Goal: Task Accomplishment & Management: Contribute content

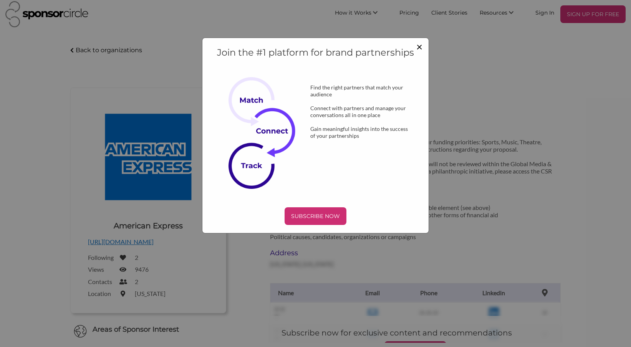
click at [420, 46] on span "×" at bounding box center [419, 46] width 6 height 13
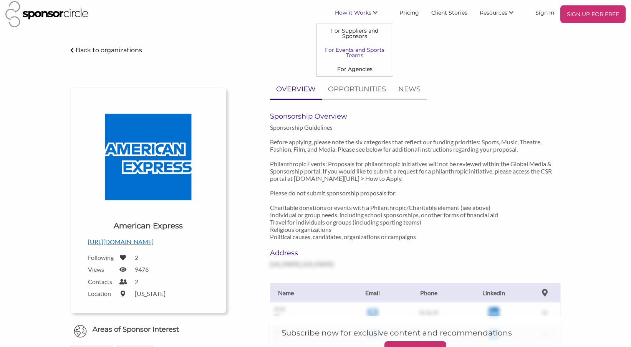
click at [358, 51] on link "For Events and Sports Teams" at bounding box center [355, 52] width 76 height 19
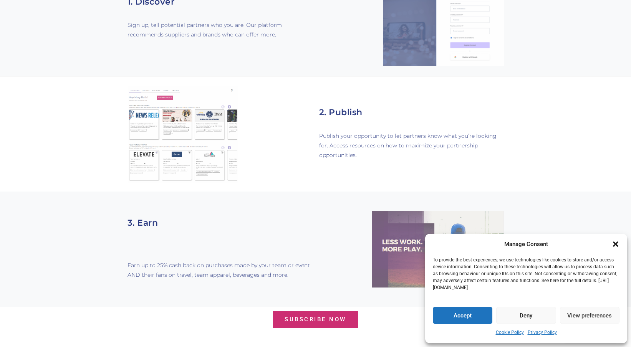
scroll to position [586, 0]
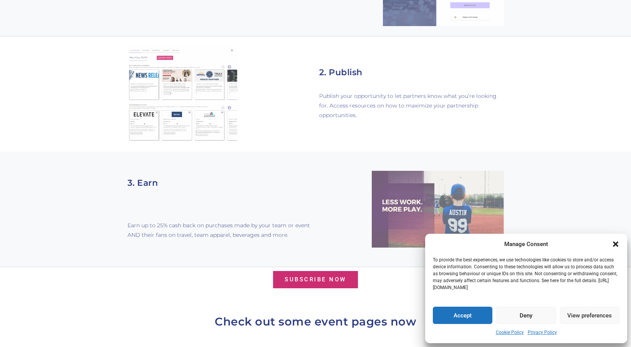
click at [613, 243] on icon "Close dialogue" at bounding box center [614, 243] width 5 height 5
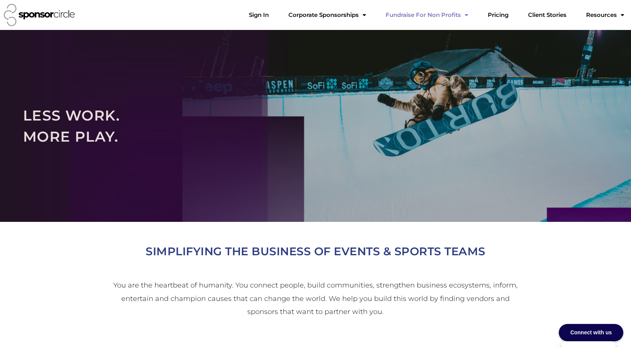
scroll to position [0, 0]
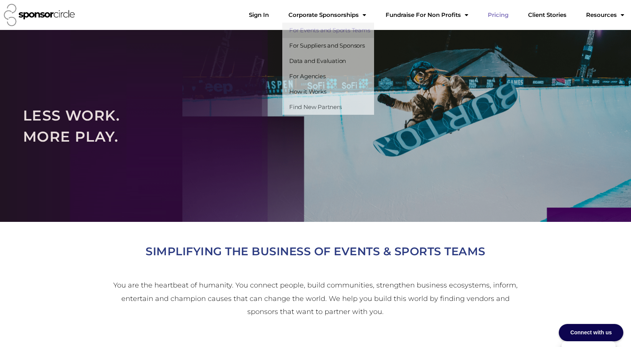
click at [513, 15] on link "Pricing" at bounding box center [497, 14] width 33 height 15
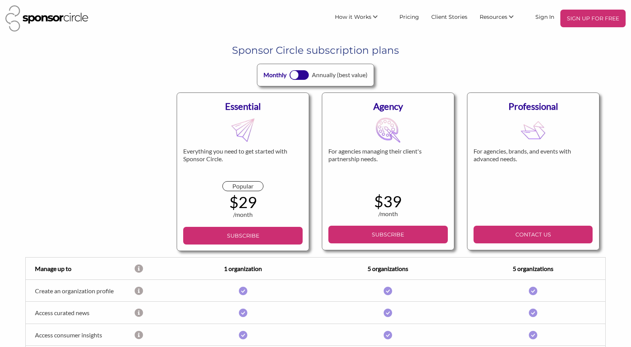
click at [295, 75] on div at bounding box center [294, 75] width 8 height 8
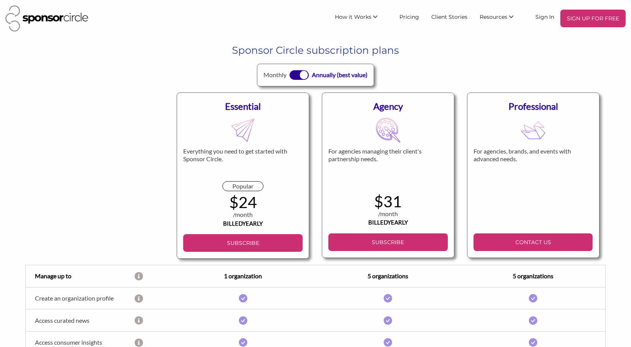
click at [297, 75] on div at bounding box center [298, 75] width 19 height 10
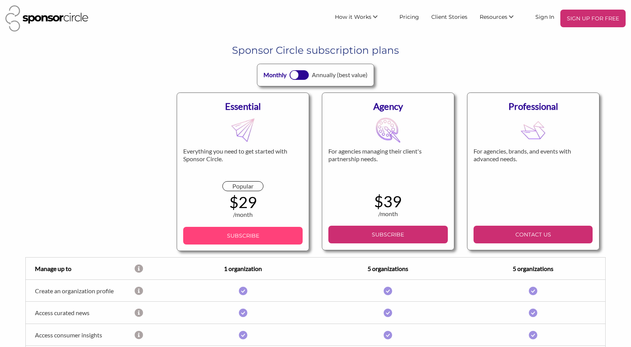
click at [259, 238] on p "SUBSCRIBE" at bounding box center [242, 236] width 113 height 12
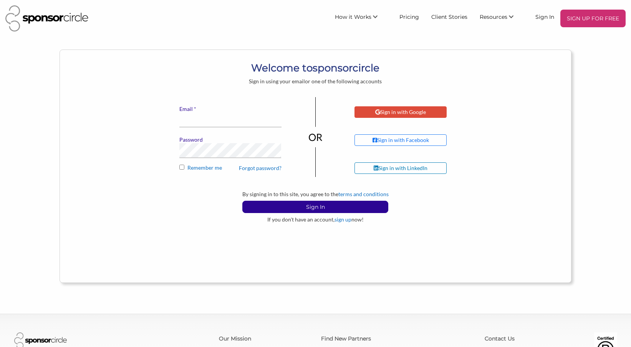
click at [394, 113] on div "Sign in with Google" at bounding box center [400, 112] width 51 height 7
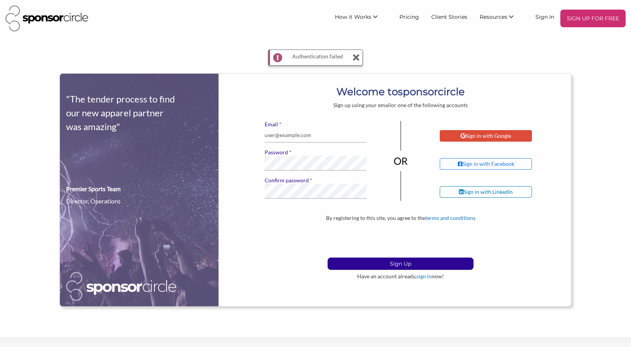
click at [487, 132] on div "Sign in with Google" at bounding box center [485, 135] width 51 height 7
click at [314, 135] on input "* Email" at bounding box center [315, 135] width 102 height 15
type input "bryanna@reneventproductions.com"
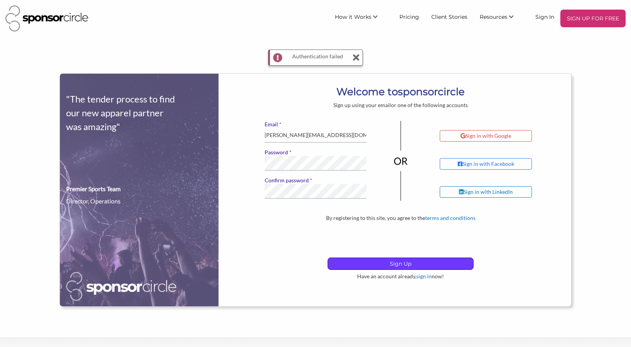
click at [381, 267] on p "Sign Up" at bounding box center [400, 264] width 145 height 12
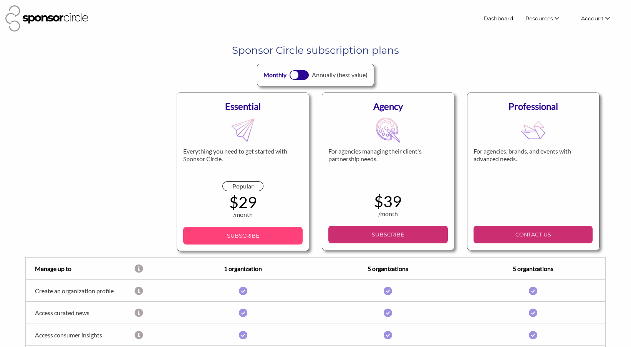
click at [245, 239] on p "SUBSCRIBE" at bounding box center [242, 236] width 113 height 12
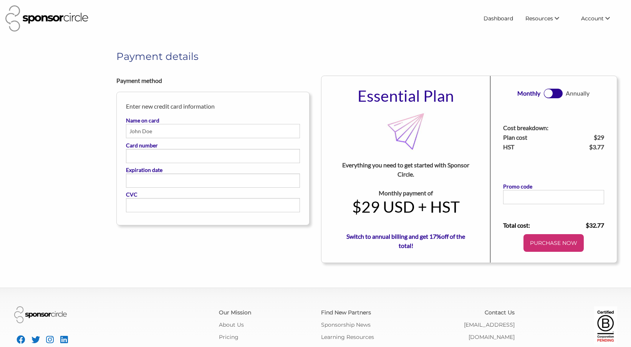
click at [151, 131] on input "Name on card" at bounding box center [213, 131] width 174 height 14
type input "Bryanna Kody"
click at [557, 92] on link at bounding box center [552, 94] width 19 height 10
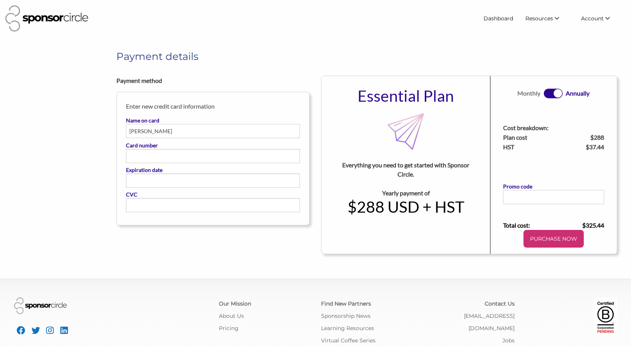
click at [552, 93] on link at bounding box center [552, 94] width 19 height 10
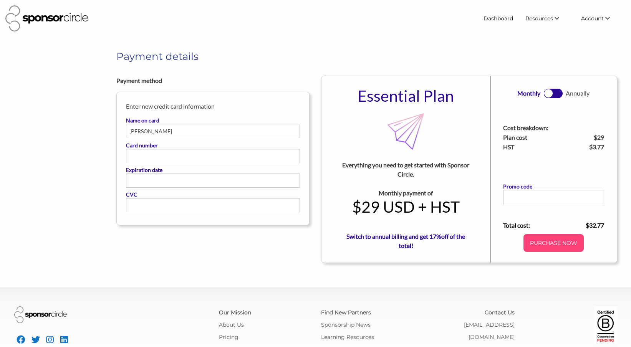
click at [555, 242] on p "PURCHASE NOW" at bounding box center [553, 243] width 54 height 12
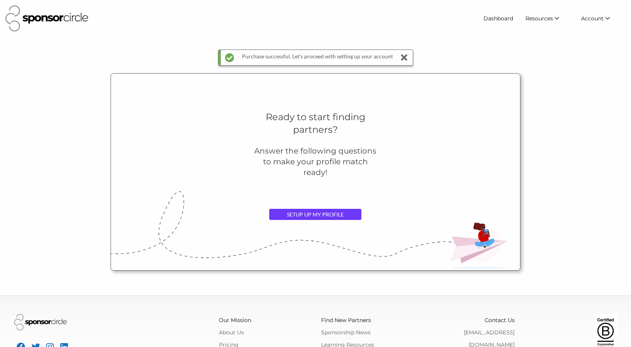
click at [343, 219] on link "SETUP UP MY PROFILE" at bounding box center [315, 215] width 92 height 12
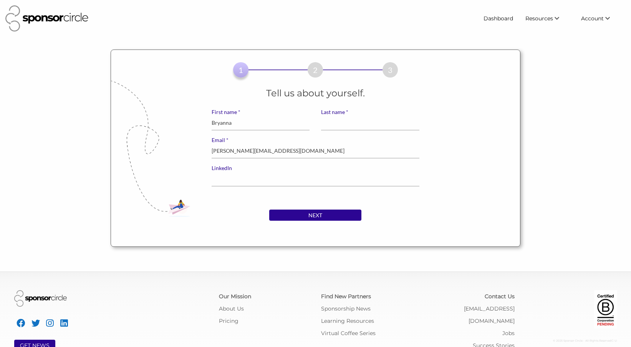
type input "Bryanna"
type input "Kody"
click at [342, 220] on input "NEXT" at bounding box center [315, 216] width 92 height 12
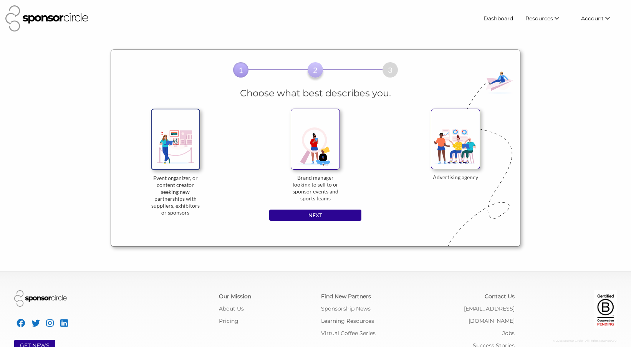
click at [187, 128] on img at bounding box center [175, 139] width 49 height 61
click at [0, 0] on input "Event organizer, or content creator seeking new partnerships with suppliers, ex…" at bounding box center [0, 0] width 0 height 0
click at [328, 219] on input "NEXT" at bounding box center [315, 216] width 92 height 12
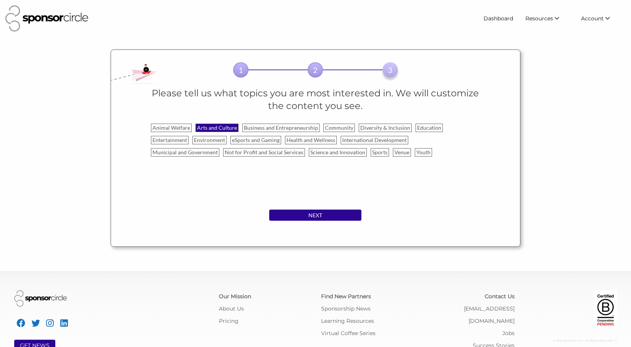
click at [231, 125] on label "Arts and Culture" at bounding box center [216, 128] width 43 height 8
click at [0, 0] on input "Arts and Culture" at bounding box center [0, 0] width 0 height 0
click at [252, 128] on label "Business and Entrepreneurship" at bounding box center [280, 128] width 77 height 8
click at [0, 0] on input "Business and Entrepreneurship" at bounding box center [0, 0] width 0 height 0
click at [178, 141] on label "Entertainment" at bounding box center [170, 140] width 38 height 8
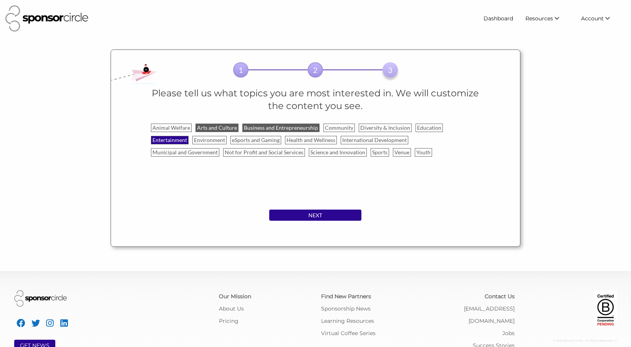
click at [0, 0] on input "Entertainment" at bounding box center [0, 0] width 0 height 0
click at [401, 155] on label "Venue" at bounding box center [402, 152] width 18 height 8
click at [0, 0] on input "Venue" at bounding box center [0, 0] width 0 height 0
click at [326, 126] on label "Community" at bounding box center [338, 128] width 31 height 8
click at [0, 0] on input "Community" at bounding box center [0, 0] width 0 height 0
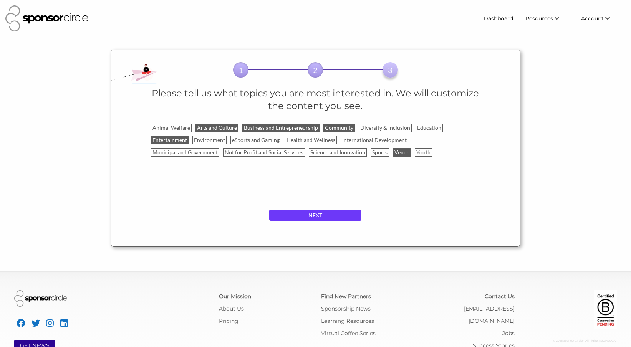
click at [317, 216] on input "NEXT" at bounding box center [315, 216] width 92 height 12
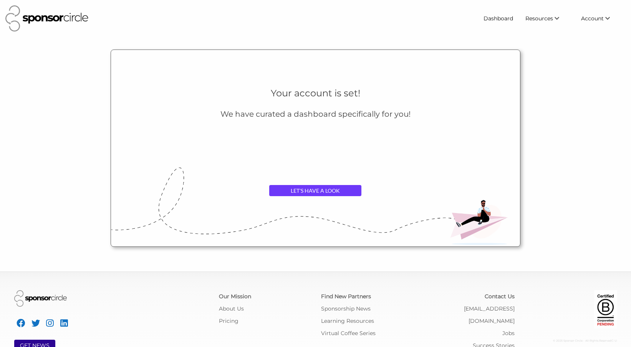
click at [327, 192] on link "LET'S HAVE A LOOK" at bounding box center [315, 191] width 92 height 12
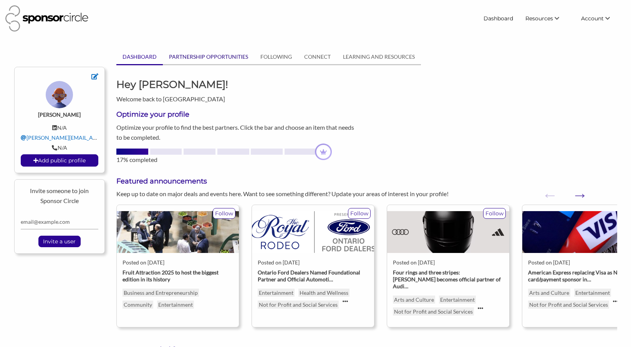
click at [225, 59] on link "PARTNERSHIP OPPORTUNITIES" at bounding box center [208, 57] width 91 height 15
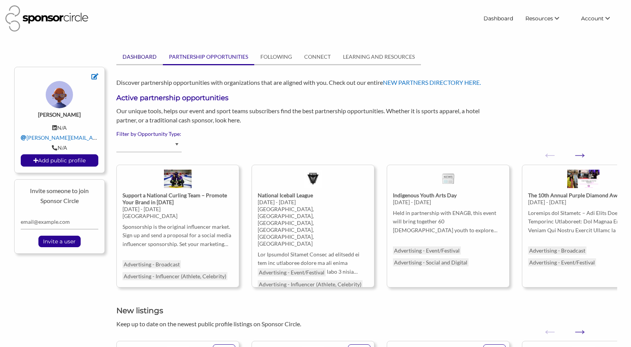
click at [134, 58] on link "DASHBOARD" at bounding box center [139, 57] width 46 height 15
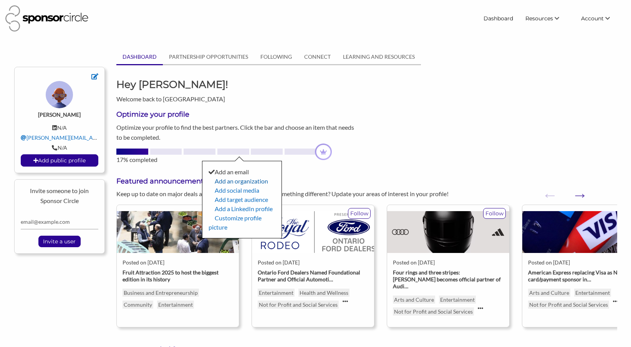
click at [249, 180] on link "Add an organization" at bounding box center [241, 180] width 53 height 7
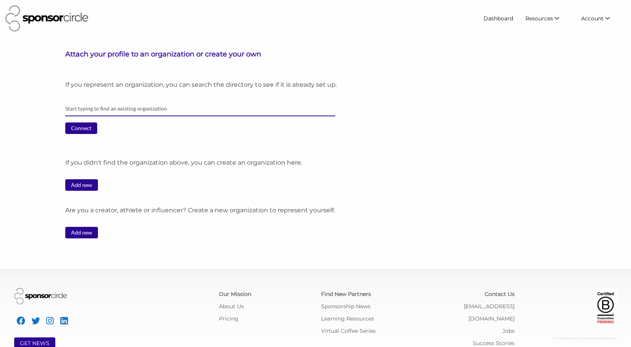
click at [114, 111] on input "text" at bounding box center [200, 108] width 270 height 15
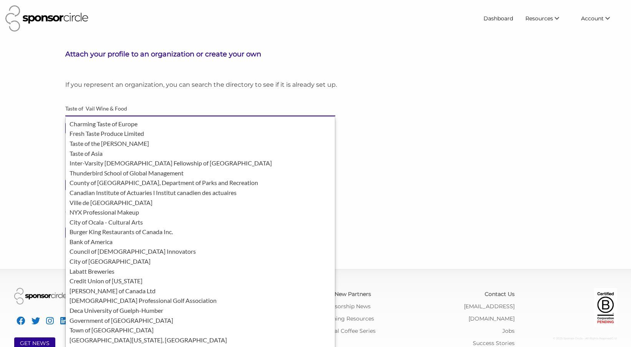
type input "Taste of Vail Wine & Food"
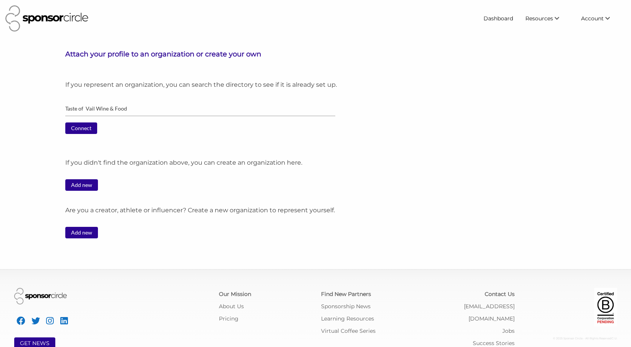
click at [402, 112] on div "Taste of Vail Wine & Food" at bounding box center [340, 111] width 563 height 21
click at [85, 130] on input "Connect" at bounding box center [81, 128] width 32 height 12
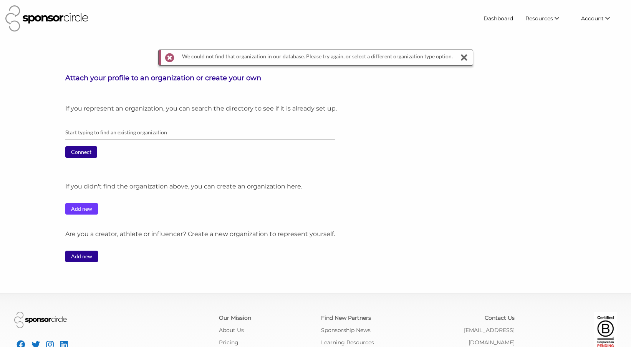
click at [86, 211] on link "Add new" at bounding box center [81, 209] width 33 height 12
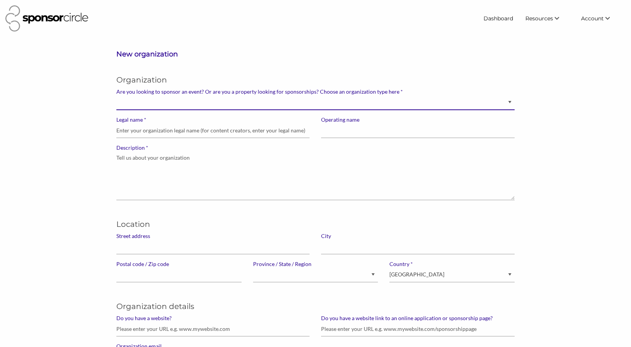
select select "Property"
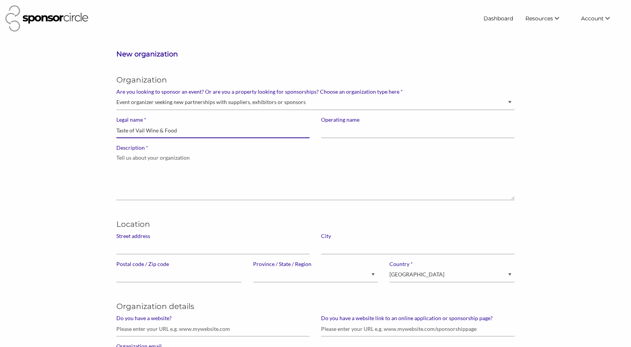
type input "Taste of Vail Wine & Food"
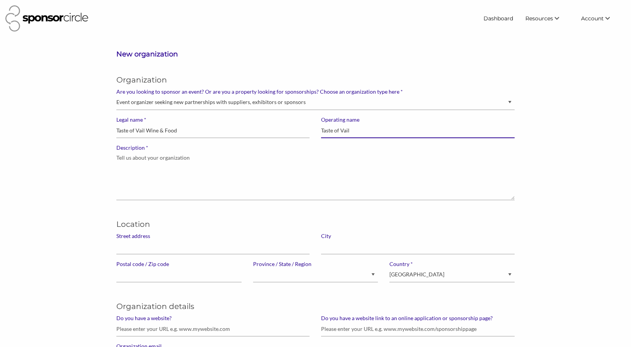
type input "Taste of Vail"
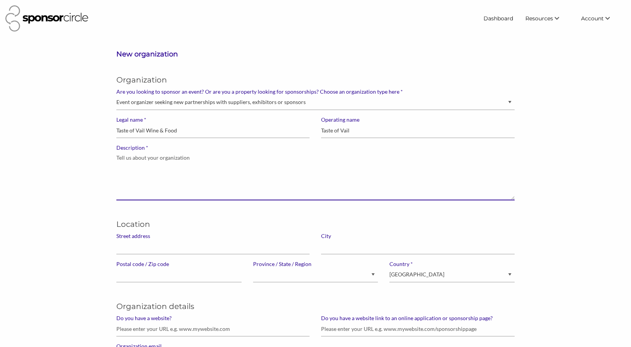
click at [186, 161] on textarea "* Description" at bounding box center [315, 175] width 398 height 49
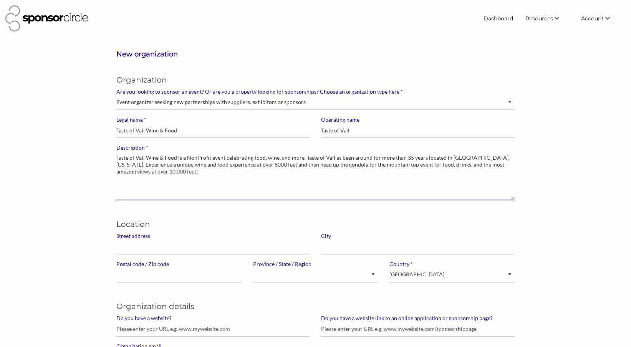
click at [332, 158] on textarea "Taste of Vail Wine & Food is a NonProfit event celebrating food, wine, and more…" at bounding box center [315, 175] width 398 height 49
click at [360, 171] on textarea "Taste of Vail Wine & Food is a NonProfit event celebrating food, wine, and more…" at bounding box center [315, 175] width 398 height 49
type textarea "Taste of Vail Wine & Food is a NonProfit event celebrating food, wine, and more…"
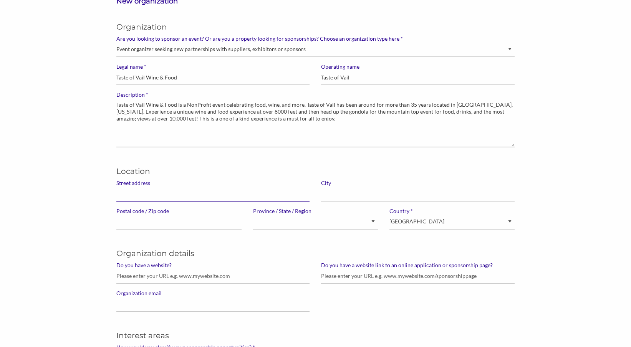
scroll to position [55, 0]
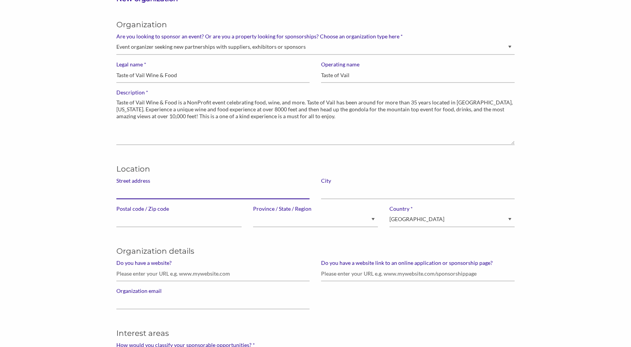
paste input "PO Box 5663 Vail, 81658"
type input "PO Box 5663 Vail, 81658"
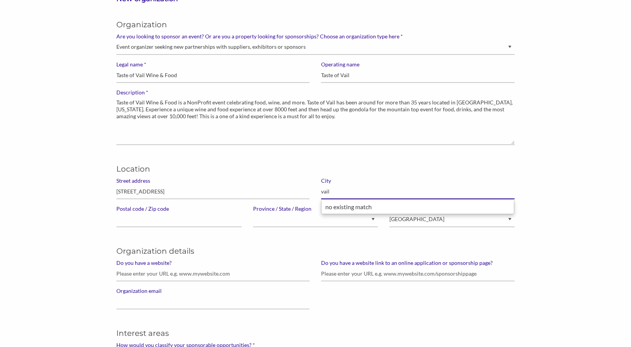
type input "vail"
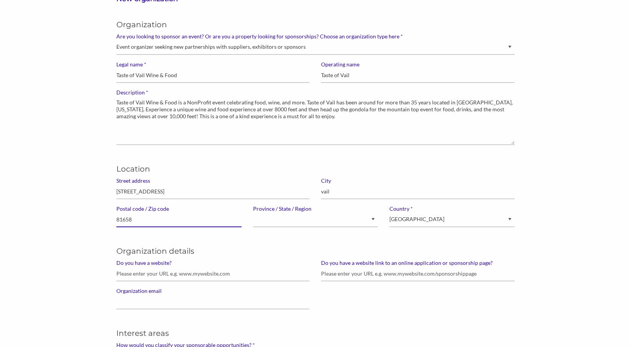
type input "81658"
click at [226, 192] on input "PO Box 5663 Vail, 81658" at bounding box center [212, 191] width 193 height 15
type input "PO Box 5663"
select select "Colorado"
select select "United States of America"
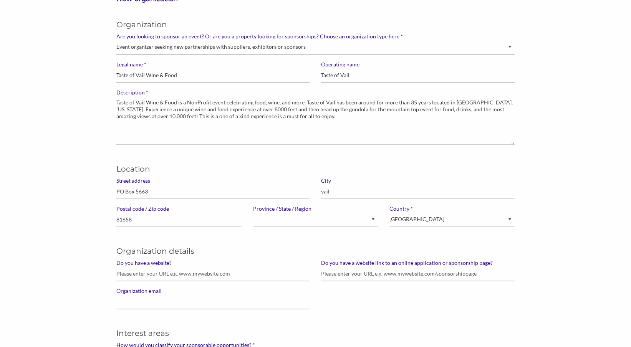
click at [285, 247] on h5 "Organization details" at bounding box center [315, 251] width 398 height 11
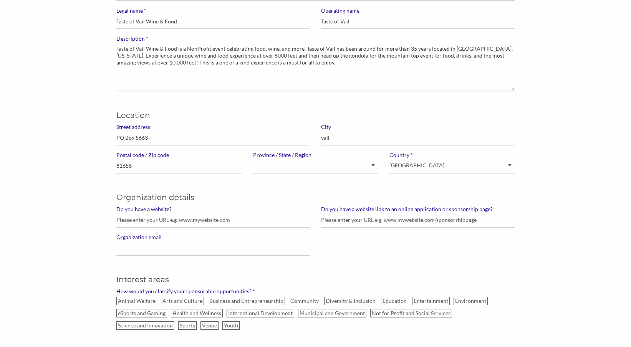
scroll to position [109, 0]
type input "e"
type input "www.tasteofvail.com"
paste input "[URL][DOMAIN_NAME]"
type input "https://www.tasteofvail.com/partnership"
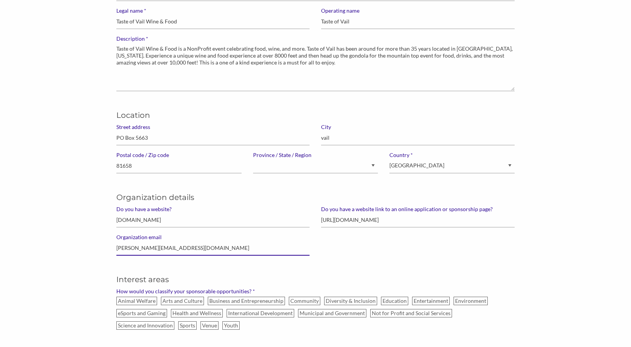
type input "Bryanna@reneventproductions.com"
click at [314, 276] on h5 "Interest areas" at bounding box center [315, 279] width 398 height 11
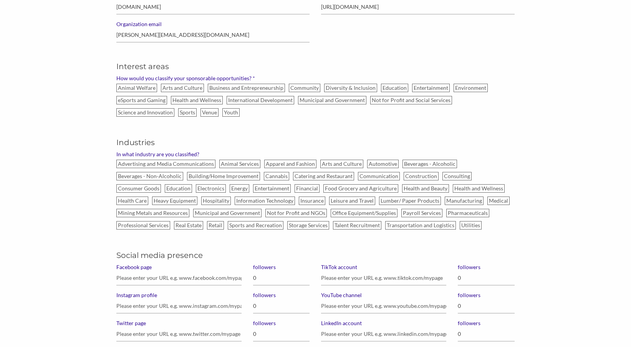
scroll to position [324, 0]
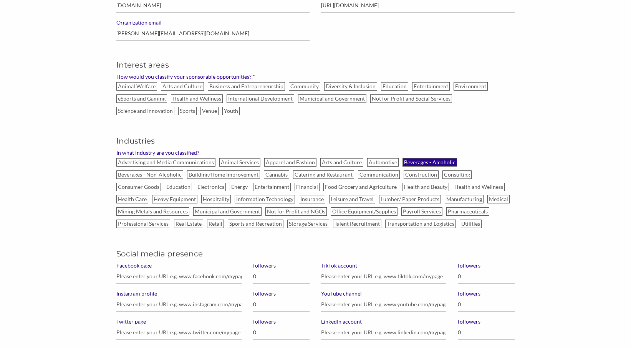
click at [421, 160] on label "Beverages - Alcoholic" at bounding box center [429, 162] width 54 height 8
click at [0, 0] on input "Beverages - Alcoholic" at bounding box center [0, 0] width 0 height 0
click at [165, 174] on label "Beverages - Non-Alcoholic" at bounding box center [149, 174] width 67 height 8
click at [0, 0] on input "Beverages - Non-Alcoholic" at bounding box center [0, 0] width 0 height 0
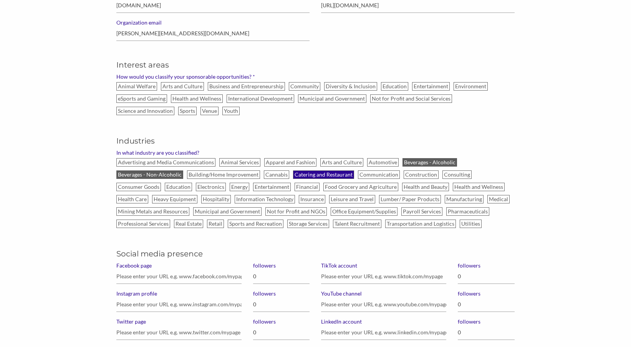
click at [335, 175] on label "Catering and Restaurant" at bounding box center [323, 174] width 61 height 8
click at [0, 0] on input "Catering and Restaurant" at bounding box center [0, 0] width 0 height 0
click at [343, 202] on label "Leisure and Travel" at bounding box center [352, 199] width 46 height 8
click at [0, 0] on input "Leisure and Travel" at bounding box center [0, 0] width 0 height 0
click at [214, 200] on label "Hospitality" at bounding box center [216, 199] width 30 height 8
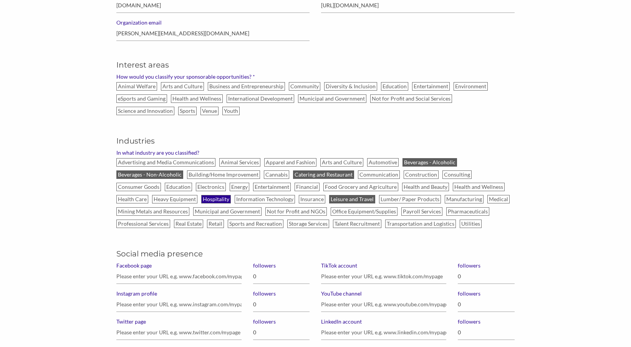
click at [0, 0] on input "Hospitality" at bounding box center [0, 0] width 0 height 0
click at [298, 213] on label "Not for Profit and NGOs" at bounding box center [295, 211] width 61 height 8
click at [0, 0] on input "Not for Profit and NGOs" at bounding box center [0, 0] width 0 height 0
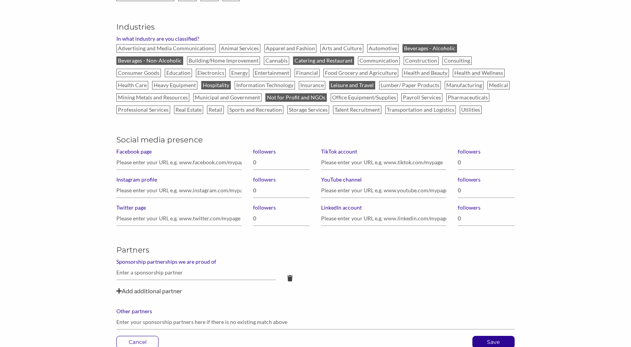
scroll to position [437, 0]
paste input "https://www.facebook.com/TasteofVail"
type input "https://www.facebook.com/TasteofVail"
type input "6,100"
paste input "https://www.instagram.com/tasteofvail/"
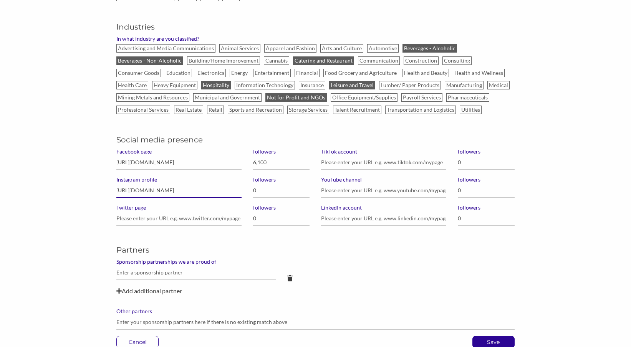
type input "https://www.instagram.com/tasteofvail/"
type input "10,400"
click at [368, 248] on h5 "Partners" at bounding box center [315, 249] width 398 height 11
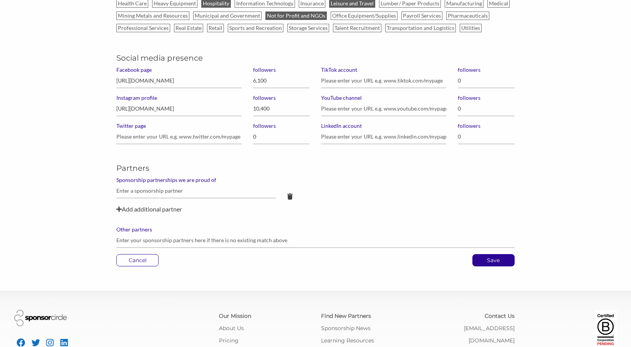
scroll to position [518, 0]
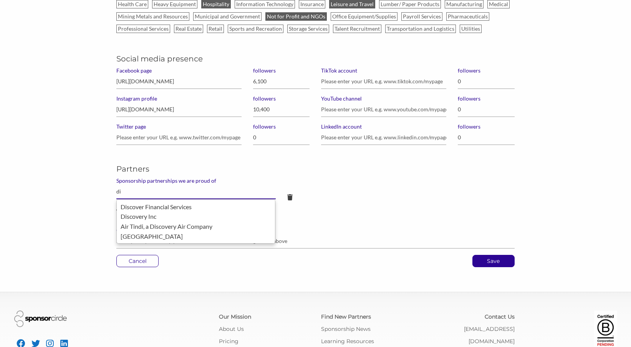
type input "d"
type input "t"
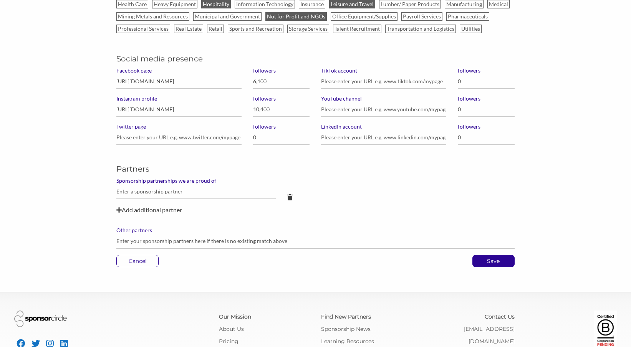
click at [325, 185] on div at bounding box center [315, 194] width 409 height 21
click at [499, 264] on p "Save" at bounding box center [492, 261] width 41 height 12
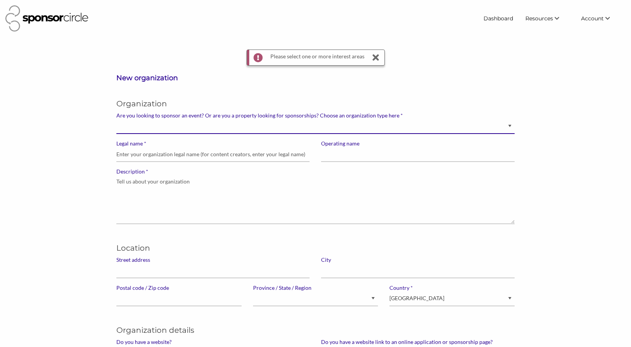
select select "Property"
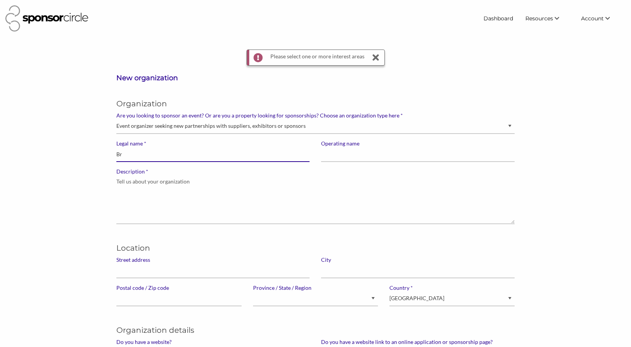
type input "B"
type input "T"
type input "Taste of Vail Wine & Food"
type input "Taste of Vail"
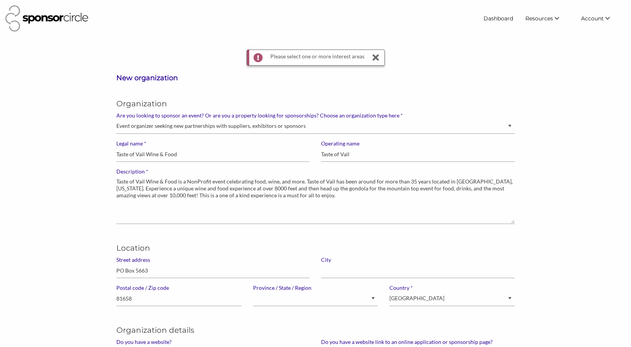
select select "Property"
select select "[US_STATE]"
select select "[GEOGRAPHIC_DATA]"
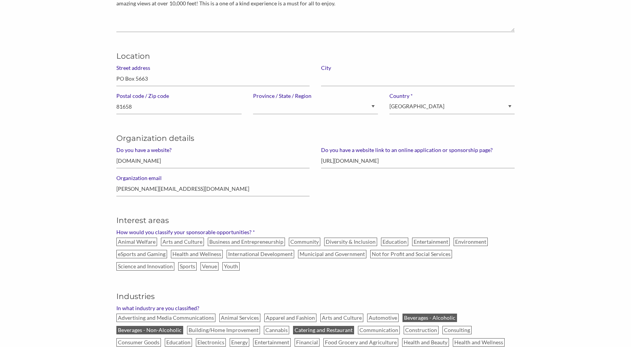
scroll to position [208, 0]
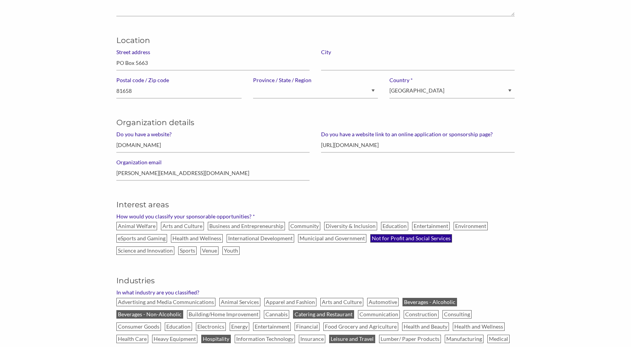
click at [400, 241] on label "Not for Profit and Social Services" at bounding box center [411, 238] width 82 height 8
click at [0, 0] on input "Not for Profit and Social Services" at bounding box center [0, 0] width 0 height 0
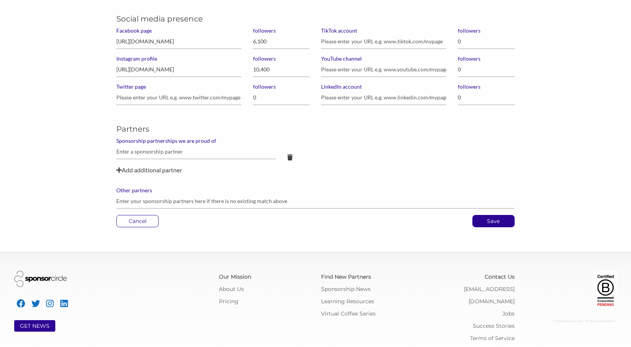
scroll to position [583, 0]
click at [501, 223] on p "Save" at bounding box center [492, 220] width 41 height 12
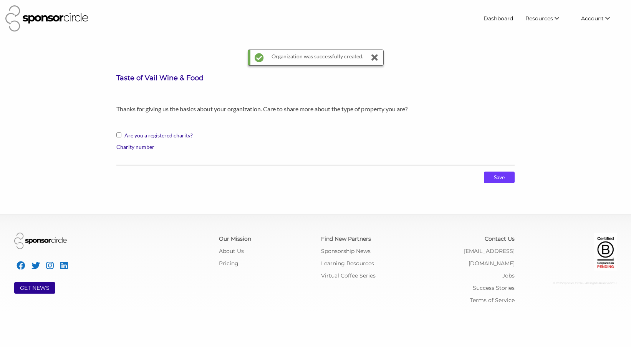
click at [502, 178] on input "Save" at bounding box center [499, 178] width 31 height 12
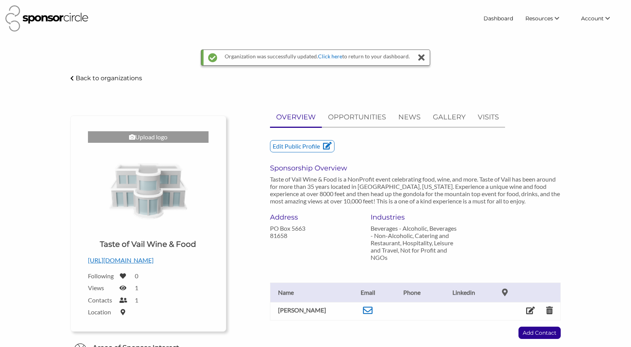
click at [422, 56] on icon at bounding box center [421, 57] width 11 height 15
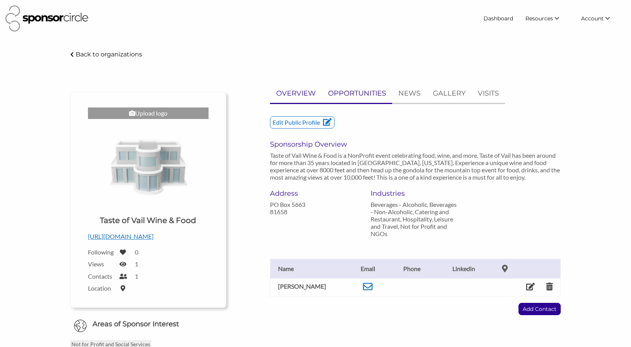
click at [359, 91] on p "OPPORTUNITIES" at bounding box center [357, 93] width 58 height 11
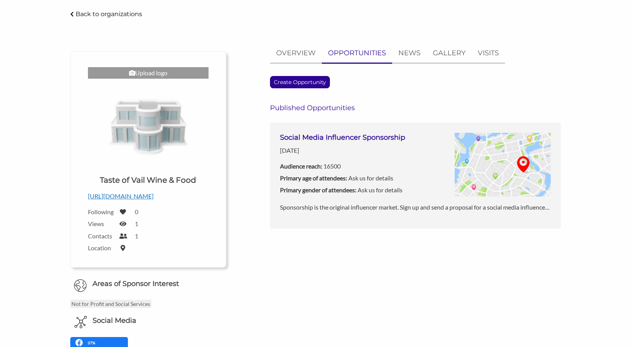
scroll to position [7, 0]
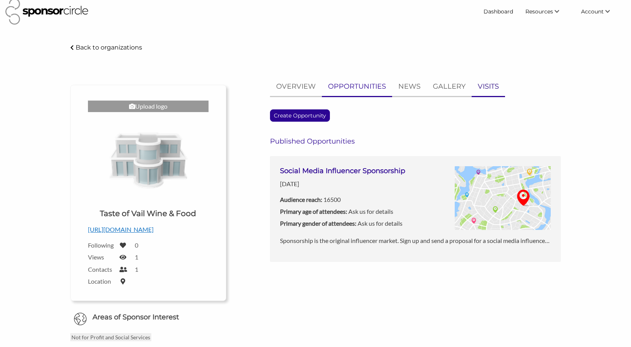
click at [493, 89] on p "VISITS" at bounding box center [487, 86] width 21 height 11
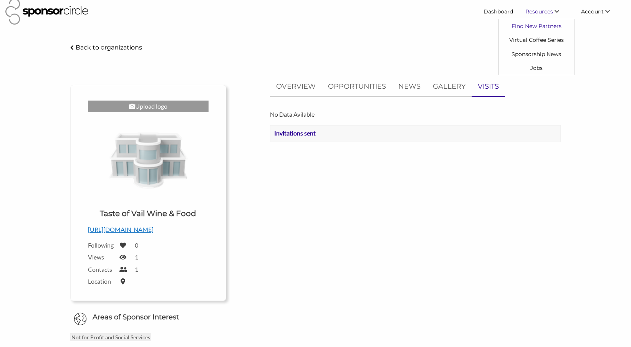
click at [536, 28] on link "Find New Partners" at bounding box center [536, 26] width 76 height 14
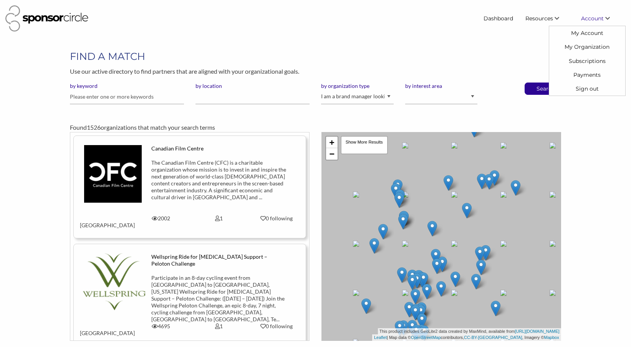
click at [608, 16] on icon "\aAccount\a\a" at bounding box center [607, 18] width 5 height 5
click at [592, 35] on link "My Account" at bounding box center [587, 33] width 76 height 14
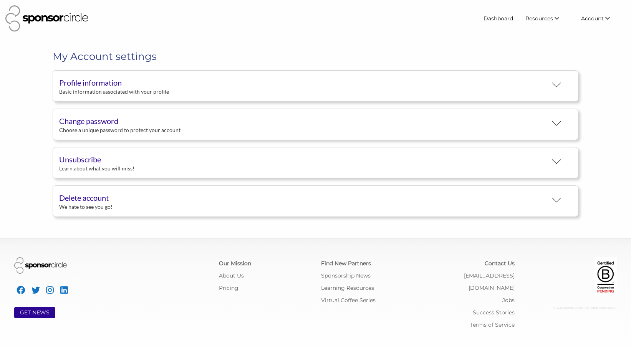
scroll to position [14, 0]
click at [183, 87] on button "Profile information Basic information associated with your profile" at bounding box center [315, 85] width 525 height 31
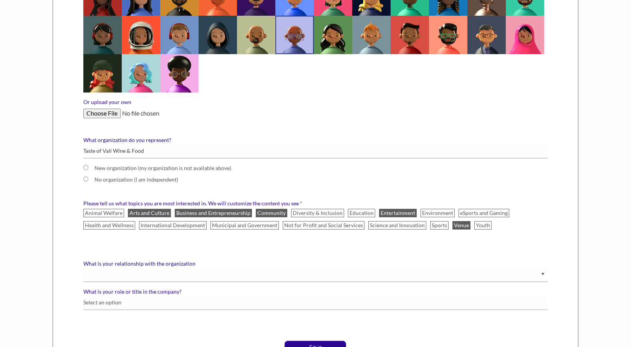
scroll to position [292, 0]
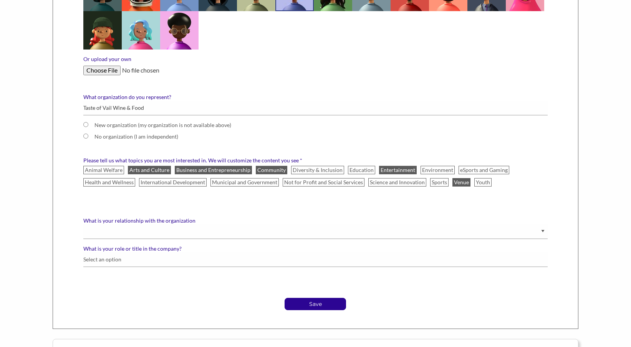
click at [84, 124] on input "New organization (my organization is not available above)" at bounding box center [85, 124] width 5 height 5
radio input "true"
click at [82, 137] on div "New organization (my organization is not available above) No organization (I am…" at bounding box center [315, 123] width 475 height 44
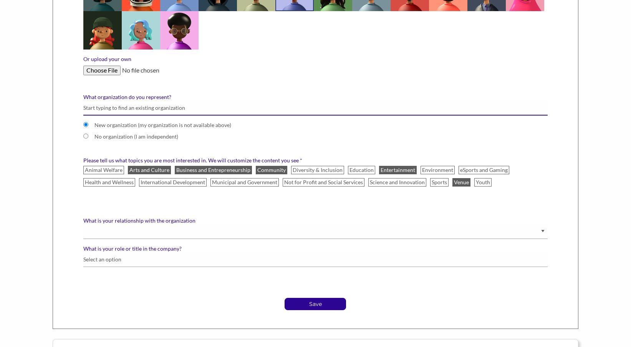
click at [92, 106] on input "What organization do you represent?" at bounding box center [315, 108] width 464 height 15
type input "T"
radio input "false"
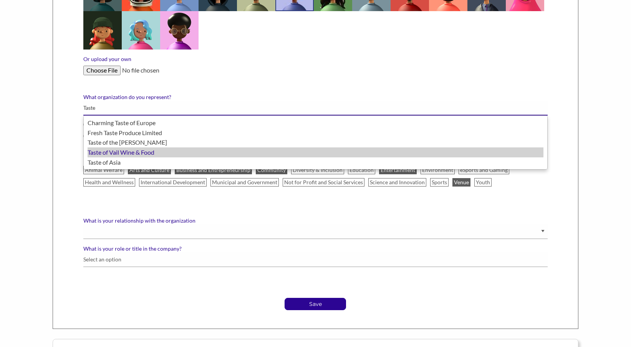
click at [109, 154] on div "Taste of Vail Wine & Food" at bounding box center [315, 152] width 456 height 10
type input "Taste of Vail Wine & Food"
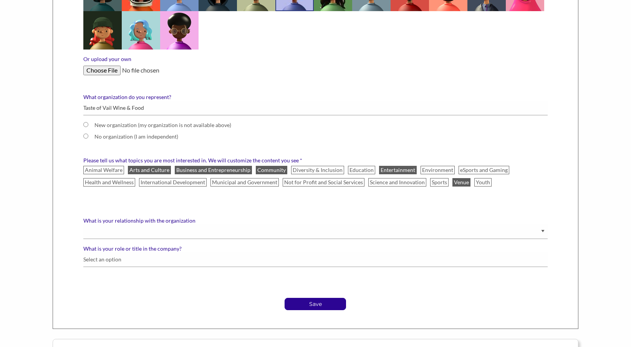
click at [565, 191] on div "First name [PERSON_NAME] Last name [PERSON_NAME] * Email address [PERSON_NAME][…" at bounding box center [315, 66] width 525 height 523
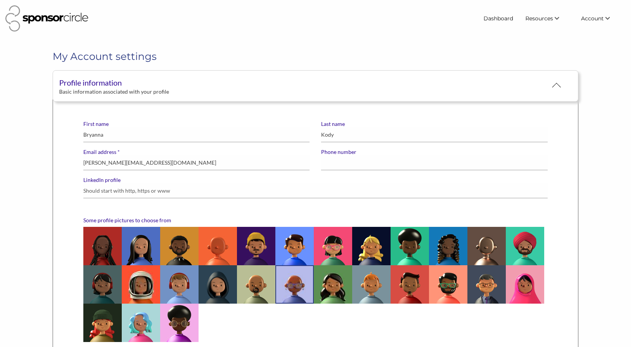
scroll to position [0, 0]
click at [558, 86] on div at bounding box center [556, 87] width 9 height 9
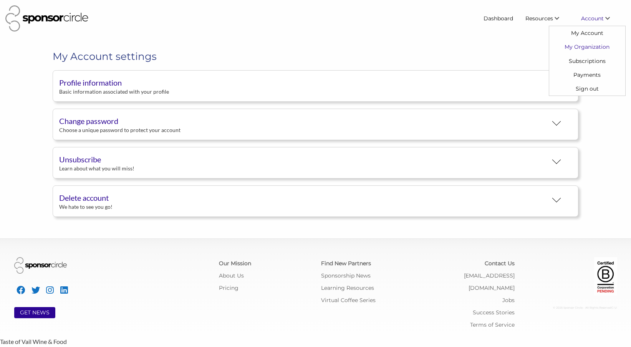
click at [591, 51] on link "My Organization" at bounding box center [587, 47] width 76 height 14
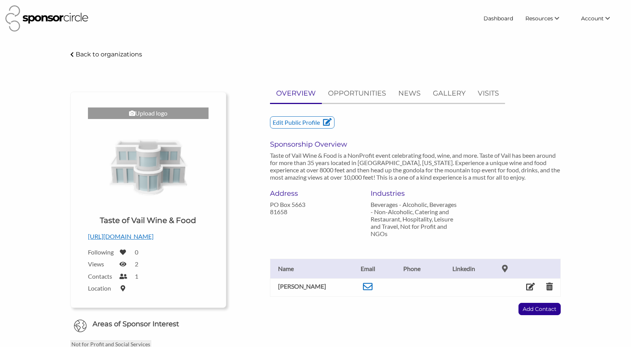
click at [105, 54] on p "Back to organizations" at bounding box center [109, 54] width 66 height 7
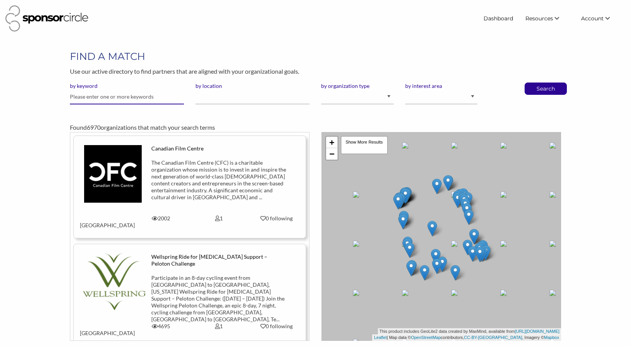
click at [134, 96] on input "text" at bounding box center [127, 96] width 114 height 15
click at [245, 103] on input "by location" at bounding box center [252, 96] width 114 height 15
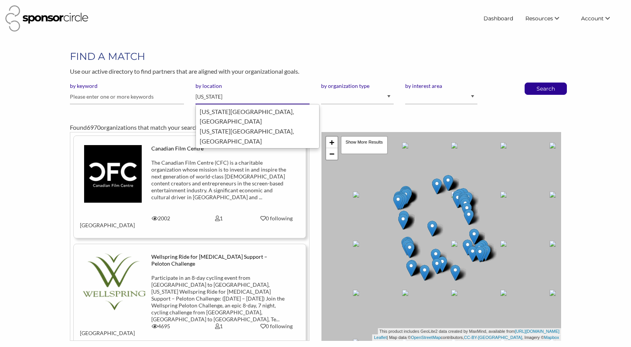
type input "[US_STATE]"
click at [545, 88] on button "Search" at bounding box center [545, 89] width 25 height 12
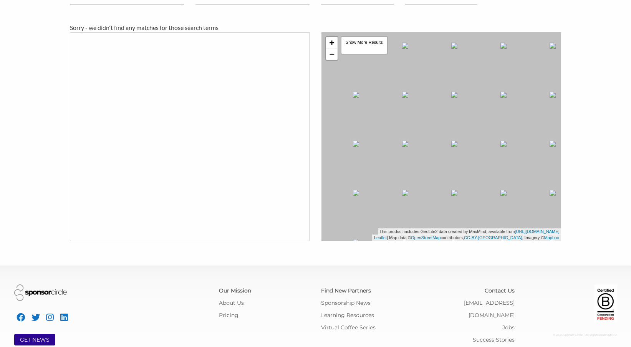
scroll to position [113, 0]
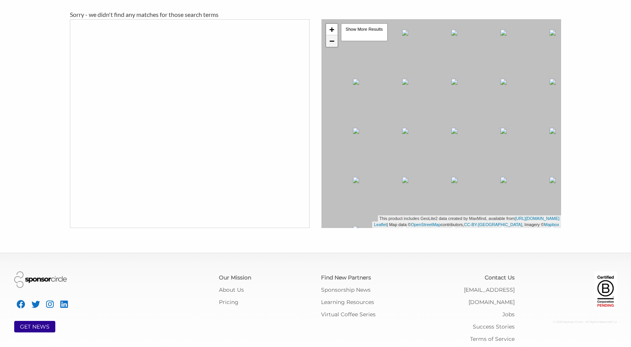
click at [332, 41] on link "−" at bounding box center [332, 41] width 12 height 12
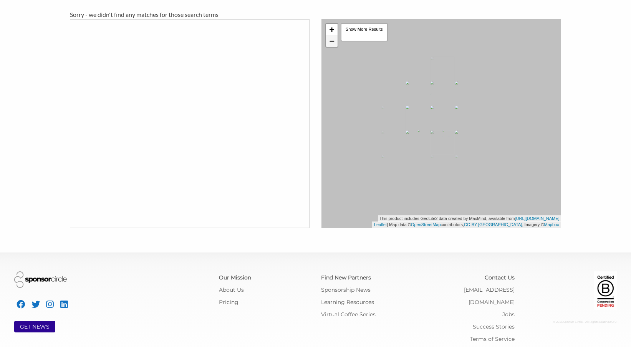
click at [332, 41] on link "−" at bounding box center [332, 41] width 12 height 12
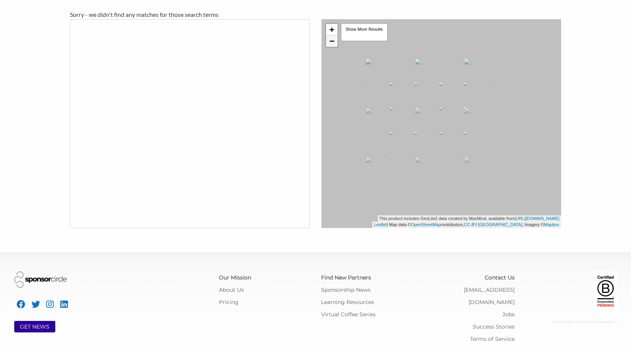
click at [332, 41] on link "−" at bounding box center [332, 41] width 12 height 12
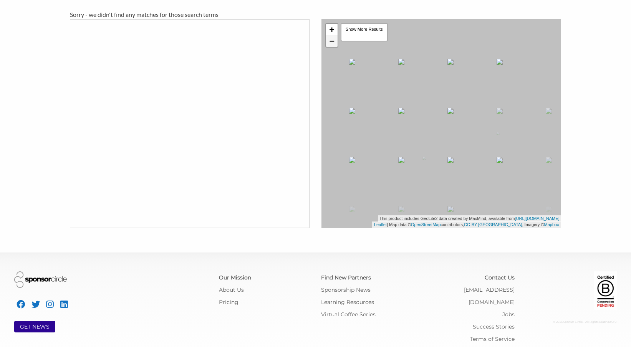
click at [332, 41] on link "−" at bounding box center [332, 41] width 12 height 12
drag, startPoint x: 397, startPoint y: 118, endPoint x: 413, endPoint y: 103, distance: 22.5
click at [413, 103] on div "+ − Leaflet | Map data © OpenStreetMap contributors, CC-BY-SA , Imagery © Mapbo…" at bounding box center [440, 123] width 239 height 209
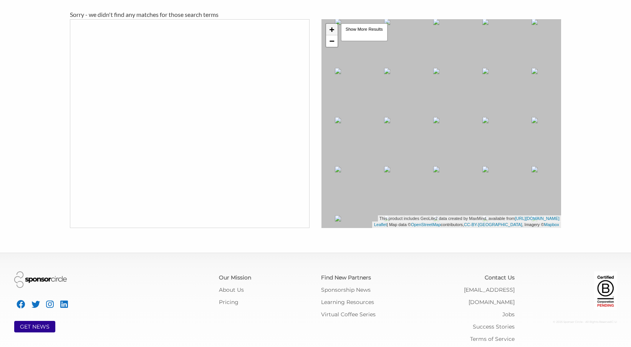
click at [330, 29] on link "+" at bounding box center [332, 30] width 12 height 12
drag, startPoint x: 370, startPoint y: 154, endPoint x: 454, endPoint y: 151, distance: 84.1
click at [454, 151] on div "+ − Leaflet | Map data © OpenStreetMap contributors, CC-BY-SA , Imagery © Mapbo…" at bounding box center [440, 123] width 239 height 209
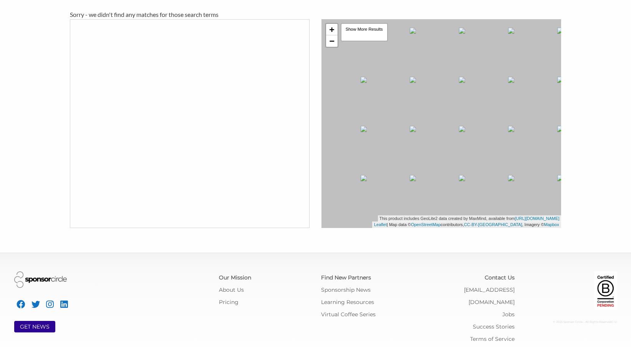
drag, startPoint x: 459, startPoint y: 142, endPoint x: 515, endPoint y: 123, distance: 60.1
click at [515, 123] on div "+ − Leaflet | Map data © OpenStreetMap contributors, CC-BY-SA , Imagery © Mapbo…" at bounding box center [440, 123] width 239 height 209
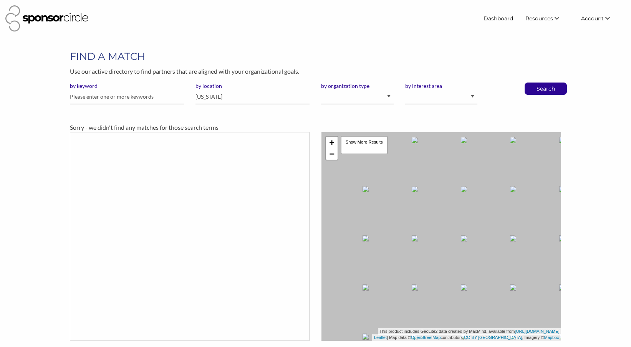
scroll to position [0, 0]
click at [67, 15] on img at bounding box center [46, 18] width 83 height 26
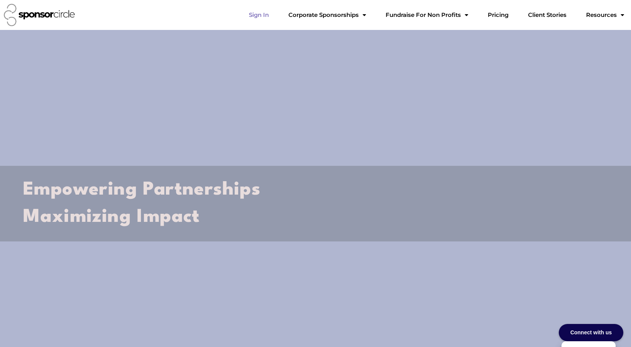
click at [275, 19] on link "Sign In" at bounding box center [259, 14] width 32 height 15
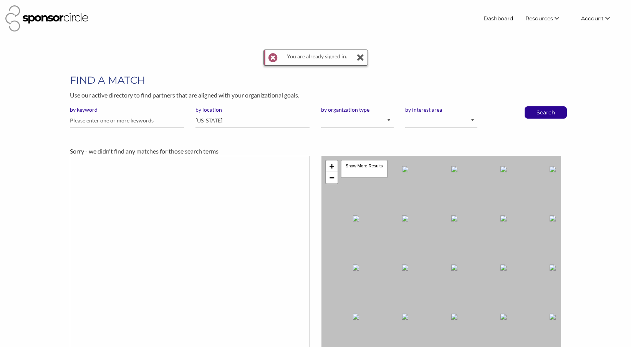
click at [358, 55] on icon at bounding box center [361, 57] width 8 height 15
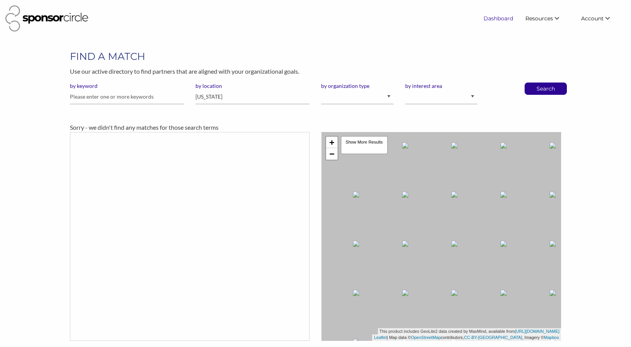
click at [493, 21] on link "Dashboard" at bounding box center [498, 19] width 42 height 14
click at [493, 15] on link "Dashboard" at bounding box center [498, 19] width 42 height 14
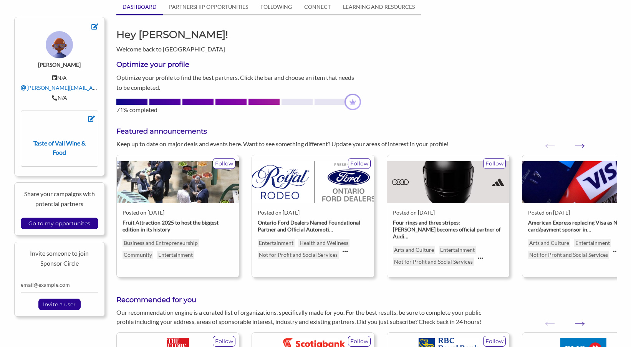
scroll to position [52, 0]
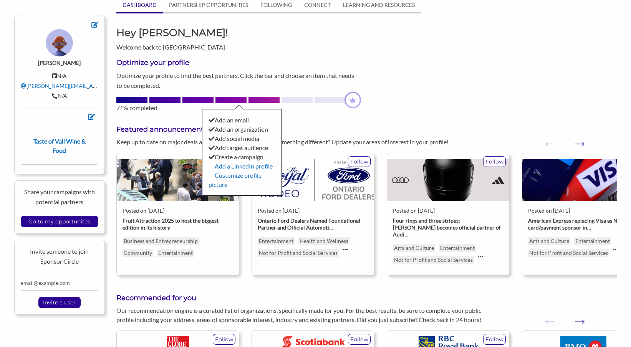
click at [295, 101] on div at bounding box center [296, 100] width 31 height 6
click at [237, 176] on link "Customize profile picture" at bounding box center [234, 180] width 53 height 17
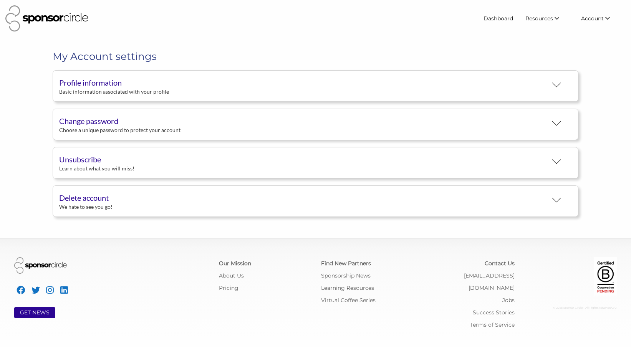
scroll to position [14, 0]
click at [210, 85] on button "Profile information Basic information associated with your profile" at bounding box center [315, 85] width 525 height 31
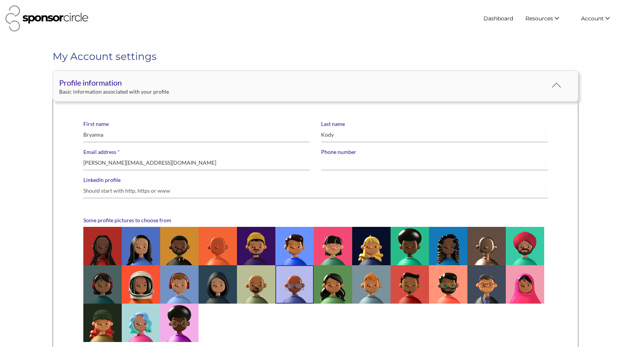
scroll to position [0, 0]
click at [378, 240] on img at bounding box center [371, 246] width 38 height 38
click at [0, 0] on input "radio" at bounding box center [0, 0] width 0 height 0
click at [370, 250] on img at bounding box center [371, 246] width 38 height 38
click at [0, 0] on input "radio" at bounding box center [0, 0] width 0 height 0
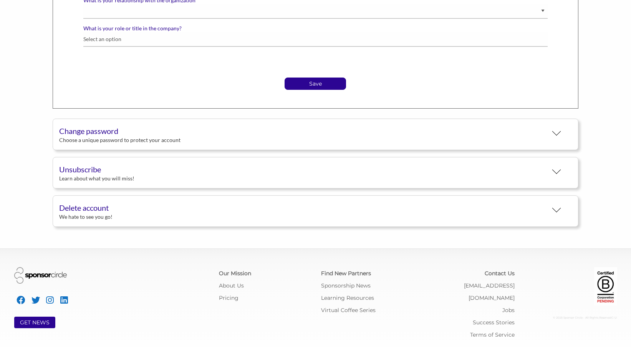
scroll to position [513, 0]
click at [321, 84] on p "Save" at bounding box center [315, 84] width 61 height 12
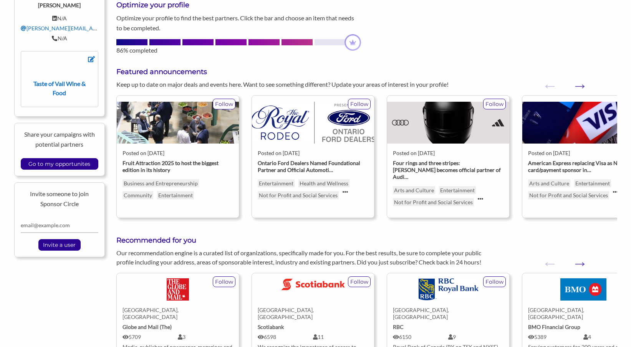
scroll to position [134, 0]
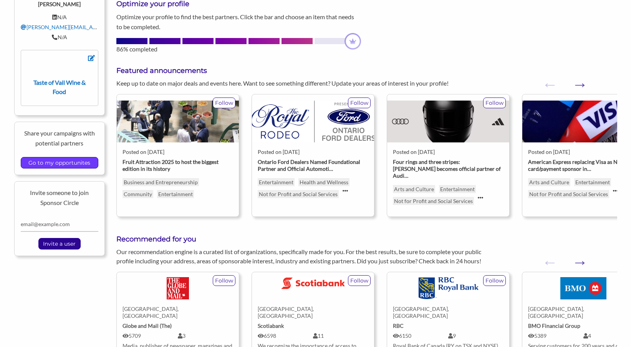
click at [79, 165] on input "Go to my opportunites" at bounding box center [59, 162] width 69 height 11
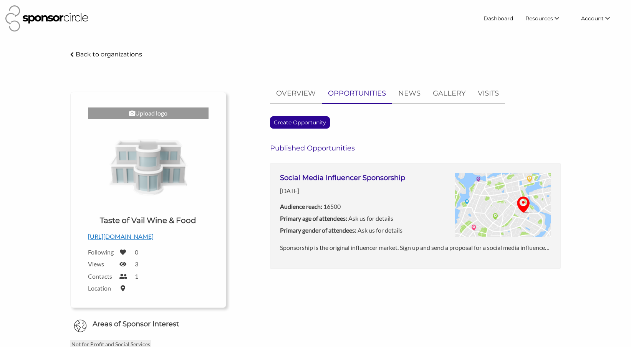
click at [347, 178] on h3 "Social Media Influencer Sponsorship" at bounding box center [342, 178] width 125 height 10
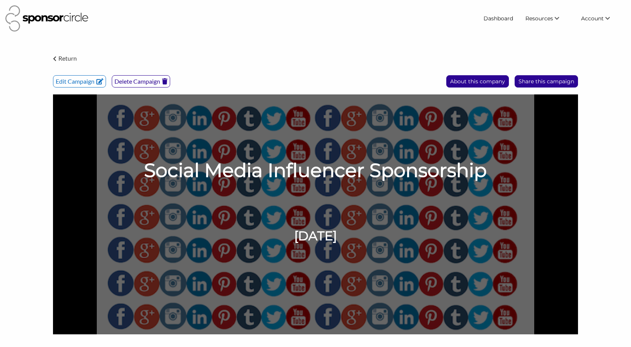
click at [150, 83] on p "Delete Campaign" at bounding box center [141, 82] width 58 height 12
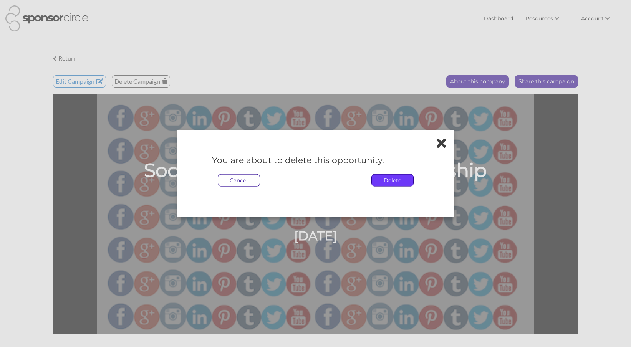
click at [403, 182] on p "Delete" at bounding box center [391, 180] width 41 height 12
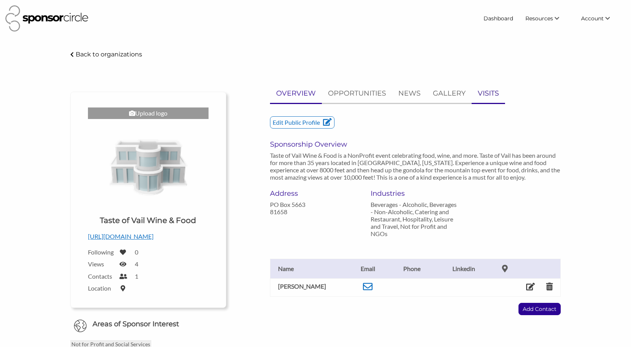
click at [492, 96] on p "VISITS" at bounding box center [487, 93] width 21 height 11
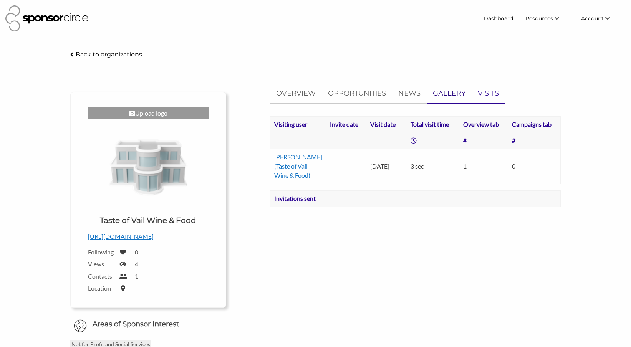
click at [452, 95] on p "GALLERY" at bounding box center [448, 93] width 33 height 11
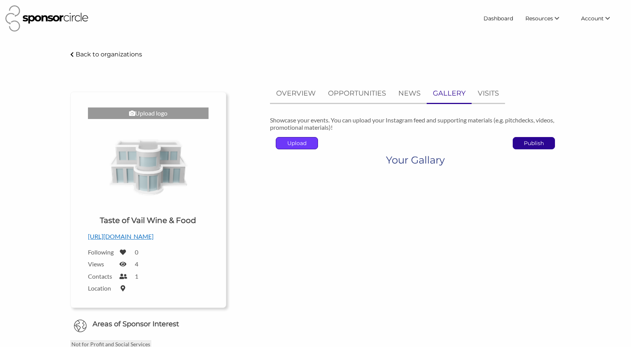
click at [288, 143] on p "Upload" at bounding box center [296, 143] width 41 height 12
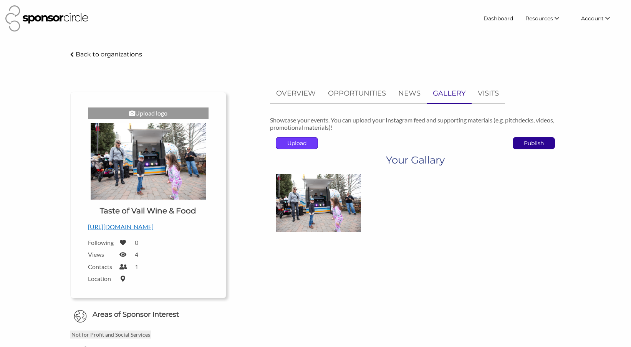
click at [295, 140] on p "Upload" at bounding box center [296, 143] width 41 height 12
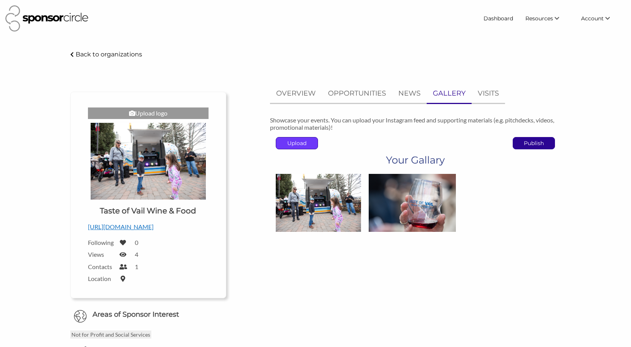
click at [302, 142] on p "Upload" at bounding box center [296, 143] width 41 height 12
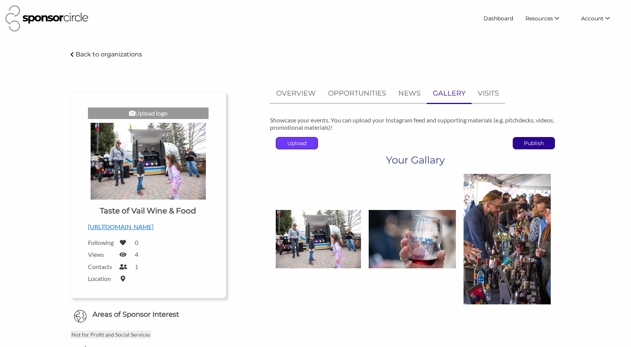
click at [293, 142] on p "Upload" at bounding box center [296, 143] width 41 height 12
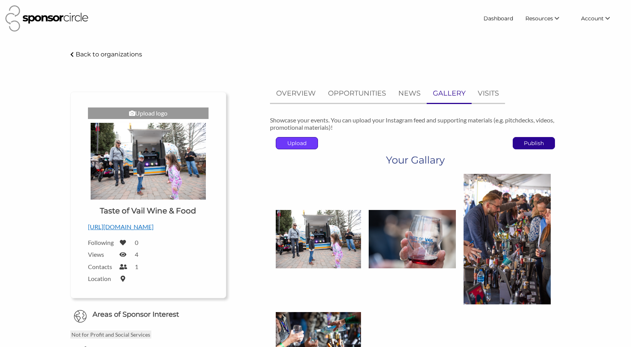
click at [294, 144] on p "Upload" at bounding box center [296, 143] width 41 height 12
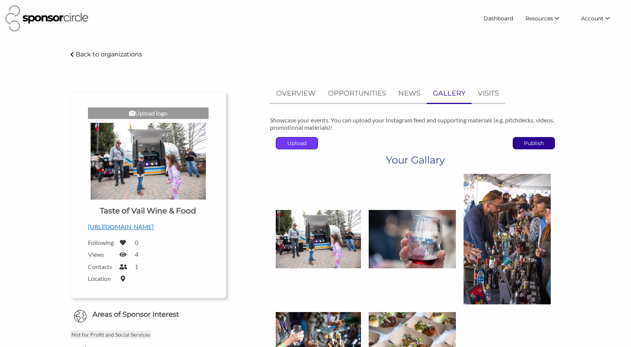
click at [290, 143] on p "Upload" at bounding box center [296, 143] width 41 height 12
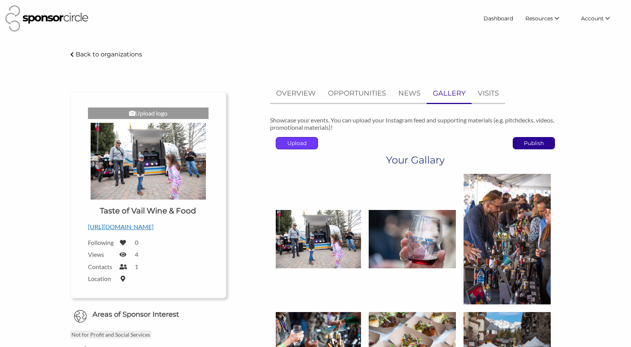
click at [290, 145] on p "Upload" at bounding box center [296, 143] width 41 height 12
click at [301, 144] on p "Upload" at bounding box center [296, 143] width 41 height 12
click at [297, 146] on p "Upload" at bounding box center [296, 143] width 41 height 12
click at [297, 142] on p "Upload" at bounding box center [296, 143] width 41 height 12
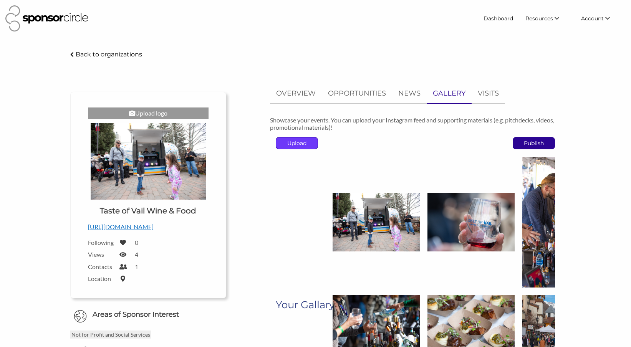
click at [305, 142] on p "Upload" at bounding box center [296, 143] width 41 height 12
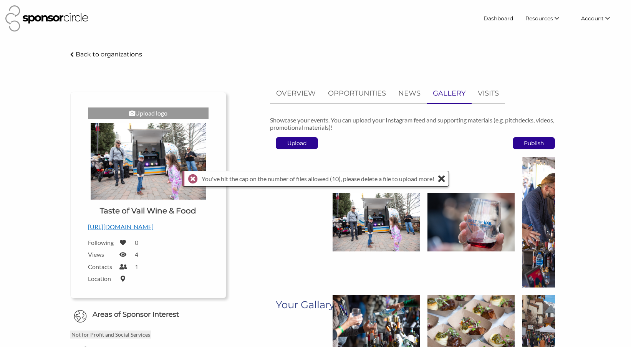
click at [457, 131] on div "Showcase your events. You can upload your Instagram feed and supporting materia…" at bounding box center [415, 132] width 302 height 33
click at [573, 167] on div "Upload logo Upload a logo for your organization Choose Taste of Vail Wine & Foo…" at bounding box center [315, 278] width 517 height 388
click at [444, 177] on icon at bounding box center [441, 179] width 7 height 10
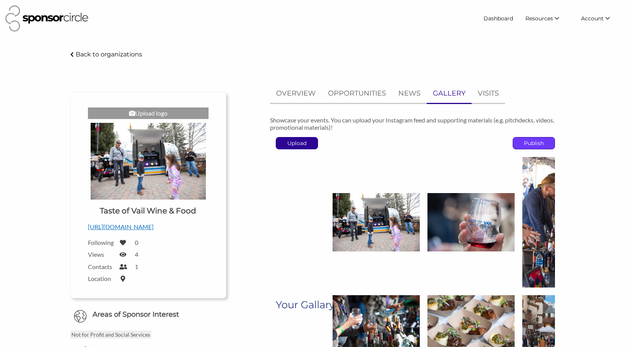
click at [540, 140] on p "Publish" at bounding box center [533, 143] width 41 height 12
click at [81, 54] on p "Back to organizations" at bounding box center [109, 54] width 66 height 7
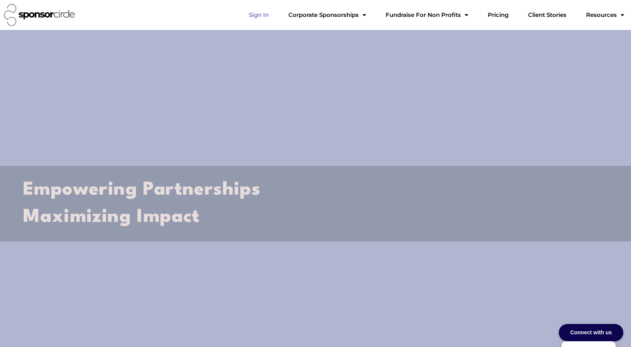
click at [275, 11] on link "Sign In" at bounding box center [259, 14] width 32 height 15
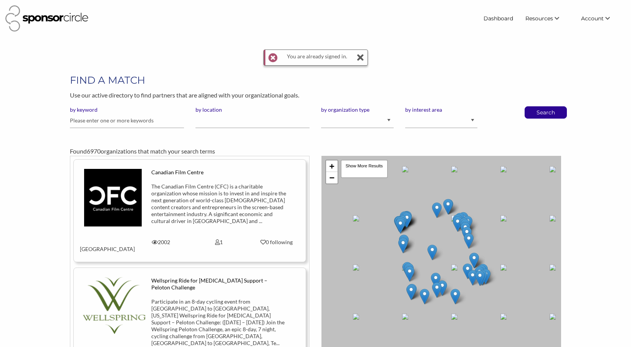
click at [359, 58] on icon at bounding box center [361, 57] width 8 height 15
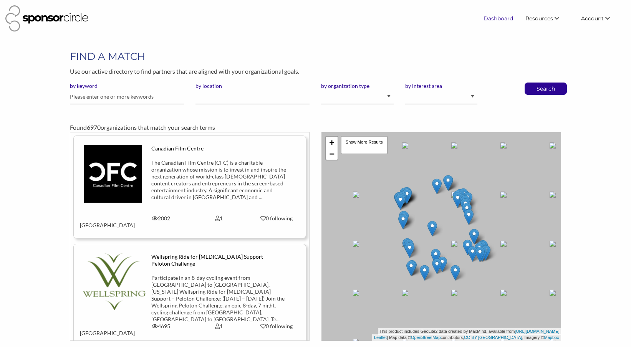
click at [502, 13] on link "Dashboard" at bounding box center [498, 19] width 42 height 14
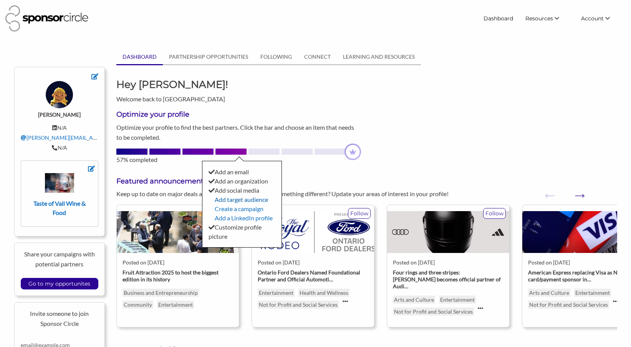
click at [258, 200] on link "Add target audience" at bounding box center [241, 199] width 53 height 7
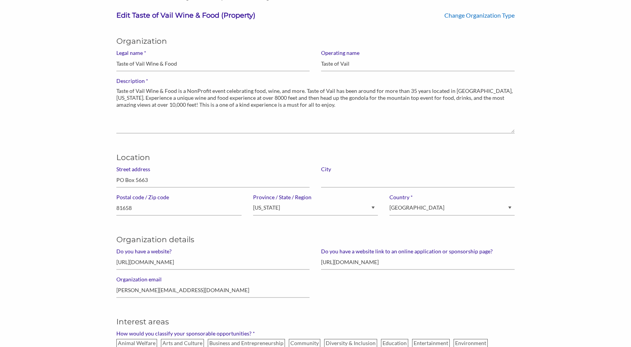
scroll to position [59, 0]
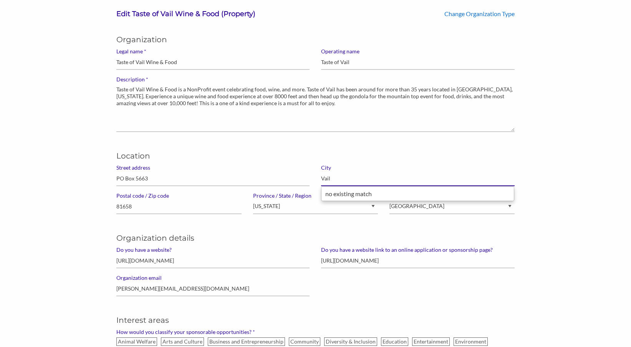
type input "Vail"
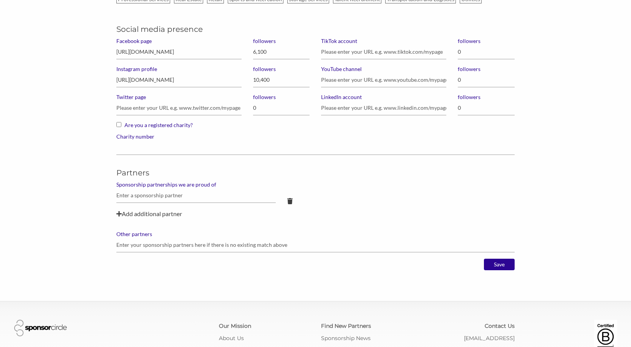
scroll to position [543, 0]
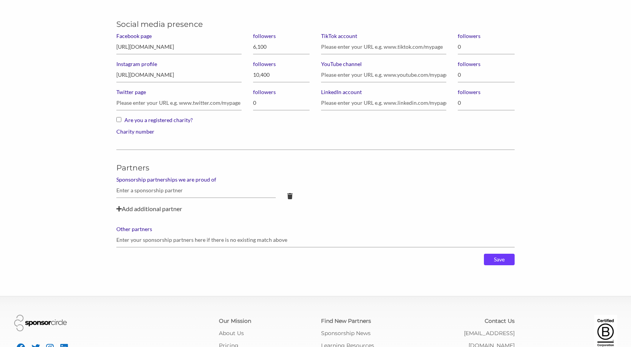
click at [505, 264] on input "Save" at bounding box center [499, 260] width 31 height 12
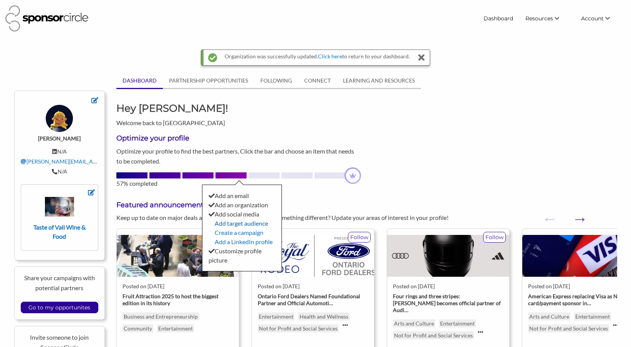
click at [249, 224] on link "Add target audience" at bounding box center [241, 223] width 53 height 7
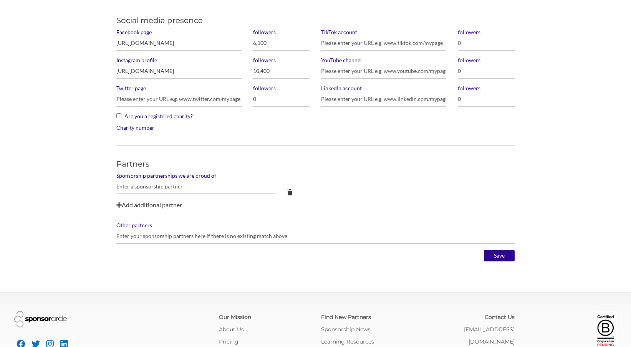
scroll to position [548, 0]
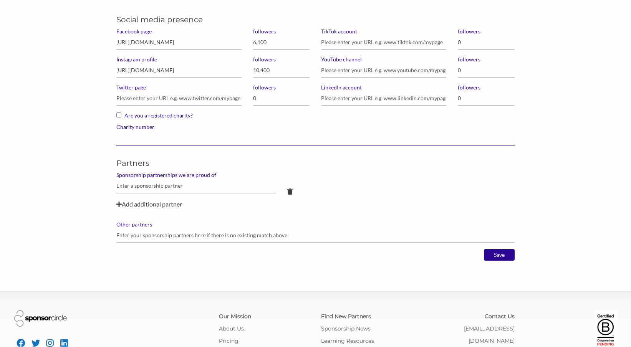
type input "1"
click at [510, 138] on input "1" at bounding box center [315, 137] width 398 height 15
click at [500, 258] on input "Save" at bounding box center [499, 255] width 31 height 12
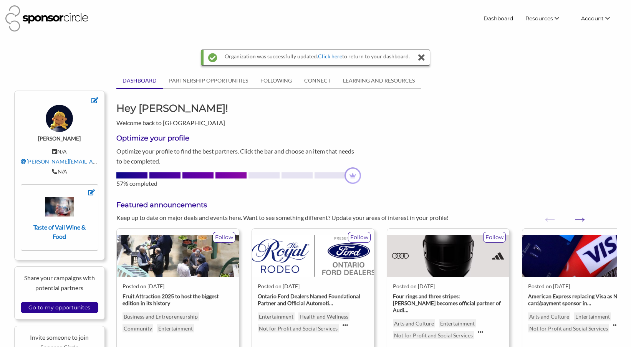
click at [419, 59] on icon at bounding box center [421, 57] width 11 height 15
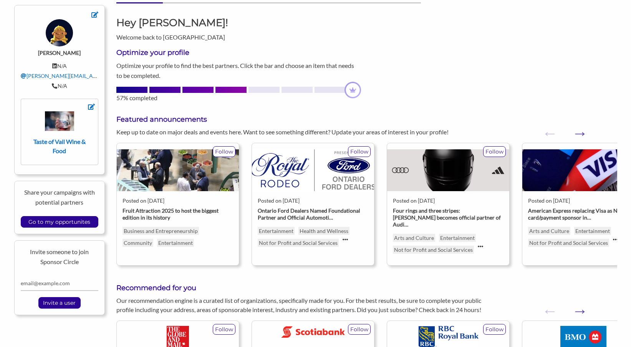
scroll to position [77, 0]
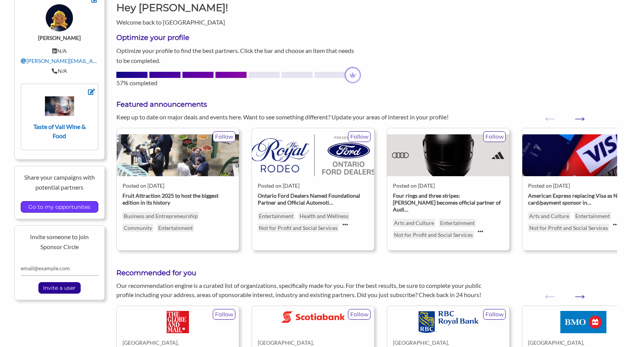
click at [75, 209] on input "Go to my opportunites" at bounding box center [59, 206] width 69 height 11
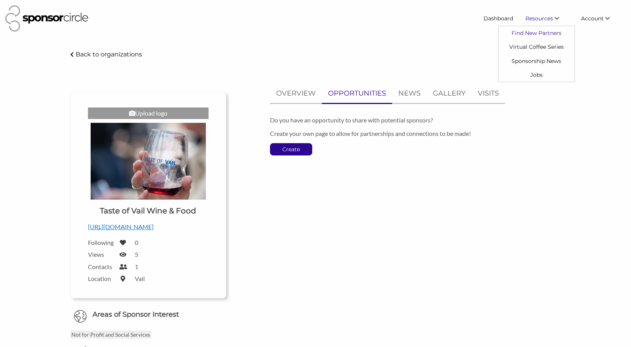
click at [545, 35] on link "Find New Partners" at bounding box center [536, 33] width 76 height 14
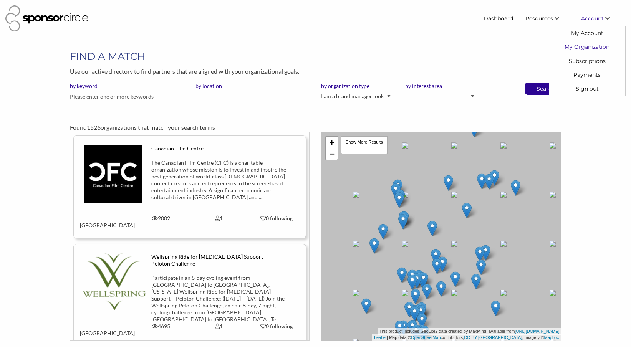
click at [589, 46] on link "My Organization" at bounding box center [587, 47] width 76 height 14
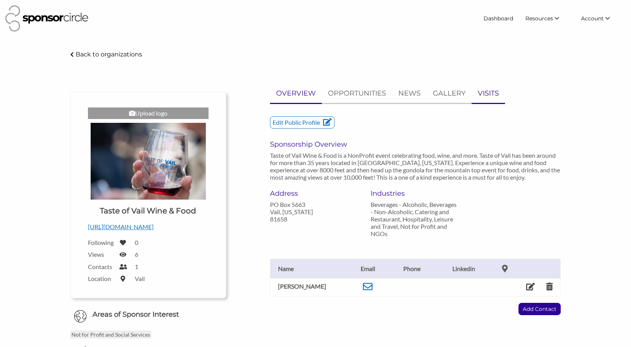
click at [487, 92] on p "VISITS" at bounding box center [487, 93] width 21 height 11
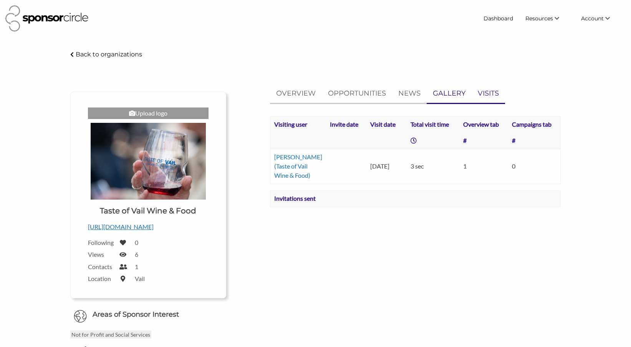
click at [454, 91] on p "GALLERY" at bounding box center [448, 93] width 33 height 11
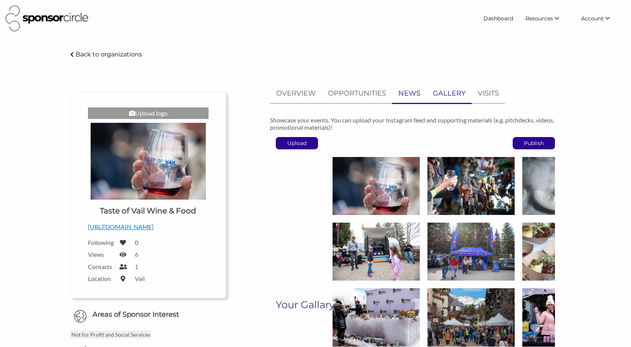
click at [405, 92] on p "NEWS" at bounding box center [409, 93] width 22 height 11
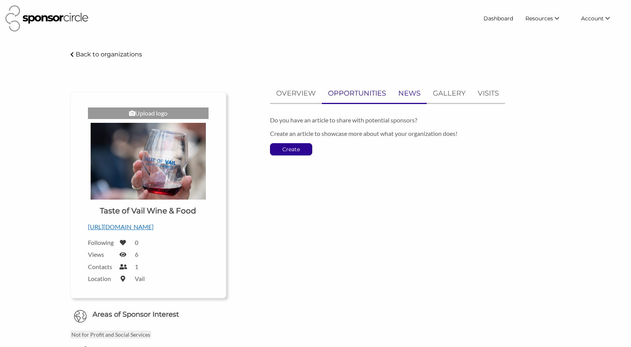
click at [362, 97] on p "OPPORTUNITIES" at bounding box center [357, 93] width 58 height 11
click at [295, 91] on p "OVERVIEW" at bounding box center [296, 93] width 40 height 11
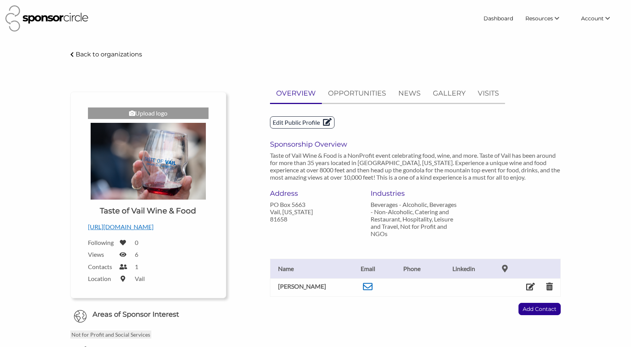
click at [311, 123] on p "Edit Public Profile" at bounding box center [302, 123] width 64 height 12
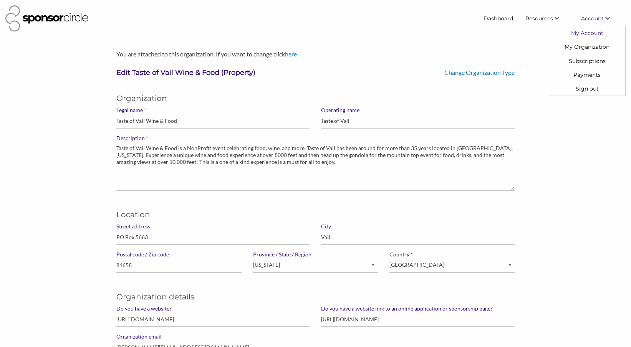
click at [585, 33] on link "My Account" at bounding box center [587, 33] width 76 height 14
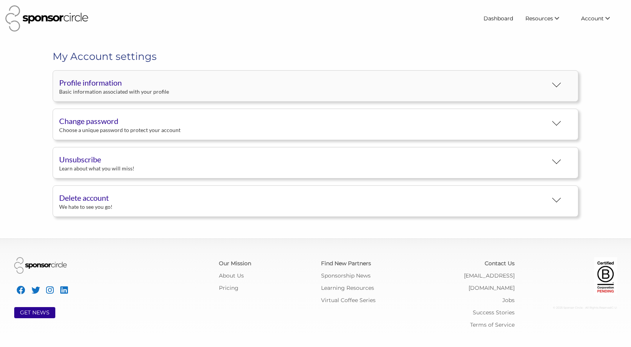
scroll to position [14, 0]
click at [251, 84] on button "Profile information Basic information associated with your profile" at bounding box center [315, 85] width 525 height 31
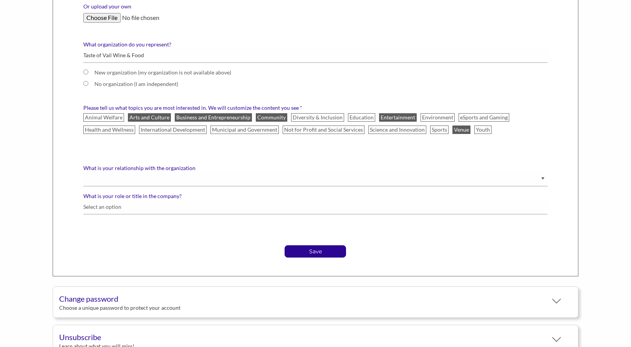
scroll to position [345, 0]
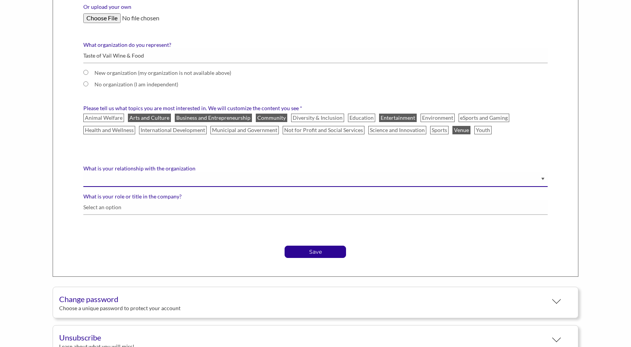
select select "Staff"
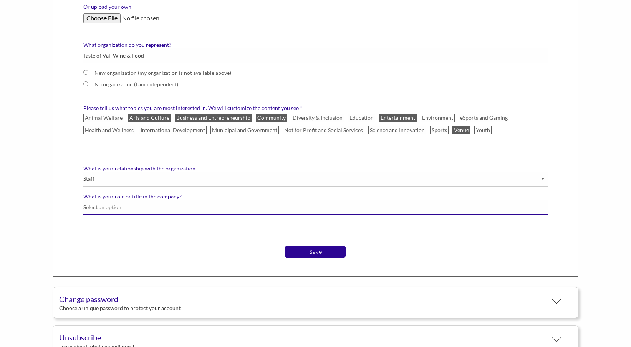
click at [545, 206] on input "What is your role or title in the company?" at bounding box center [315, 207] width 464 height 15
type input "A"
click at [546, 208] on input "What is your role or title in the company?" at bounding box center [315, 207] width 464 height 15
click at [418, 210] on input "What is your role or title in the company?" at bounding box center [315, 207] width 464 height 15
type input "Assistant Director"
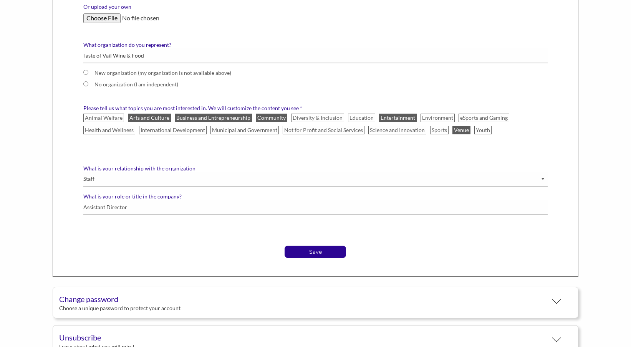
click at [254, 260] on div "First name Bryanna Last name Kody * Email address bryanna@reneventproductions.c…" at bounding box center [315, 14] width 525 height 523
click at [332, 254] on p "Save" at bounding box center [315, 252] width 61 height 12
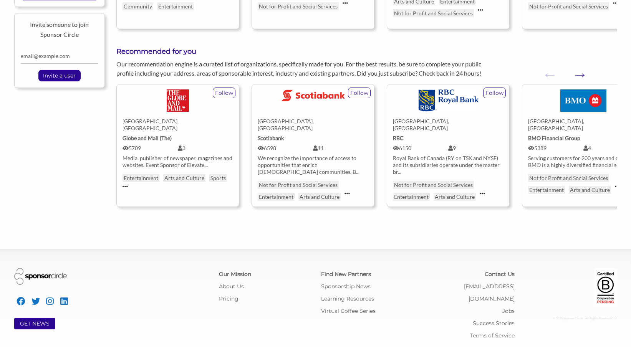
scroll to position [322, 0]
click at [350, 274] on link "Find New Partners" at bounding box center [346, 274] width 50 height 7
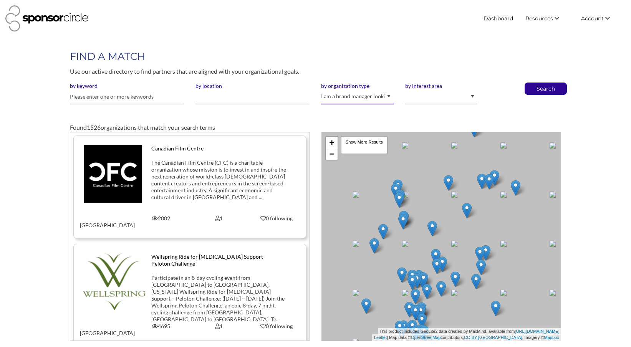
select select "Property"
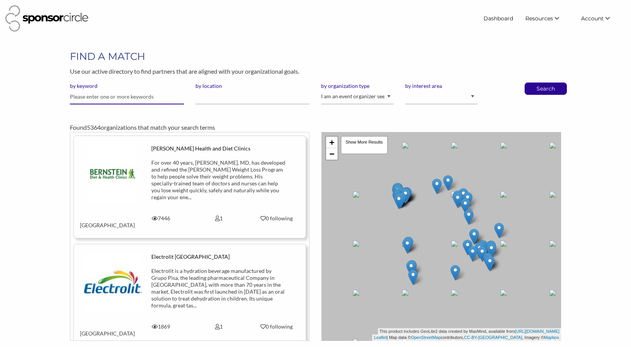
click at [149, 97] on input "text" at bounding box center [127, 96] width 114 height 15
type input "food wine"
click at [550, 86] on p "Search" at bounding box center [545, 89] width 25 height 12
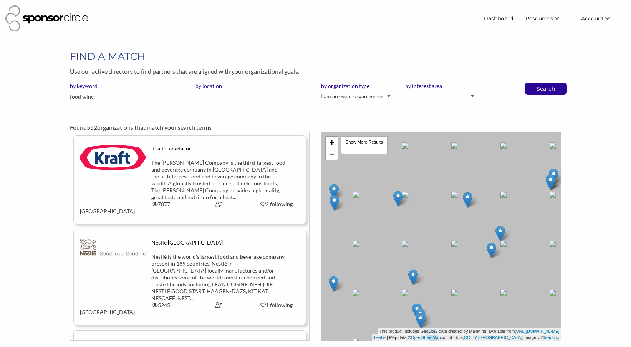
click at [218, 99] on input "by location" at bounding box center [252, 96] width 114 height 15
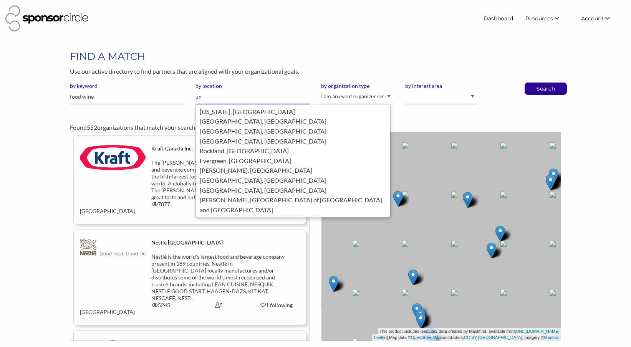
type input "u"
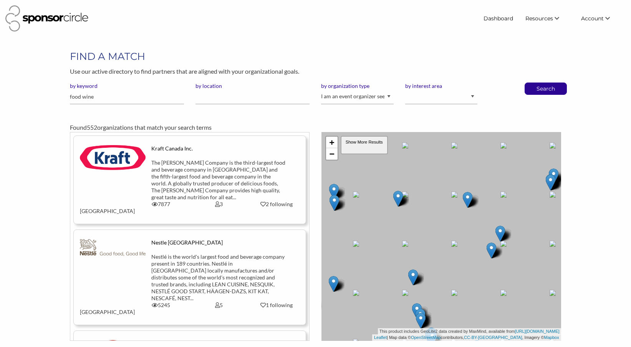
click at [367, 145] on div "Show More Results" at bounding box center [363, 145] width 47 height 18
click at [333, 155] on link "−" at bounding box center [332, 154] width 12 height 12
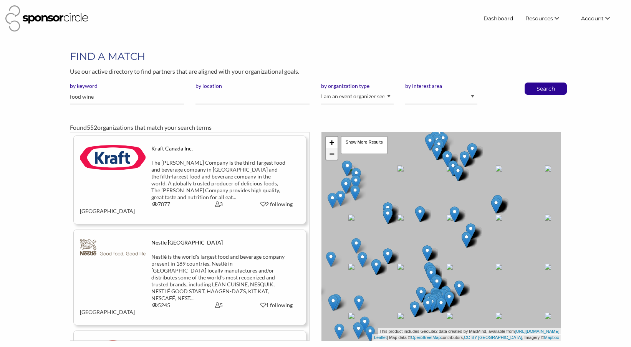
click at [333, 155] on link "−" at bounding box center [332, 154] width 12 height 12
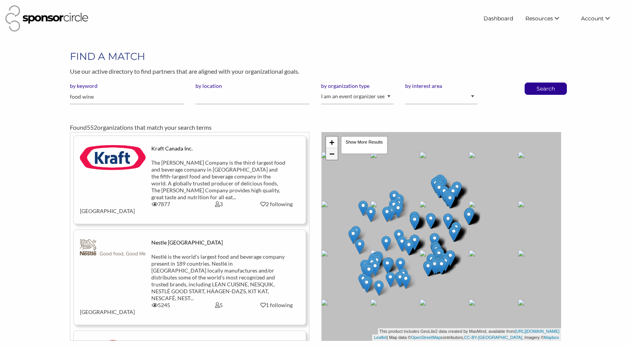
click at [333, 155] on link "−" at bounding box center [332, 154] width 12 height 12
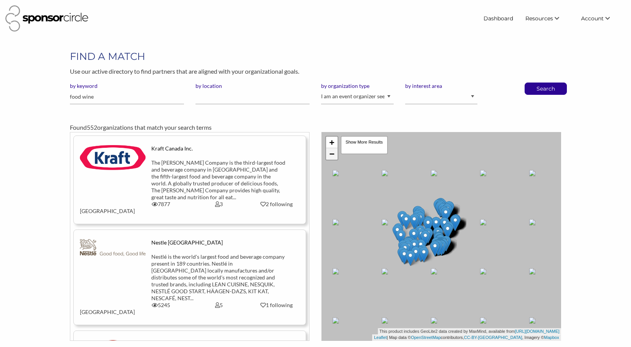
click at [333, 155] on link "−" at bounding box center [332, 154] width 12 height 12
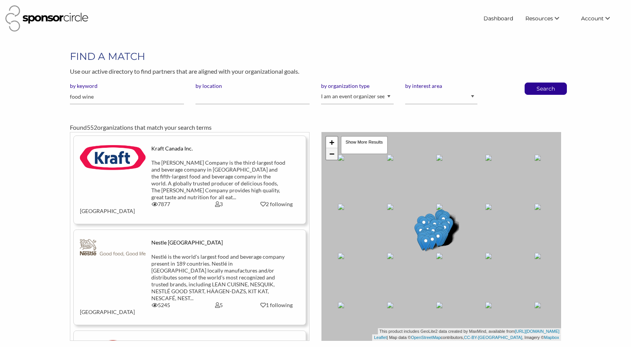
click at [333, 155] on link "−" at bounding box center [332, 154] width 12 height 12
drag, startPoint x: 363, startPoint y: 267, endPoint x: 437, endPoint y: 233, distance: 81.7
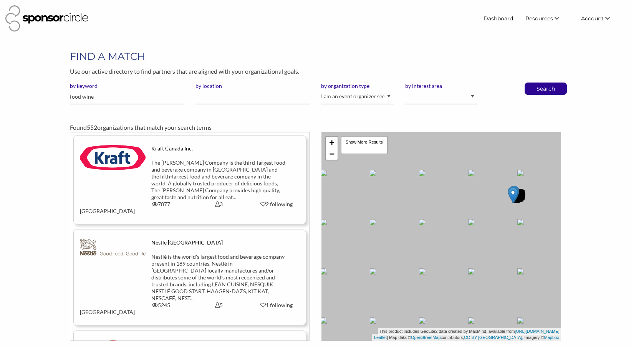
click at [437, 233] on div "+ − Leaflet | Map data © OpenStreetMap contributors, CC-BY-SA , Imagery © Mapbo…" at bounding box center [440, 236] width 239 height 209
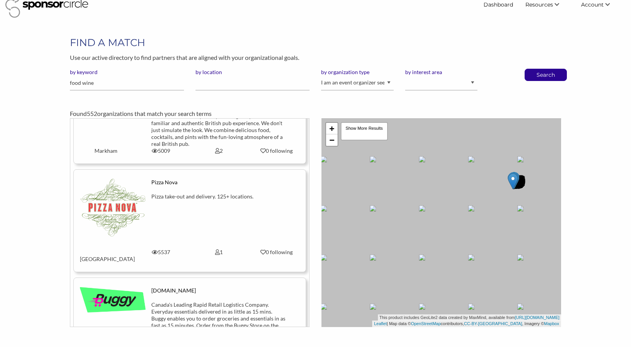
scroll to position [15, 0]
click at [227, 79] on input "by location" at bounding box center [252, 82] width 114 height 15
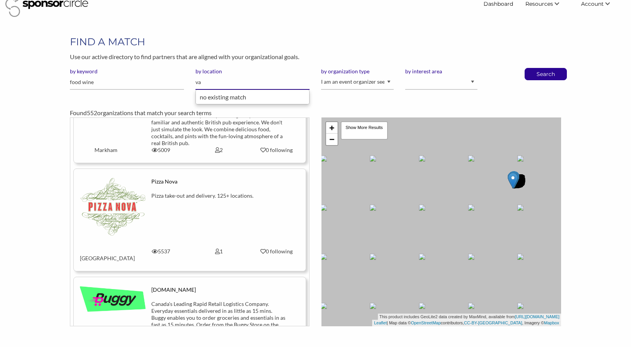
type input "v"
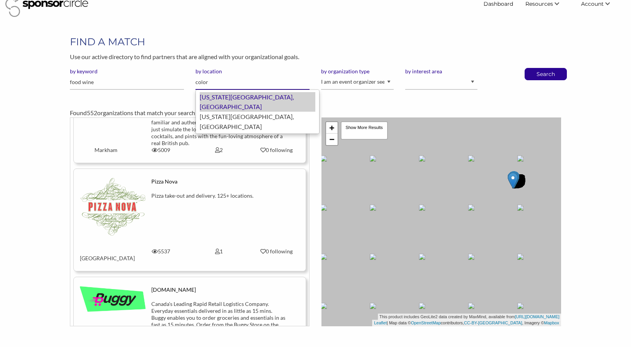
click at [246, 97] on div "Colorado Springs, United States of America" at bounding box center [258, 102] width 116 height 20
type input "Colorado Springs"
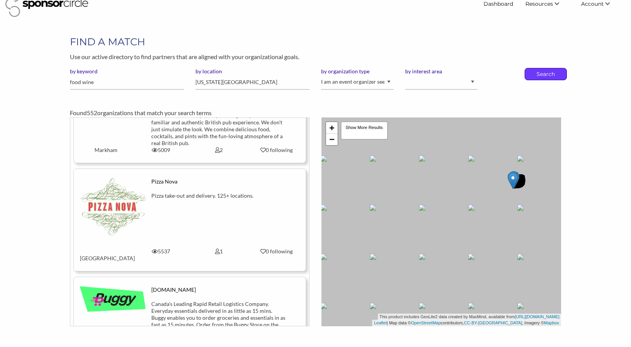
click at [553, 74] on p "Search" at bounding box center [545, 74] width 25 height 12
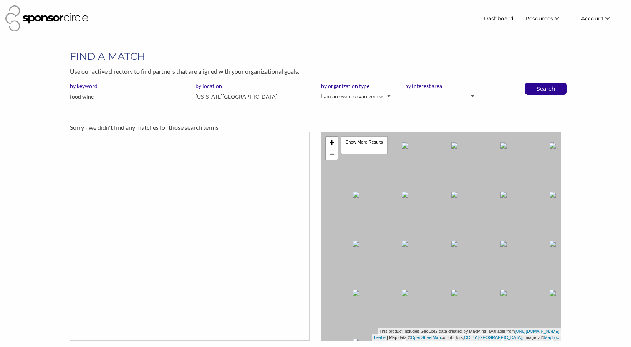
click at [215, 94] on input "[US_STATE][GEOGRAPHIC_DATA]" at bounding box center [252, 96] width 114 height 15
click at [215, 94] on input "Colorado Springs" at bounding box center [252, 96] width 114 height 15
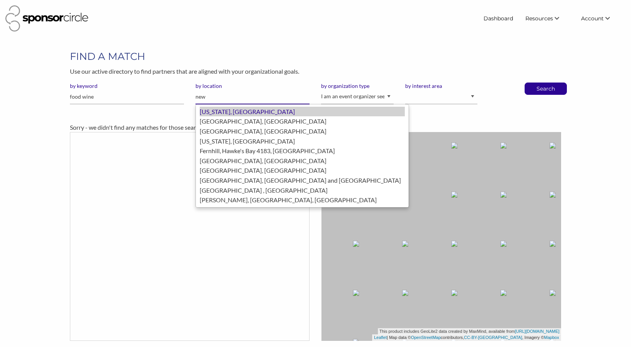
click at [218, 110] on div "[US_STATE], [GEOGRAPHIC_DATA]" at bounding box center [302, 112] width 205 height 10
type input "[US_STATE]"
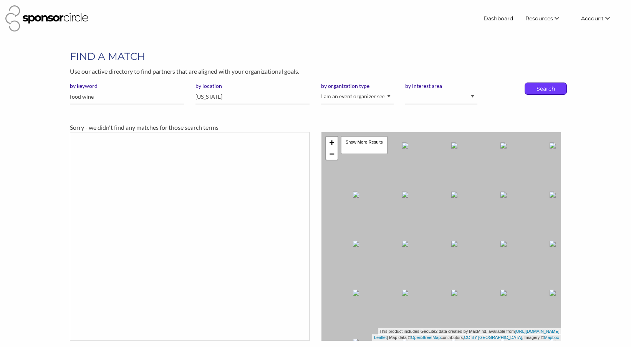
click at [535, 85] on p "Search" at bounding box center [545, 89] width 25 height 12
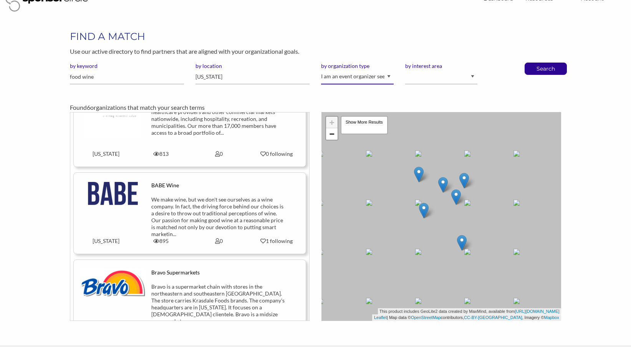
scroll to position [253, 0]
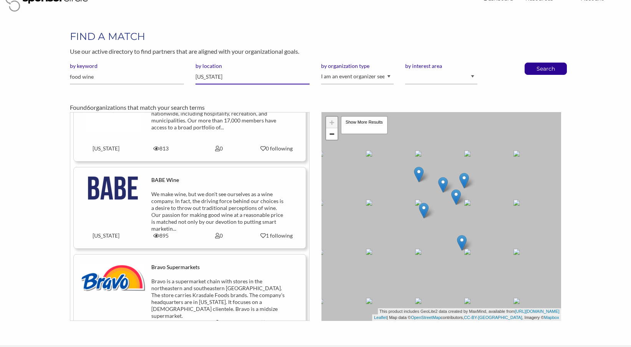
click at [216, 75] on input "[US_STATE]" at bounding box center [252, 76] width 114 height 15
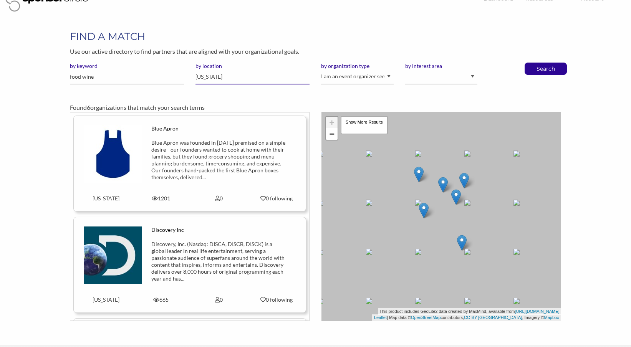
scroll to position [0, 0]
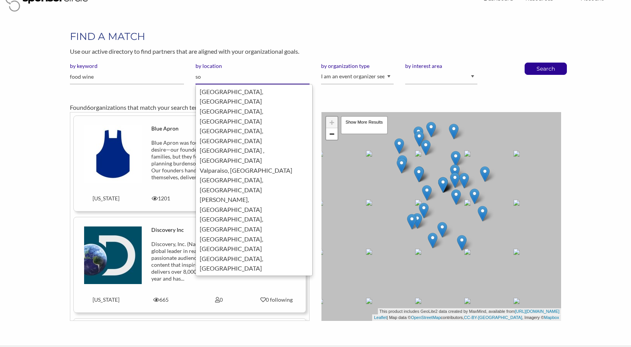
type input "s"
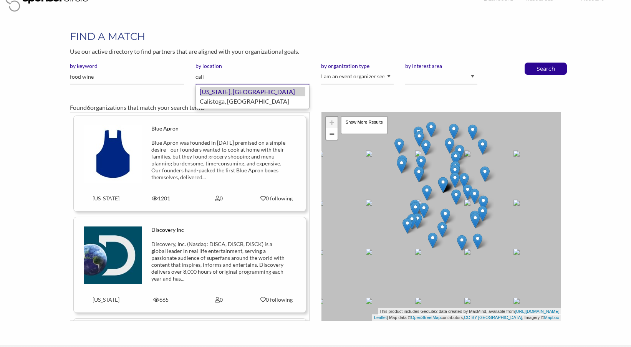
click at [249, 91] on div "[US_STATE], [GEOGRAPHIC_DATA]" at bounding box center [253, 92] width 106 height 10
type input "[US_STATE]"
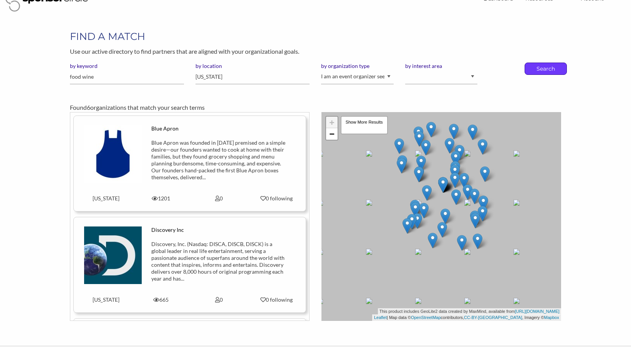
click at [550, 63] on p "Search" at bounding box center [545, 69] width 25 height 12
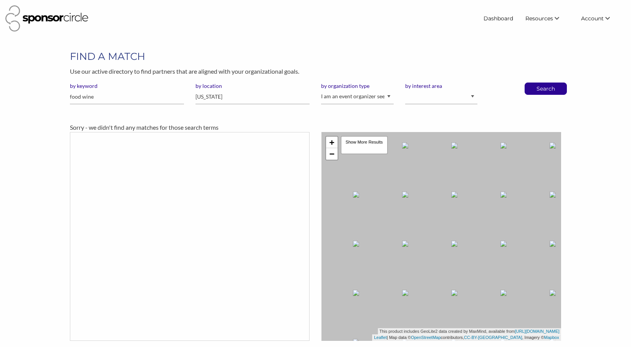
click at [333, 160] on div "+ − Leaflet | Map data © OpenStreetMap contributors, CC-BY-SA , Imagery © Mapbo…" at bounding box center [440, 236] width 239 height 209
click at [331, 158] on link "−" at bounding box center [332, 154] width 12 height 12
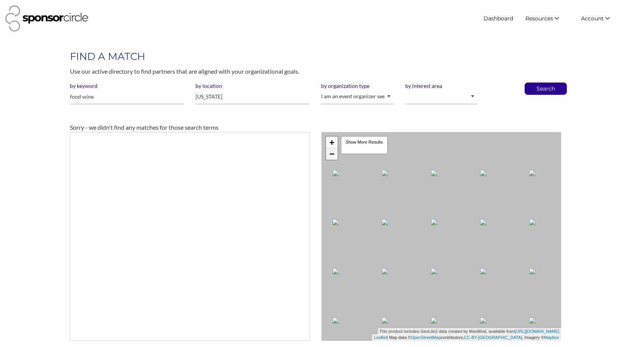
click at [331, 158] on link "−" at bounding box center [332, 154] width 12 height 12
click at [216, 97] on input "California" at bounding box center [252, 96] width 114 height 15
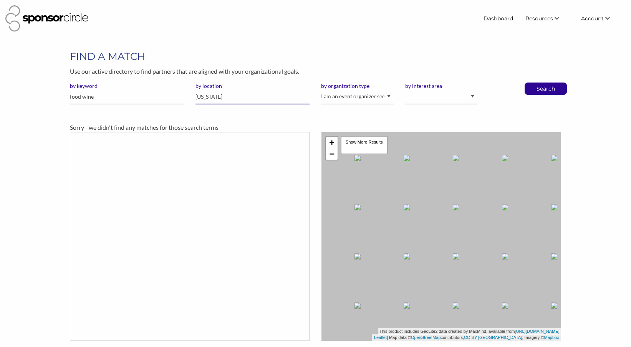
click at [216, 97] on input "California" at bounding box center [252, 96] width 114 height 15
click at [224, 110] on div "Napa, United States of America" at bounding box center [253, 112] width 106 height 10
type input "Napa"
click at [552, 93] on p "Search" at bounding box center [545, 89] width 25 height 12
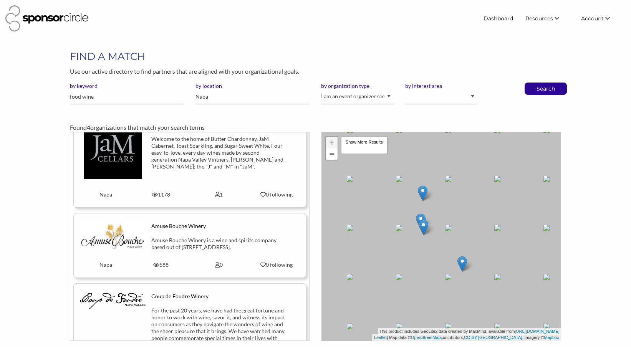
scroll to position [131, 0]
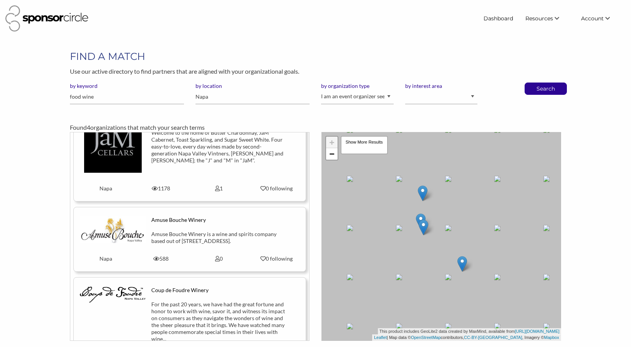
click at [112, 154] on img at bounding box center [113, 144] width 58 height 58
click at [132, 231] on img at bounding box center [113, 229] width 66 height 26
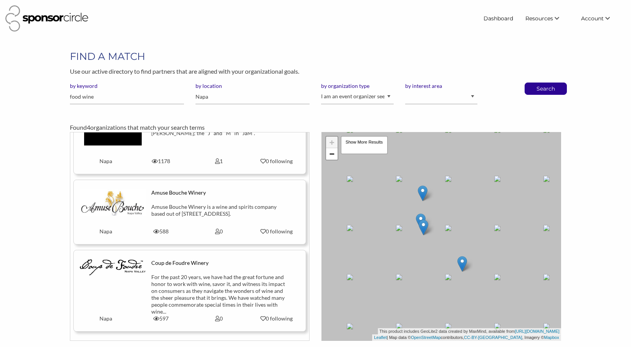
scroll to position [158, 0]
click at [216, 96] on input "Napa" at bounding box center [252, 96] width 114 height 15
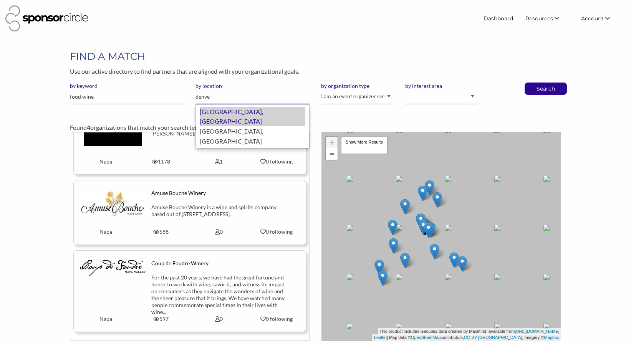
click at [228, 110] on div "[GEOGRAPHIC_DATA], [GEOGRAPHIC_DATA]" at bounding box center [253, 117] width 106 height 20
type input "[GEOGRAPHIC_DATA]"
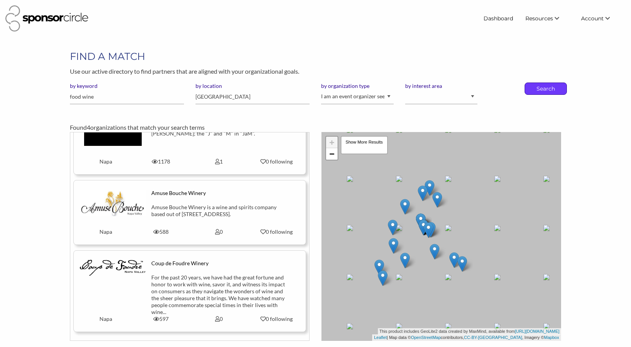
click at [552, 89] on p "Search" at bounding box center [545, 89] width 25 height 12
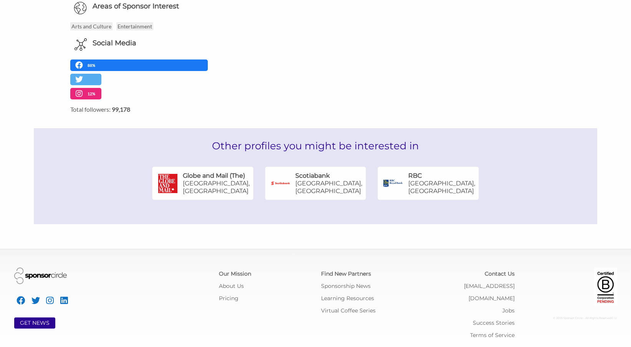
scroll to position [338, 0]
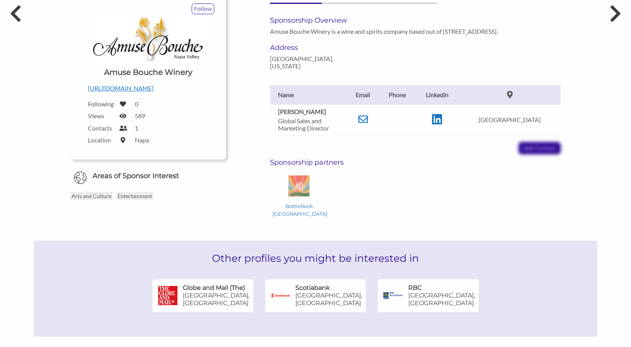
scroll to position [87, 0]
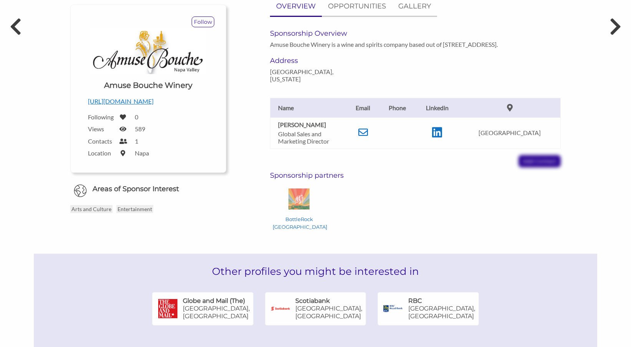
click at [300, 215] on p "BottleRock [GEOGRAPHIC_DATA]" at bounding box center [298, 222] width 52 height 15
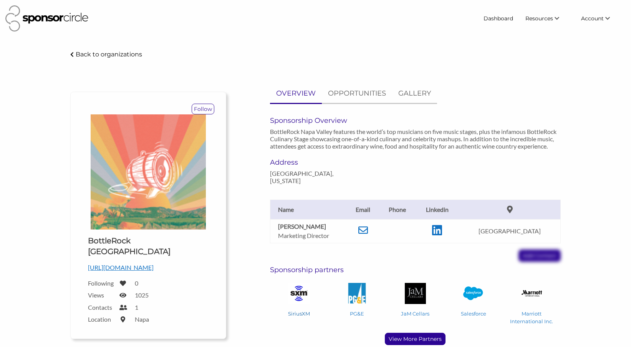
click at [296, 287] on img at bounding box center [298, 293] width 21 height 21
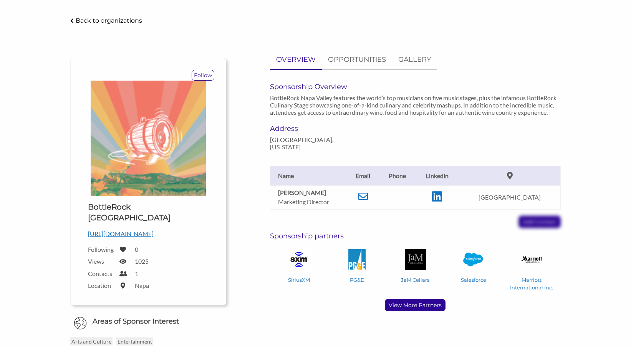
scroll to position [41, 0]
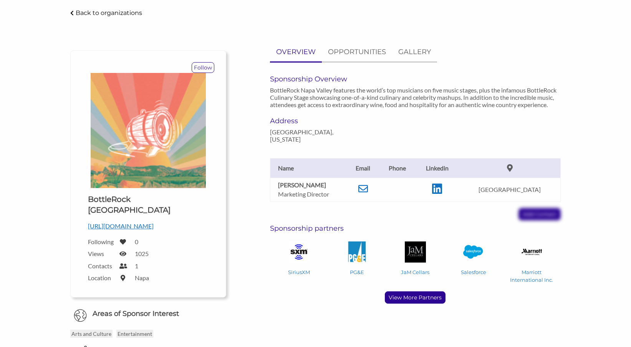
click at [404, 299] on div "Follow Upload a logo for your organization Choose BottleRock [GEOGRAPHIC_DATA] …" at bounding box center [315, 273] width 517 height 461
click at [404, 294] on p "View More Partners" at bounding box center [415, 298] width 60 height 12
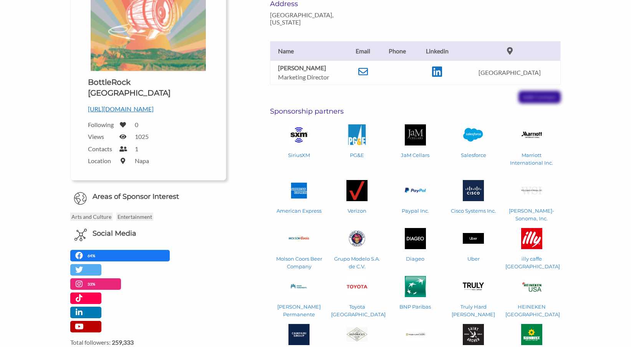
scroll to position [163, 0]
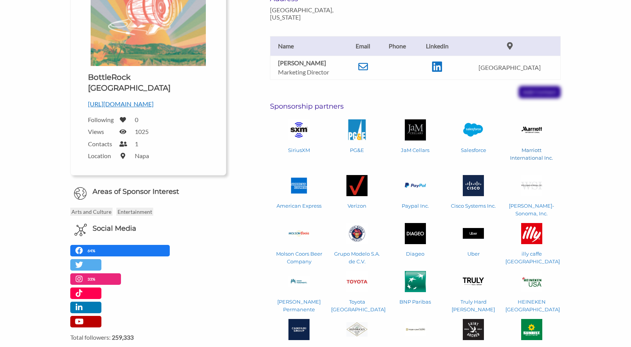
click at [530, 126] on img at bounding box center [531, 129] width 21 height 7
click at [299, 178] on img at bounding box center [298, 185] width 21 height 21
click at [359, 179] on img at bounding box center [356, 185] width 21 height 21
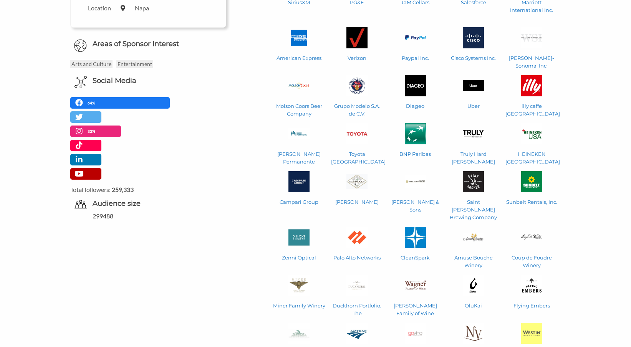
scroll to position [315, 0]
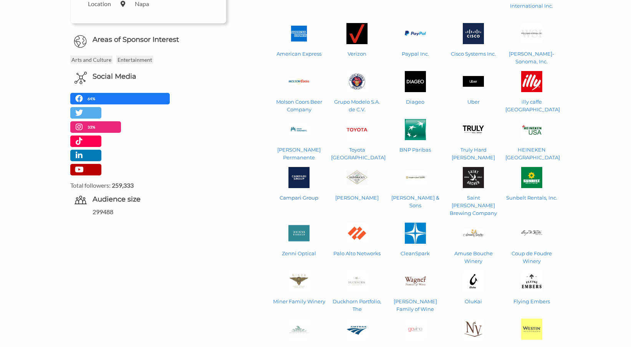
click at [301, 173] on img at bounding box center [298, 177] width 21 height 21
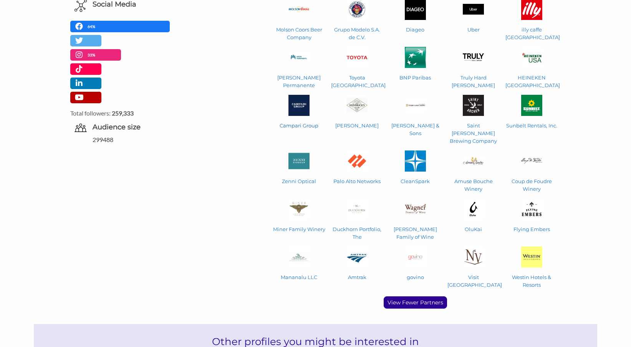
scroll to position [393, 0]
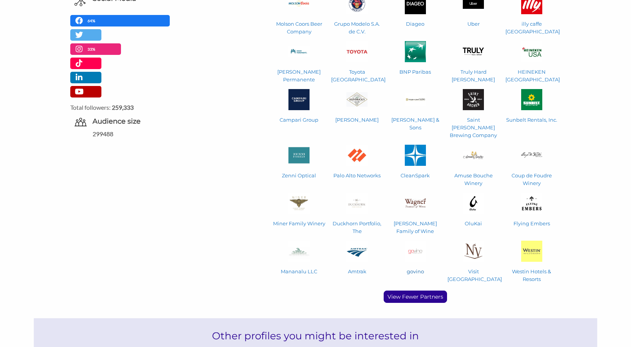
click at [416, 241] on img at bounding box center [414, 251] width 21 height 21
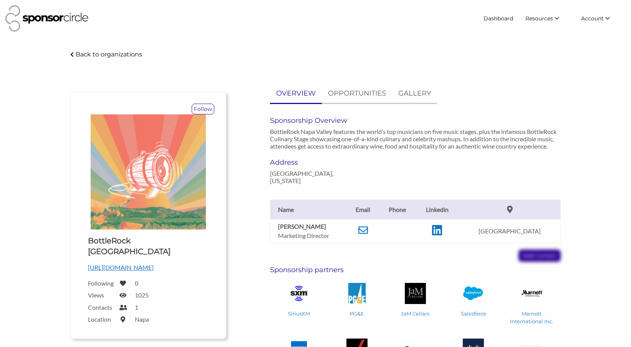
scroll to position [0, 0]
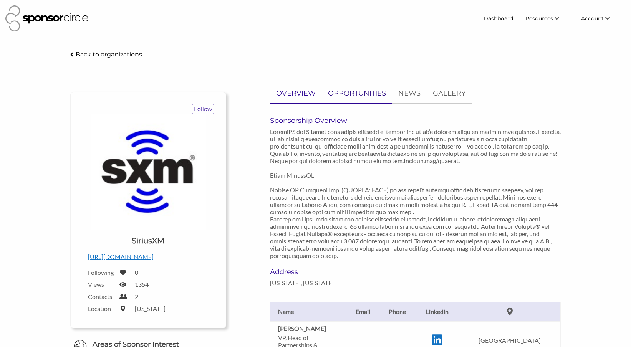
click at [365, 94] on p "OPPORTUNITIES" at bounding box center [357, 93] width 58 height 11
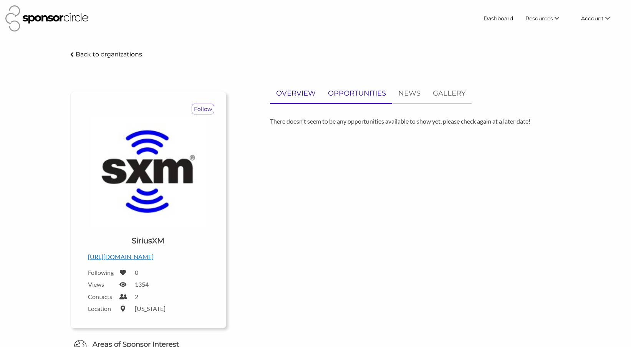
click at [293, 95] on p "OVERVIEW" at bounding box center [296, 93] width 40 height 11
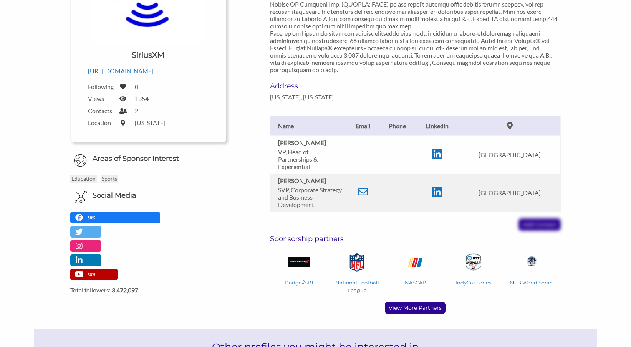
scroll to position [187, 0]
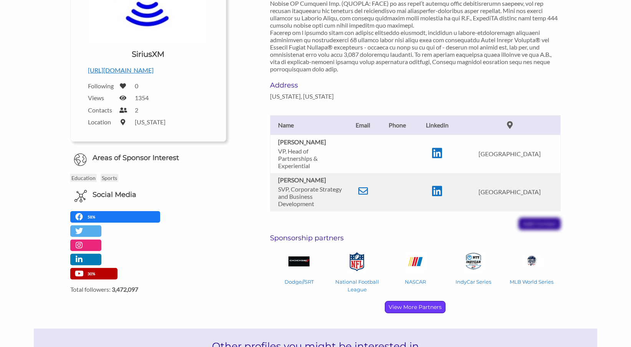
click at [427, 308] on p "View More Partners" at bounding box center [415, 307] width 60 height 12
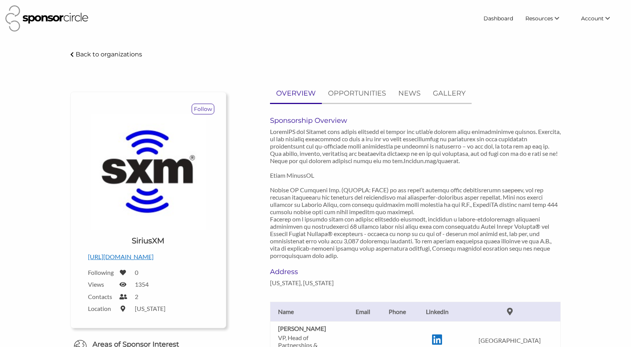
scroll to position [0, 0]
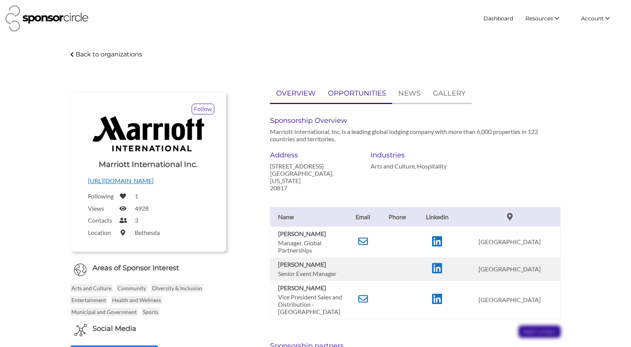
click at [346, 92] on p "OPPORTUNITIES" at bounding box center [357, 93] width 58 height 11
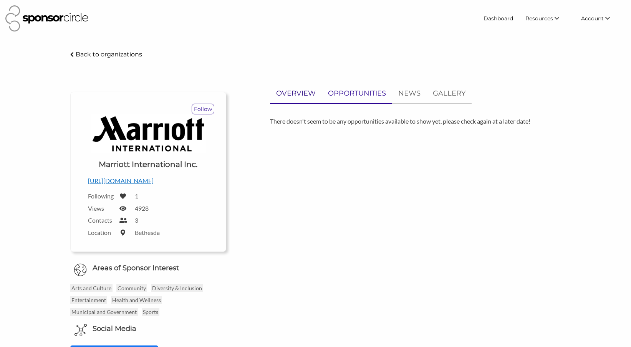
click at [306, 92] on p "OVERVIEW" at bounding box center [296, 93] width 40 height 11
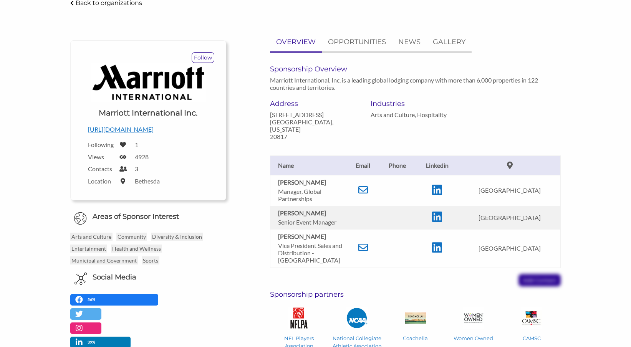
scroll to position [53, 0]
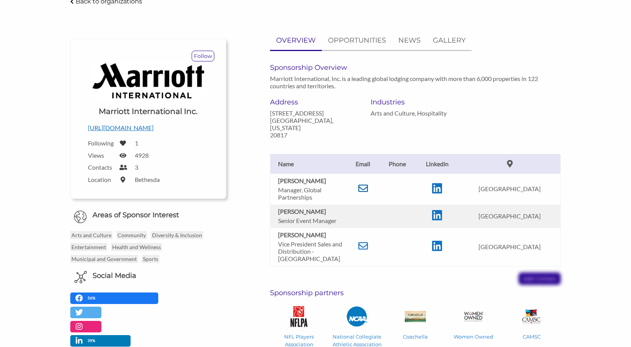
click at [365, 183] on icon at bounding box center [363, 188] width 10 height 10
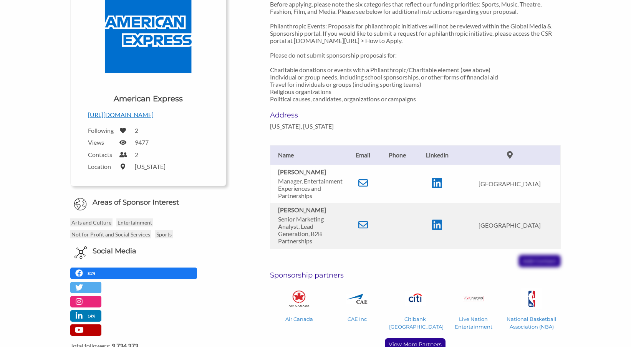
scroll to position [144, 0]
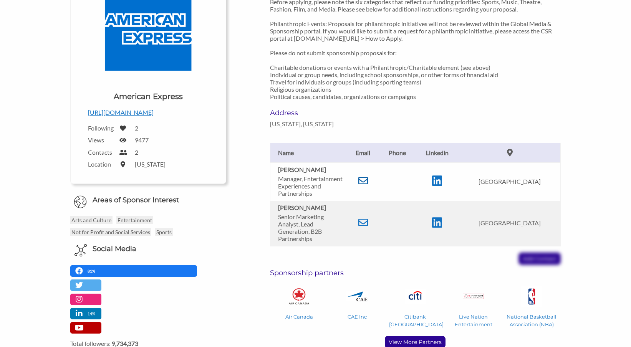
click at [366, 185] on icon at bounding box center [363, 181] width 10 height 10
click at [335, 122] on p "New York, New York" at bounding box center [314, 123] width 89 height 7
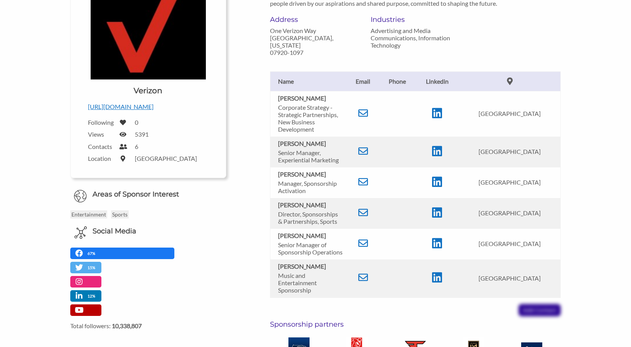
scroll to position [150, 0]
click at [364, 241] on icon at bounding box center [363, 243] width 10 height 10
click at [362, 213] on icon at bounding box center [363, 212] width 10 height 10
click at [363, 209] on icon at bounding box center [363, 212] width 10 height 10
click at [364, 182] on icon at bounding box center [363, 182] width 10 height 10
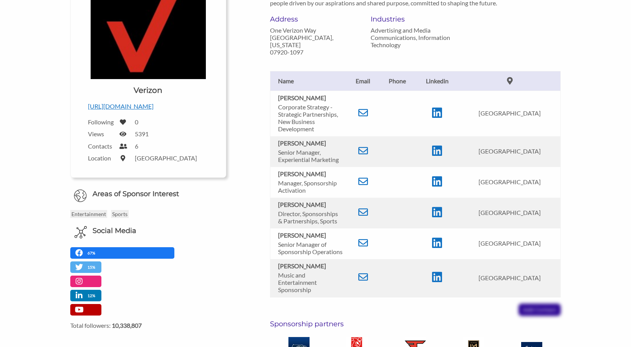
drag, startPoint x: 331, startPoint y: 171, endPoint x: 280, endPoint y: 170, distance: 51.0
click at [280, 170] on p "[PERSON_NAME]" at bounding box center [310, 173] width 65 height 7
copy b "[PERSON_NAME]"
click at [363, 112] on icon at bounding box center [363, 113] width 10 height 10
click at [357, 110] on td at bounding box center [363, 114] width 32 height 46
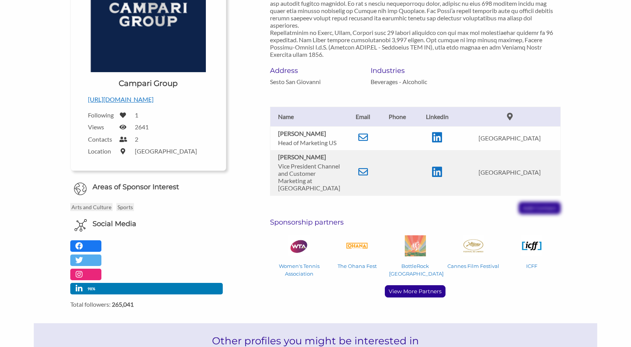
scroll to position [157, 0]
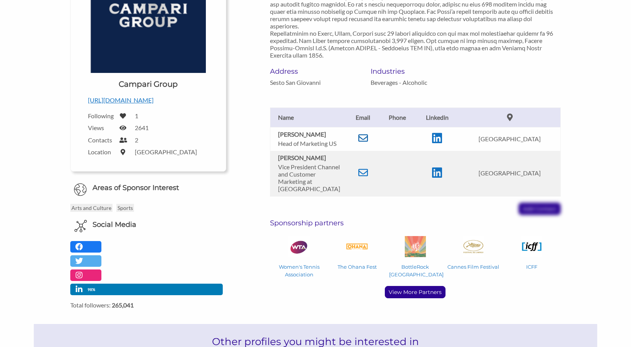
click at [365, 140] on icon at bounding box center [363, 138] width 10 height 10
click at [148, 100] on p "[URL][DOMAIN_NAME]" at bounding box center [148, 100] width 121 height 10
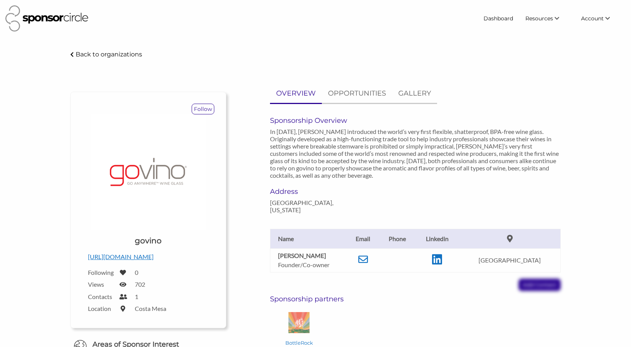
click at [151, 258] on p "https://govino.com/about-govino" at bounding box center [148, 257] width 121 height 10
click at [324, 252] on p "Joseph Perrulli" at bounding box center [310, 255] width 65 height 7
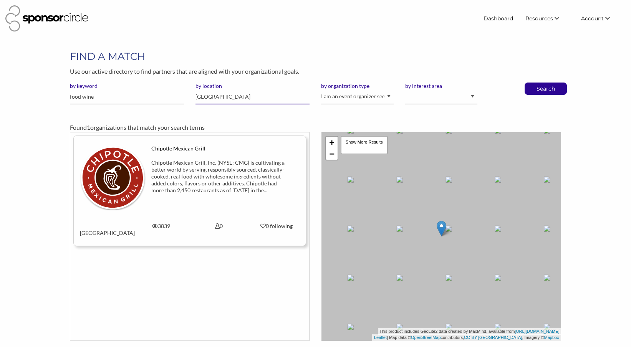
click at [218, 96] on input "[GEOGRAPHIC_DATA]" at bounding box center [252, 96] width 114 height 15
click at [220, 112] on div "Texas, United States of America" at bounding box center [253, 112] width 106 height 10
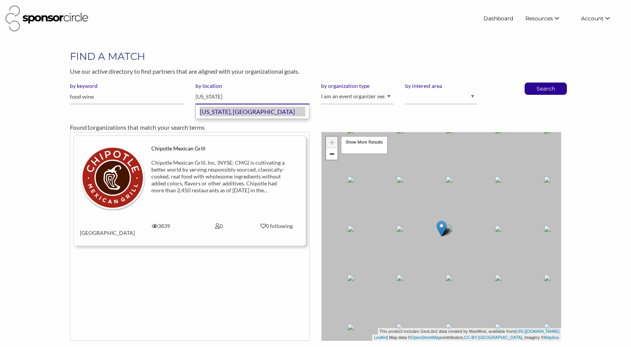
type input "[US_STATE]"
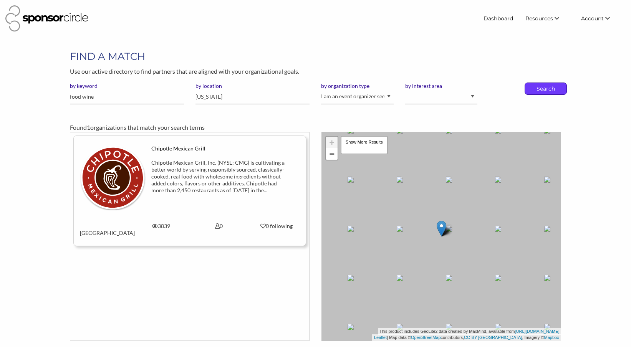
click at [548, 91] on p "Search" at bounding box center [545, 89] width 25 height 12
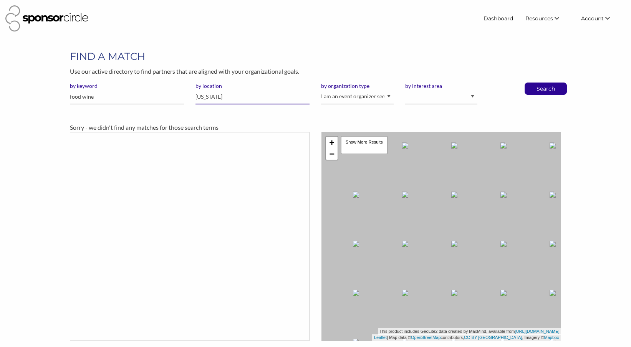
click at [215, 94] on input "[US_STATE]" at bounding box center [252, 96] width 114 height 15
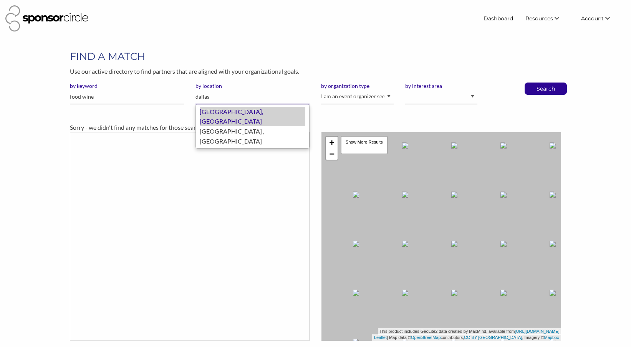
click at [214, 111] on div "[GEOGRAPHIC_DATA], [GEOGRAPHIC_DATA]" at bounding box center [253, 117] width 106 height 20
type input "[GEOGRAPHIC_DATA]"
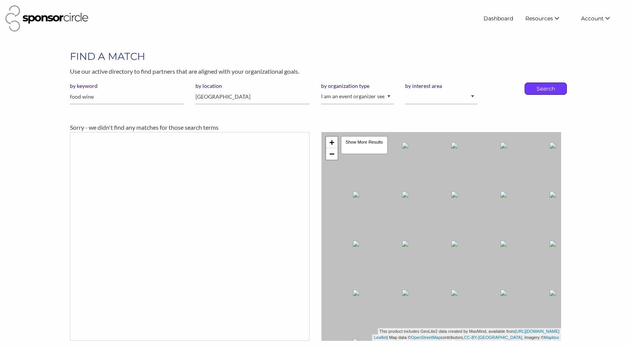
click at [548, 91] on p "Search" at bounding box center [545, 89] width 25 height 12
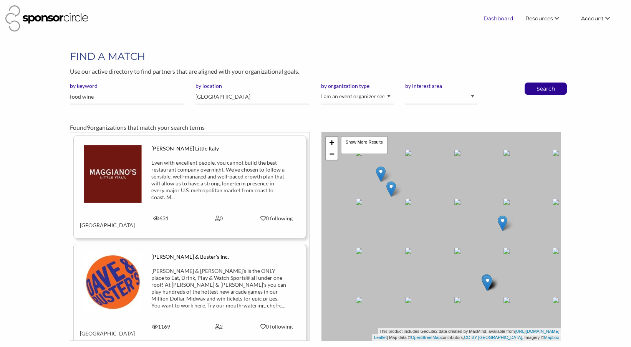
click at [495, 17] on link "Dashboard" at bounding box center [498, 19] width 42 height 14
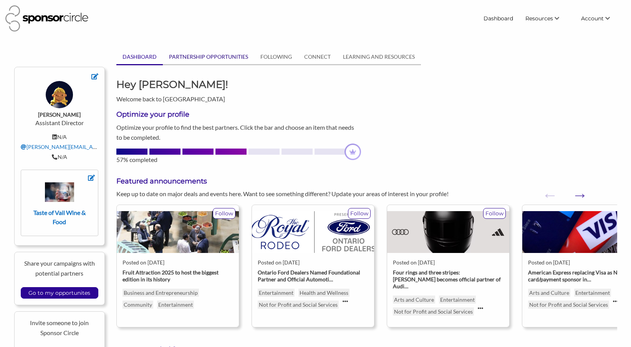
click at [211, 61] on link "PARTNERSHIP OPPORTUNITIES" at bounding box center [208, 57] width 91 height 15
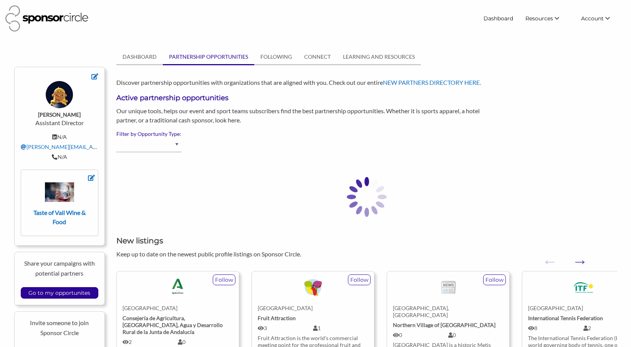
select select "Beverage - Alcoholic"
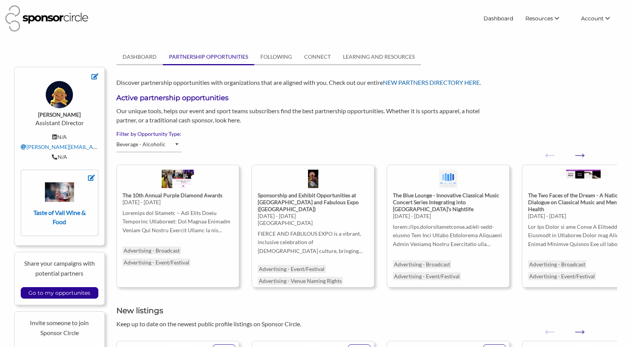
click at [432, 83] on link "NEW PARTNERS DIRECTORY HERE." at bounding box center [432, 82] width 98 height 7
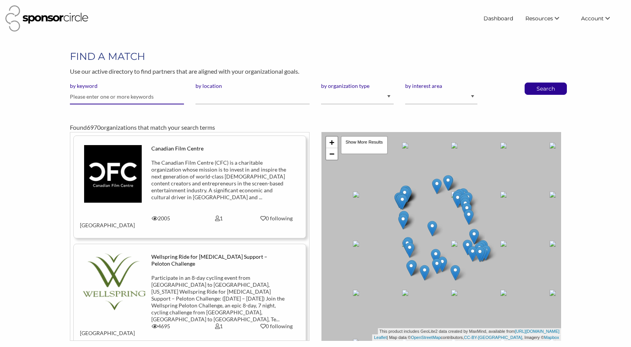
click at [119, 98] on input "text" at bounding box center [127, 96] width 114 height 15
type input "beverage"
click at [550, 87] on p "Search" at bounding box center [545, 89] width 25 height 12
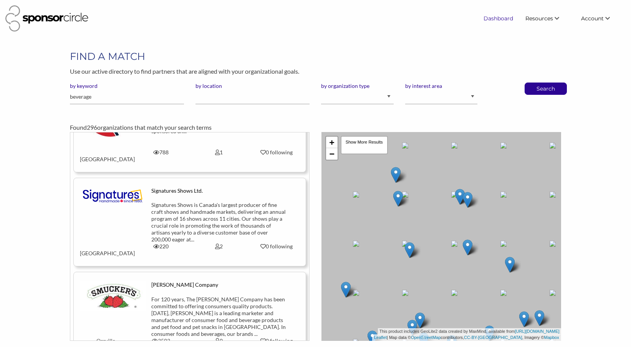
click at [497, 18] on link "Dashboard" at bounding box center [498, 19] width 42 height 14
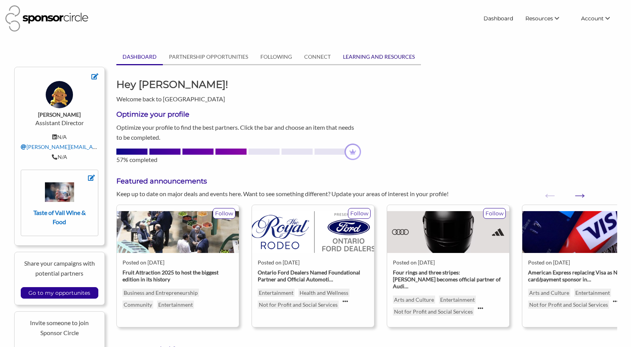
click at [360, 53] on link "LEARNING AND RESOURCES" at bounding box center [379, 57] width 84 height 15
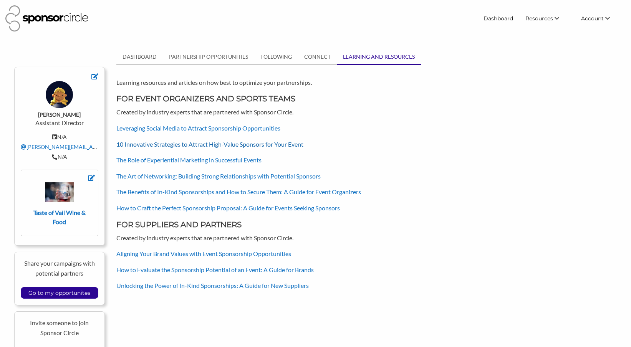
click at [174, 144] on link "10 Innovative Strategies to Attract High-Value Sponsors for Your Event" at bounding box center [209, 143] width 187 height 7
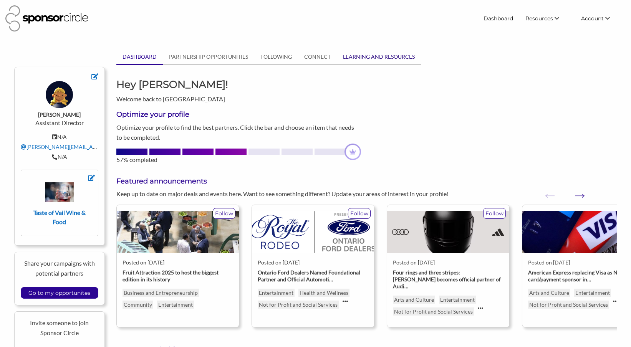
click at [368, 56] on link "LEARNING AND RESOURCES" at bounding box center [379, 57] width 84 height 15
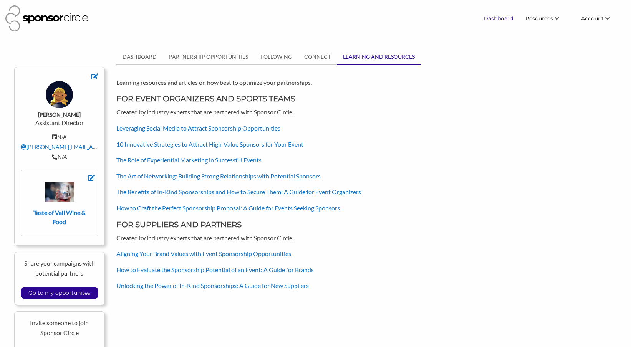
click at [497, 21] on link "Dashboard" at bounding box center [498, 19] width 42 height 14
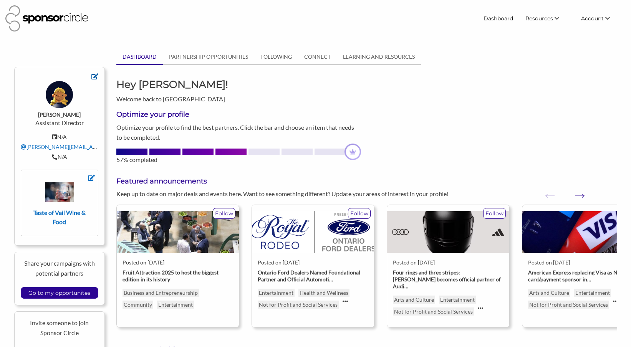
click at [95, 77] on icon at bounding box center [94, 76] width 7 height 6
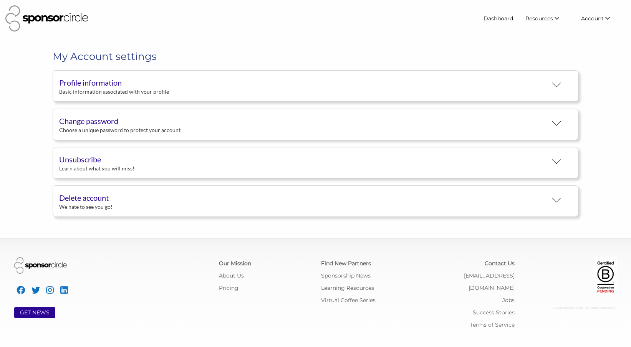
scroll to position [14, 0]
click at [137, 169] on button "Unsubscribe Learn about what you will miss!" at bounding box center [315, 162] width 525 height 31
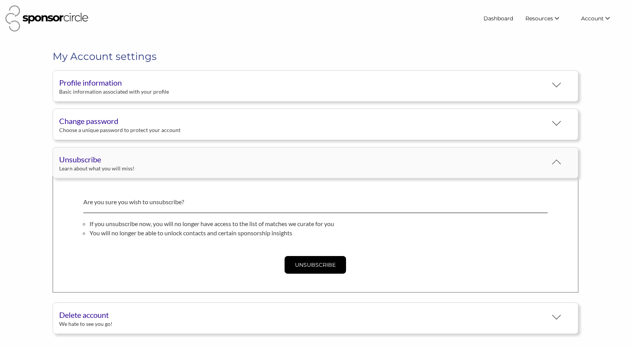
click at [137, 169] on button "Unsubscribe Learn about what you will miss!" at bounding box center [315, 162] width 525 height 31
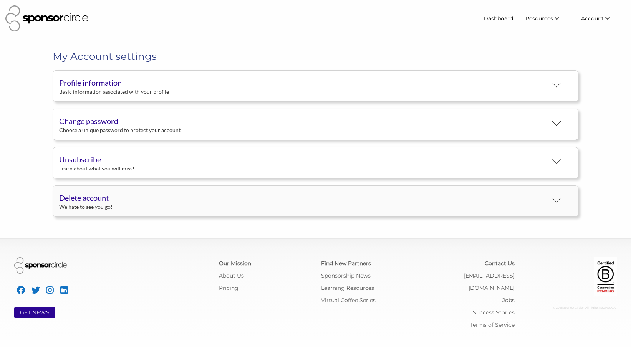
click at [124, 206] on button "Delete account We hate to see you go!" at bounding box center [315, 200] width 525 height 31
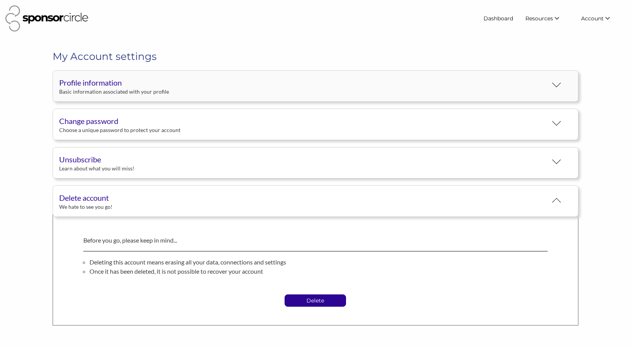
click at [87, 94] on div "Basic information associated with your profile" at bounding box center [303, 91] width 488 height 7
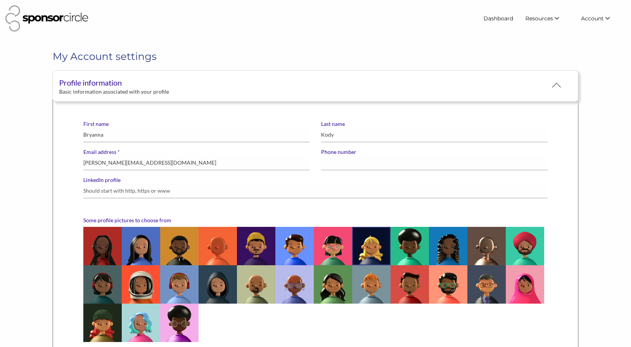
scroll to position [0, 0]
click at [538, 46] on link "Virtual Coffee Series" at bounding box center [536, 47] width 76 height 14
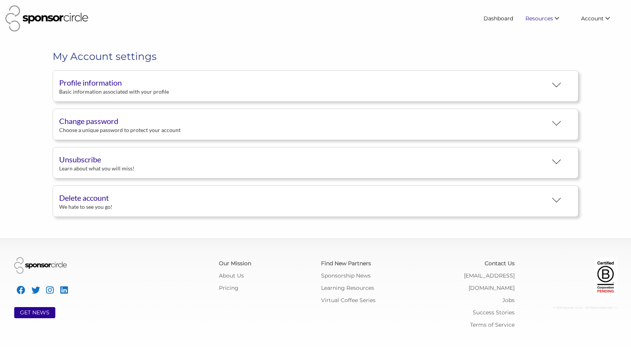
scroll to position [14, 0]
click at [499, 17] on link "Dashboard" at bounding box center [498, 19] width 42 height 14
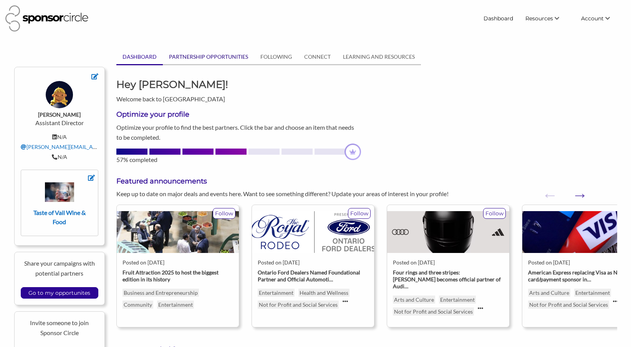
click at [220, 59] on link "PARTNERSHIP OPPORTUNITIES" at bounding box center [208, 57] width 91 height 15
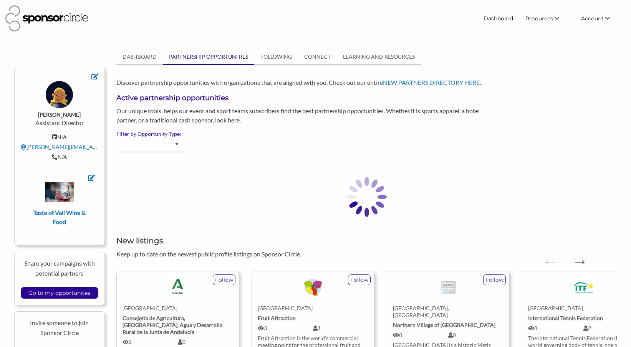
select select "Advertising - Event/Festival"
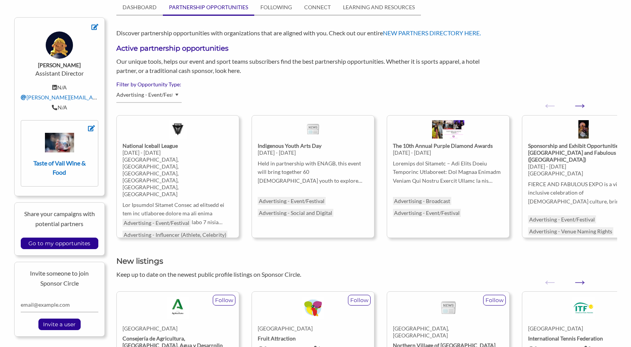
scroll to position [48, 0]
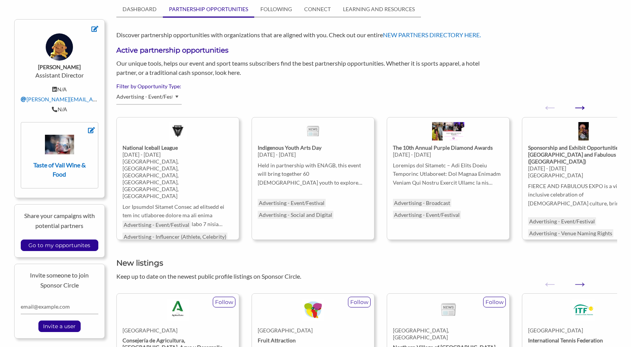
click at [579, 107] on button "Next" at bounding box center [575, 103] width 8 height 8
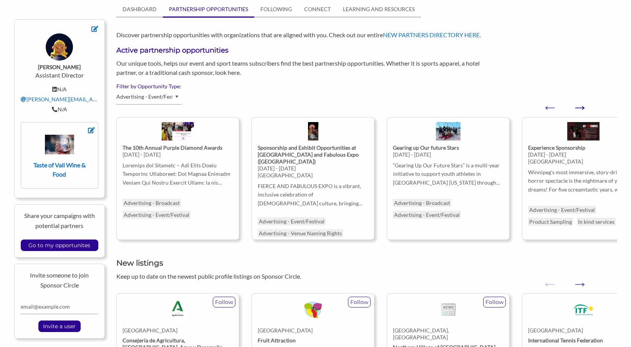
click at [579, 107] on button "Next" at bounding box center [575, 103] width 8 height 8
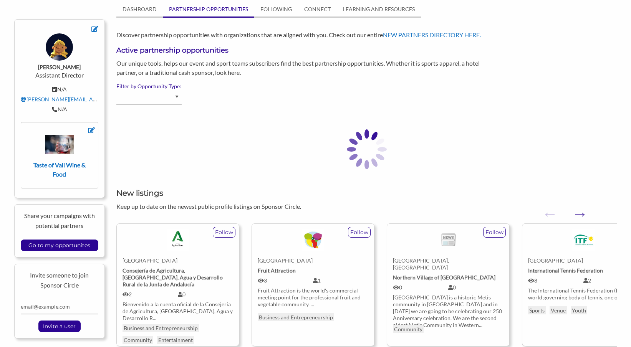
select select "Ticketing"
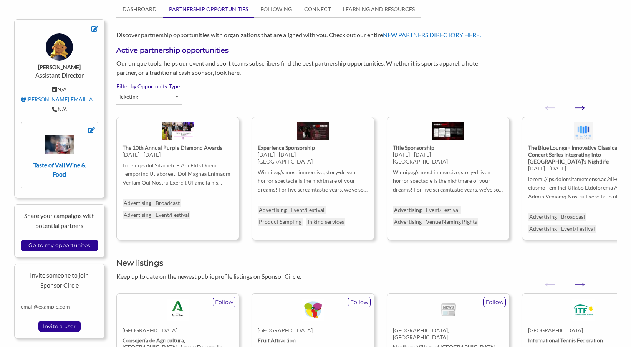
click at [576, 107] on button "Next" at bounding box center [575, 103] width 8 height 8
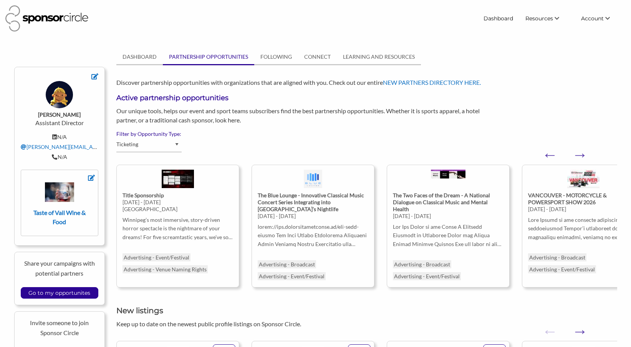
scroll to position [0, 0]
click at [316, 59] on link "CONNECT" at bounding box center [317, 57] width 39 height 15
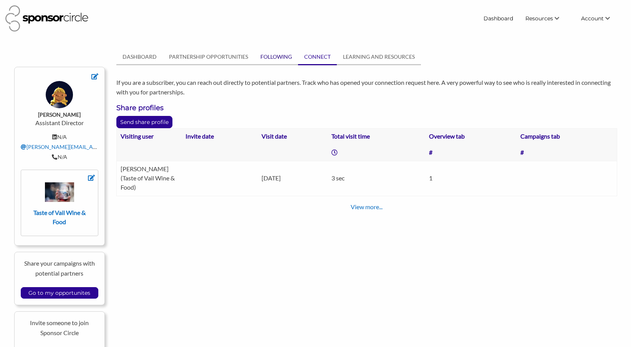
click at [272, 63] on link "FOLLOWING" at bounding box center [276, 57] width 44 height 15
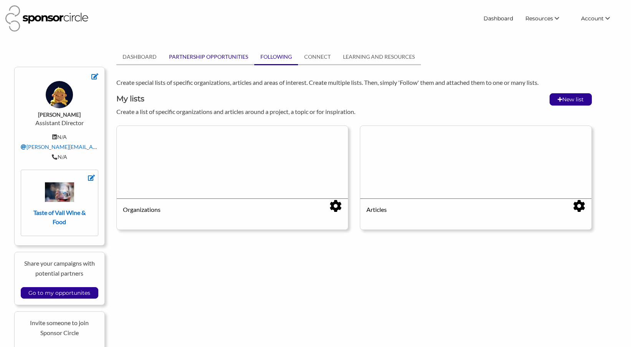
click at [205, 58] on link "PARTNERSHIP OPPORTUNITIES" at bounding box center [208, 57] width 91 height 15
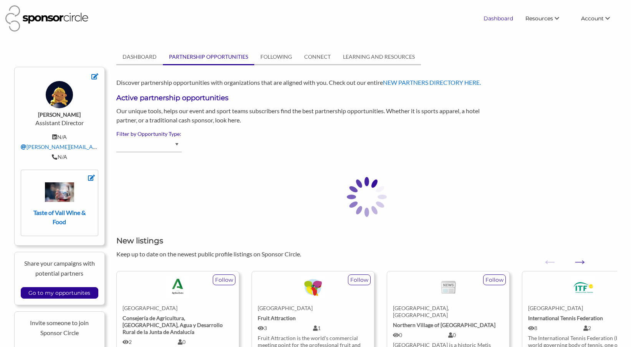
click at [507, 22] on link "Dashboard" at bounding box center [498, 19] width 42 height 14
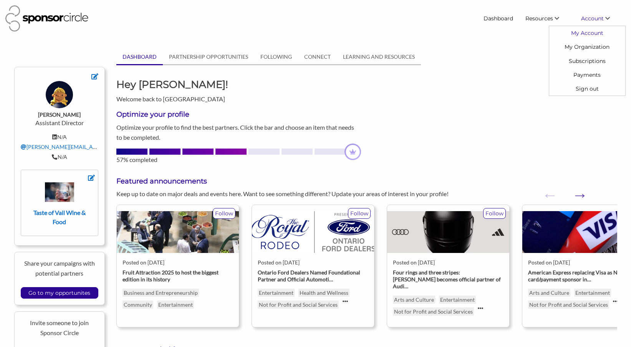
click at [583, 31] on link "My Account" at bounding box center [587, 33] width 76 height 14
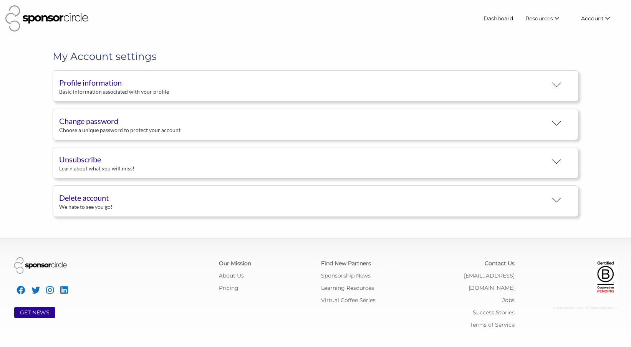
scroll to position [14, 0]
click at [496, 264] on link "Contact Us" at bounding box center [499, 263] width 30 height 7
click at [500, 20] on link "Dashboard" at bounding box center [498, 19] width 42 height 14
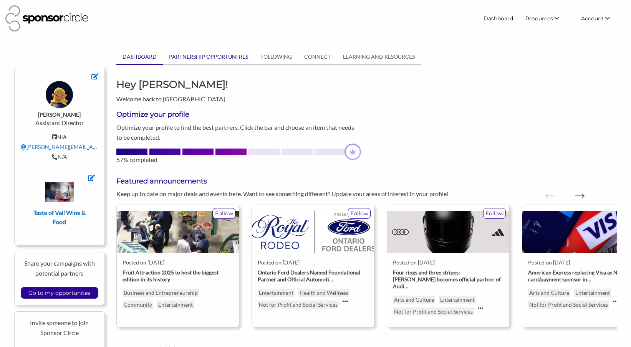
click at [236, 52] on link "PARTNERSHIP OPPORTUNITIES" at bounding box center [208, 57] width 91 height 15
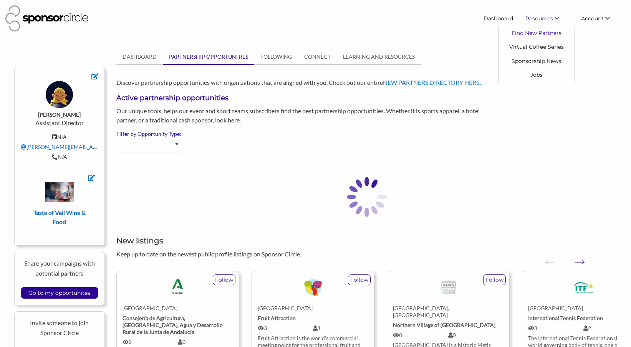
click at [530, 34] on link "Find New Partners" at bounding box center [536, 33] width 76 height 14
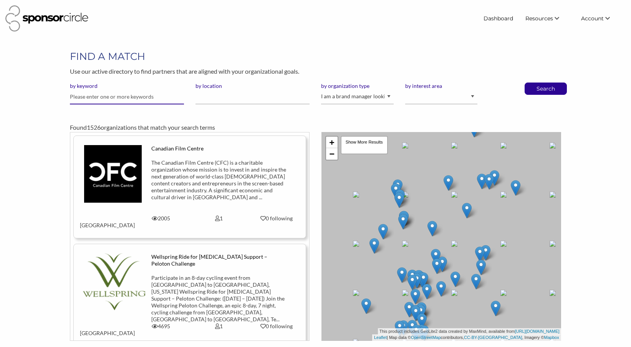
click at [93, 95] on input "text" at bounding box center [127, 96] width 114 height 15
type input "Jenn air"
click at [545, 88] on button "Search" at bounding box center [545, 89] width 25 height 12
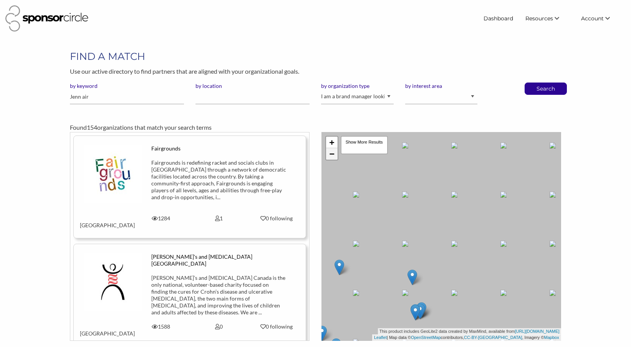
click at [331, 151] on link "−" at bounding box center [332, 154] width 12 height 12
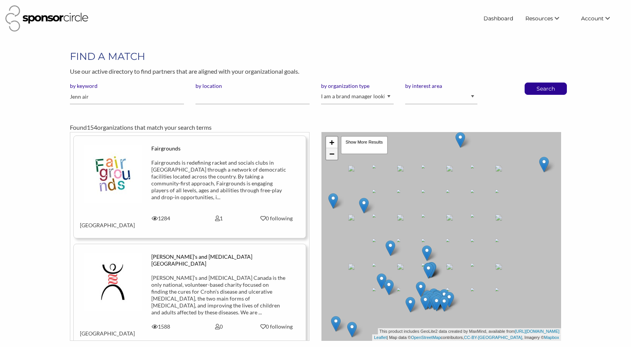
click at [331, 151] on link "−" at bounding box center [332, 154] width 12 height 12
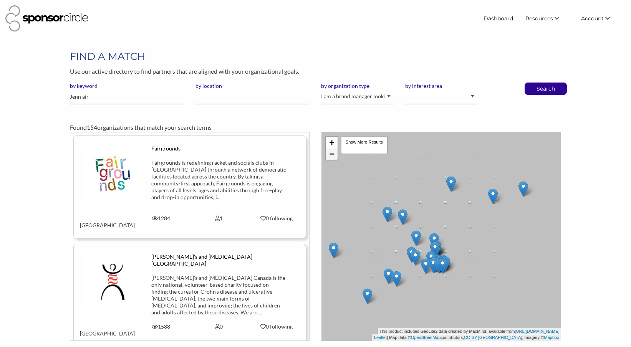
click at [331, 151] on link "−" at bounding box center [332, 154] width 12 height 12
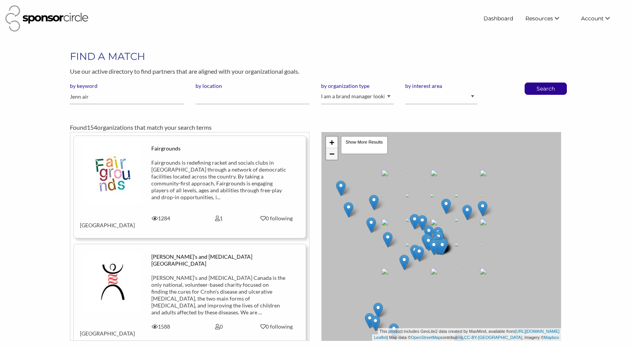
click at [331, 151] on link "−" at bounding box center [332, 154] width 12 height 12
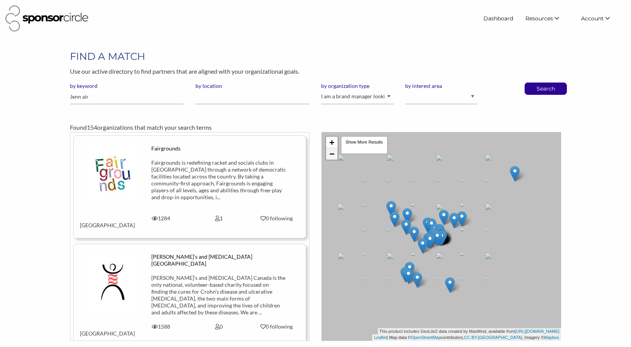
click at [331, 151] on link "−" at bounding box center [332, 154] width 12 height 12
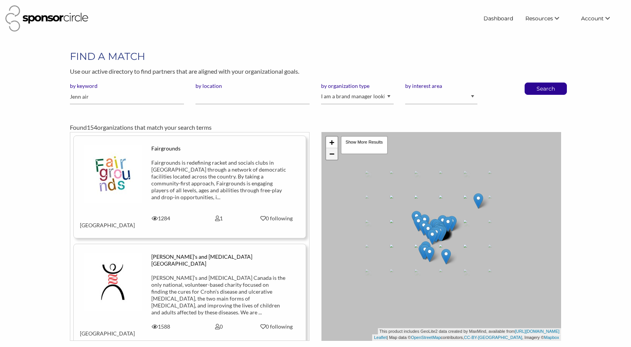
click at [331, 151] on link "−" at bounding box center [332, 154] width 12 height 12
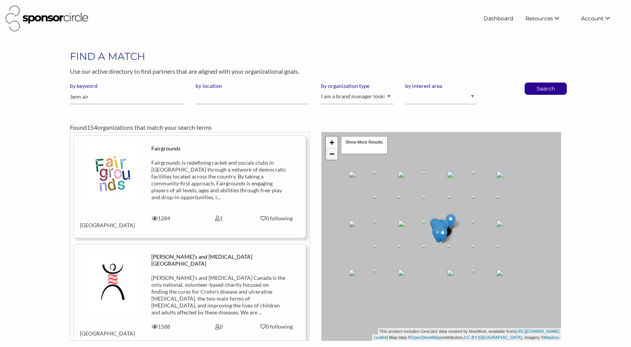
click at [331, 151] on link "−" at bounding box center [332, 154] width 12 height 12
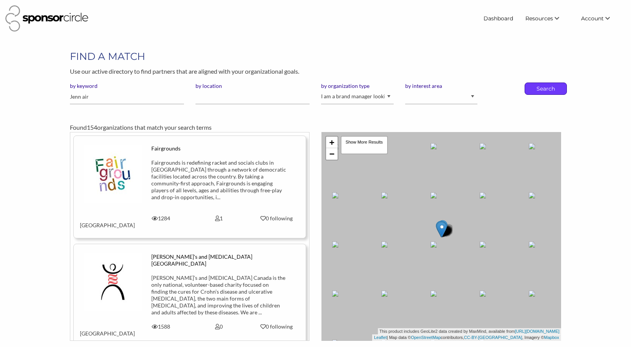
click at [556, 91] on p "Search" at bounding box center [545, 89] width 25 height 12
click at [496, 21] on link "Dashboard" at bounding box center [498, 19] width 42 height 14
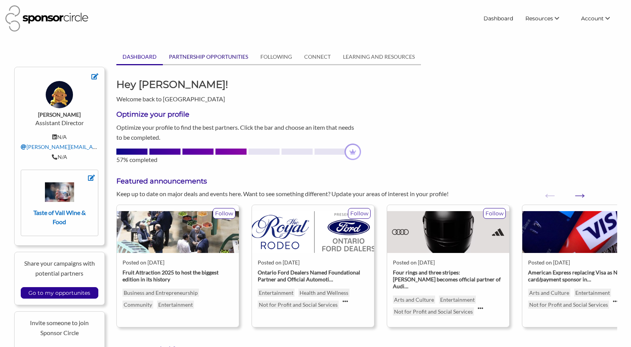
click at [215, 58] on link "PARTNERSHIP OPPORTUNITIES" at bounding box center [208, 57] width 91 height 15
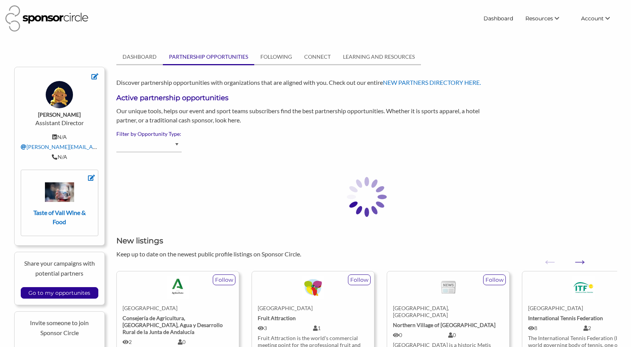
click at [434, 75] on div "DASHBOARD PARTNERSHIP OPPORTUNITIES FOLLOWING CONNECT LEARNING AND RESOURCES MY…" at bounding box center [367, 297] width 512 height 495
click at [432, 82] on link "NEW PARTNERS DIRECTORY HERE." at bounding box center [432, 82] width 98 height 7
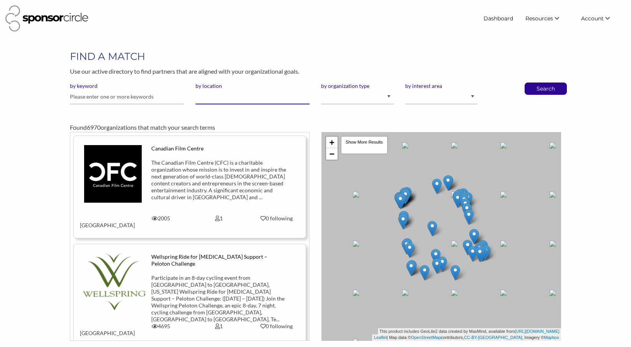
click at [271, 98] on input "by location" at bounding box center [252, 96] width 114 height 15
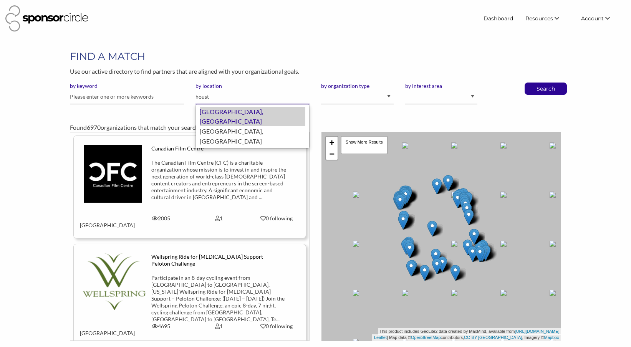
click at [274, 112] on div "Houston, United States of America" at bounding box center [253, 117] width 106 height 20
type input "[GEOGRAPHIC_DATA]"
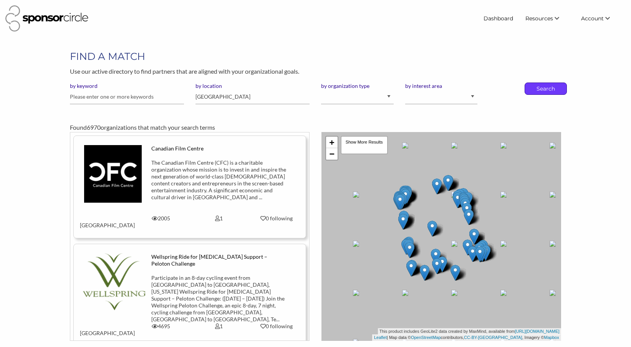
click at [533, 92] on p "Search" at bounding box center [545, 89] width 25 height 12
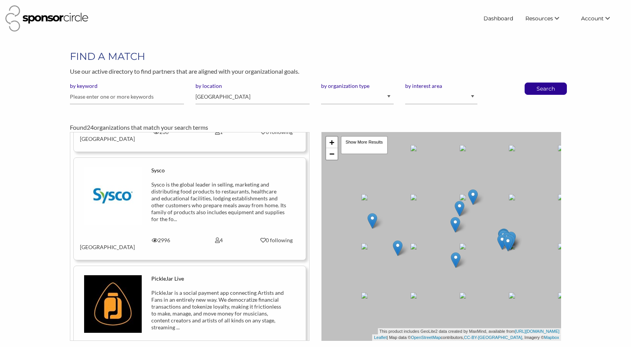
scroll to position [304, 0]
click at [109, 174] on img at bounding box center [113, 195] width 58 height 58
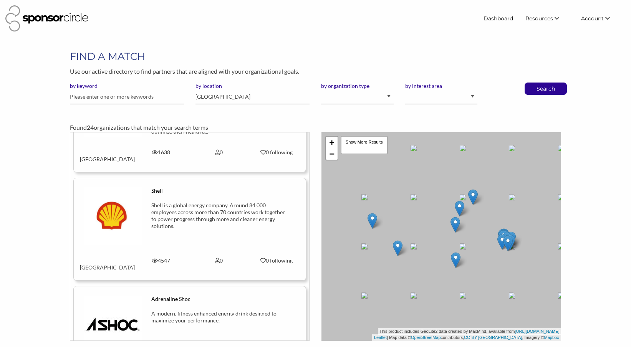
scroll to position [2149, 0]
click at [209, 98] on input "[GEOGRAPHIC_DATA]" at bounding box center [252, 96] width 114 height 15
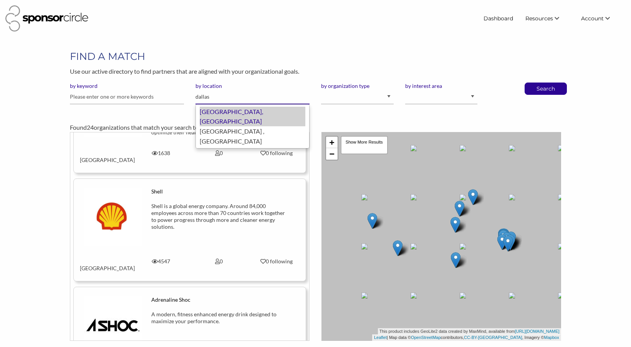
click at [212, 109] on div "[GEOGRAPHIC_DATA], [GEOGRAPHIC_DATA]" at bounding box center [253, 117] width 106 height 20
type input "[GEOGRAPHIC_DATA]"
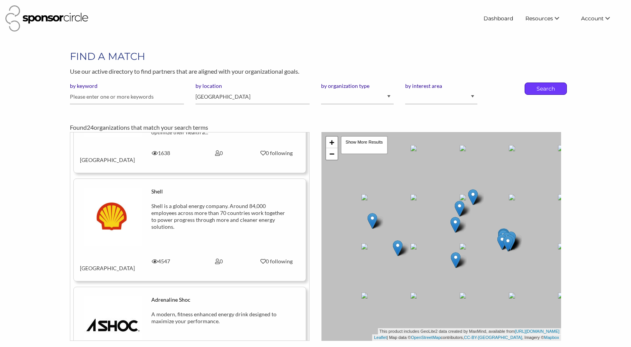
click at [556, 92] on p "Search" at bounding box center [545, 89] width 25 height 12
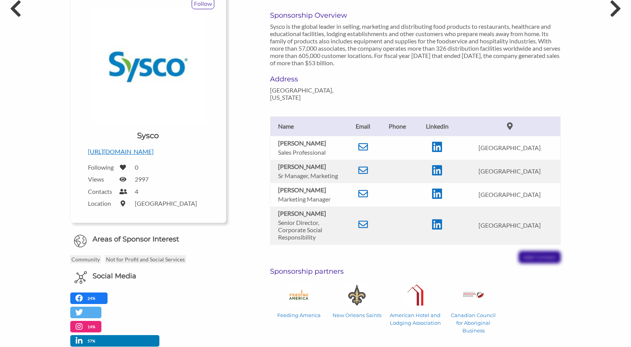
scroll to position [106, 0]
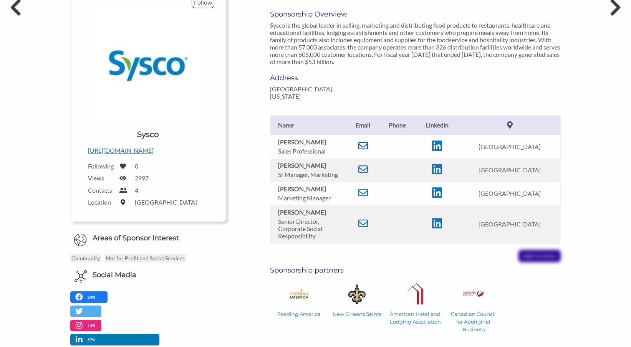
click at [365, 141] on icon at bounding box center [363, 146] width 10 height 10
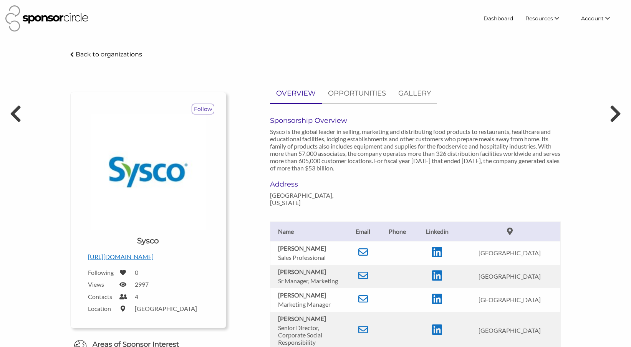
scroll to position [0, 0]
click at [364, 92] on p "OPPORTUNITIES" at bounding box center [357, 93] width 58 height 11
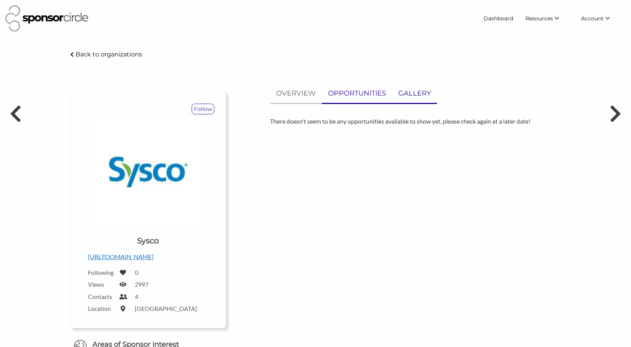
click at [423, 90] on p "GALLERY" at bounding box center [414, 93] width 33 height 11
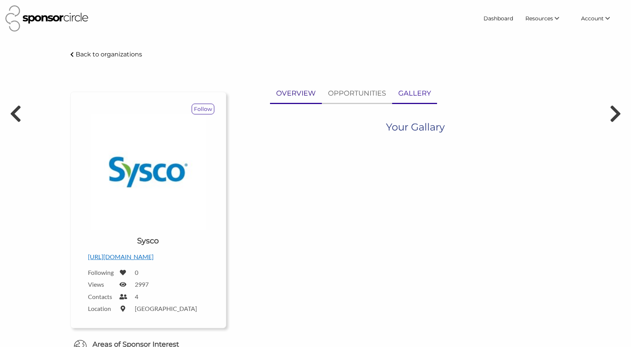
click at [282, 89] on p "OVERVIEW" at bounding box center [296, 93] width 40 height 11
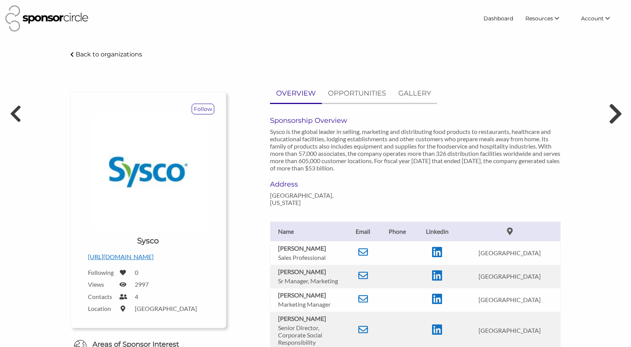
click at [615, 111] on icon at bounding box center [615, 113] width 14 height 23
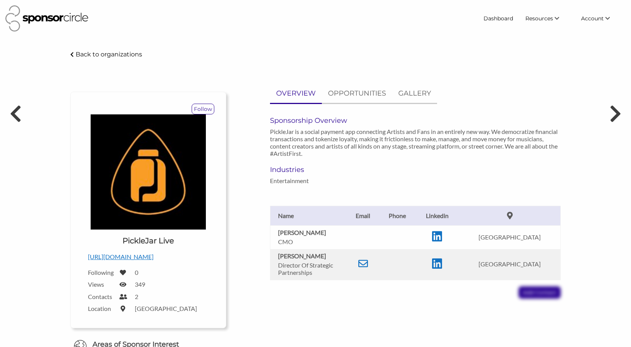
click at [615, 111] on icon at bounding box center [615, 113] width 12 height 19
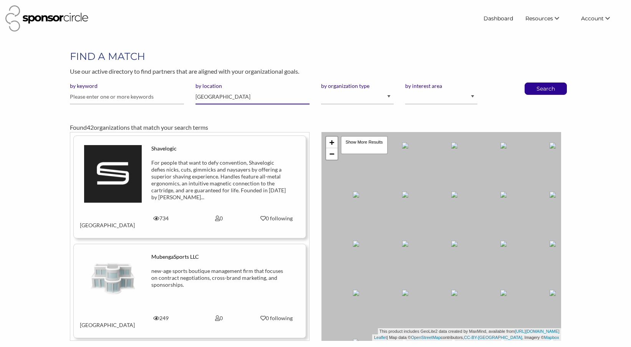
click at [215, 97] on input "Dallas" at bounding box center [252, 96] width 114 height 15
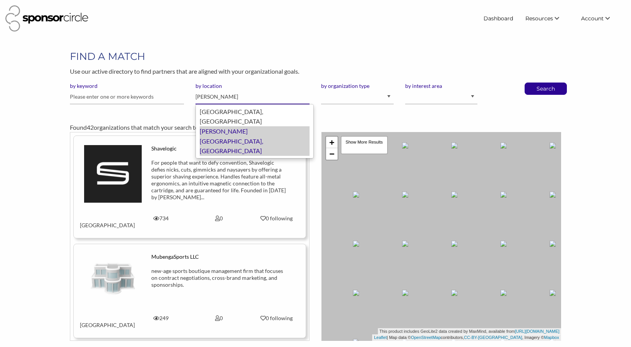
click at [254, 126] on div "Benton Harbor, United States of America" at bounding box center [255, 141] width 110 height 30
type input "[PERSON_NAME][GEOGRAPHIC_DATA]"
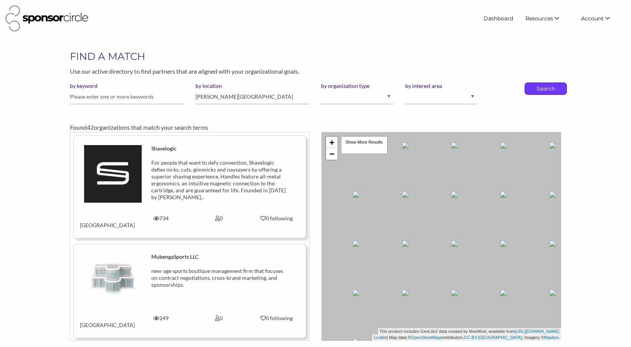
click at [545, 93] on p "Search" at bounding box center [545, 89] width 25 height 12
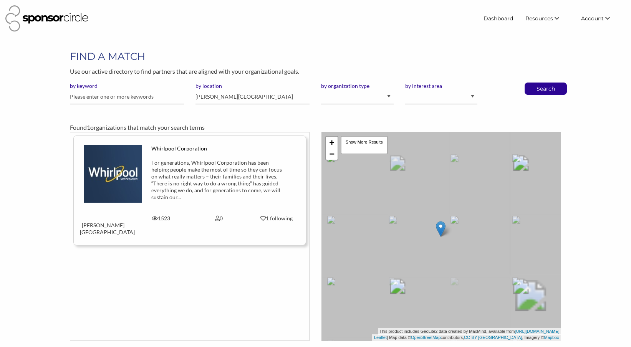
click at [128, 174] on img at bounding box center [113, 174] width 58 height 58
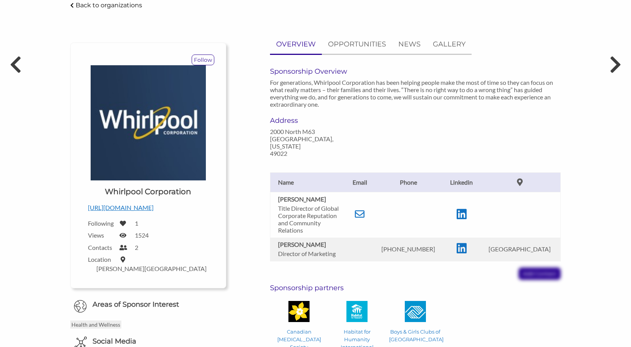
scroll to position [51, 0]
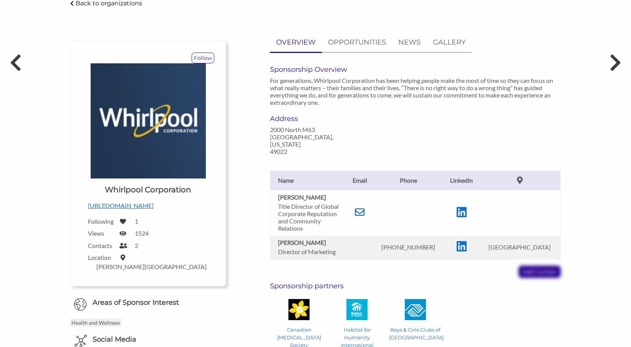
click at [364, 207] on icon at bounding box center [360, 212] width 10 height 10
click at [96, 5] on p "Back to organizations" at bounding box center [109, 3] width 66 height 7
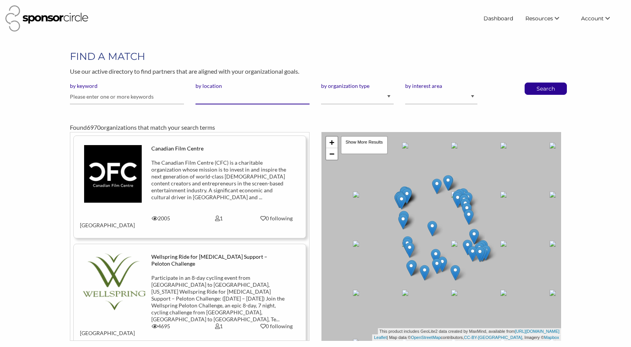
click at [259, 98] on input "by location" at bounding box center [252, 96] width 114 height 15
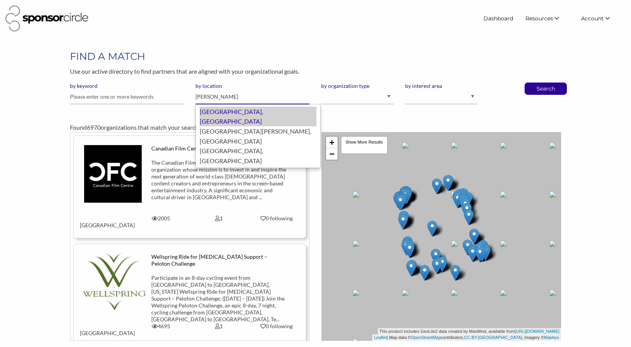
drag, startPoint x: 259, startPoint y: 98, endPoint x: 279, endPoint y: 113, distance: 25.6
click at [279, 113] on div "Charleston, United States of America" at bounding box center [258, 117] width 117 height 20
type input "Charleston"
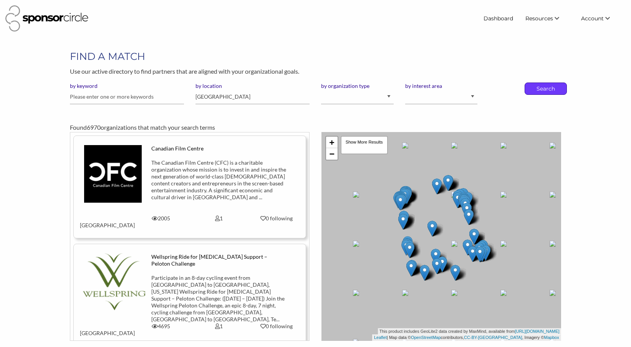
click at [553, 88] on p "Search" at bounding box center [545, 89] width 25 height 12
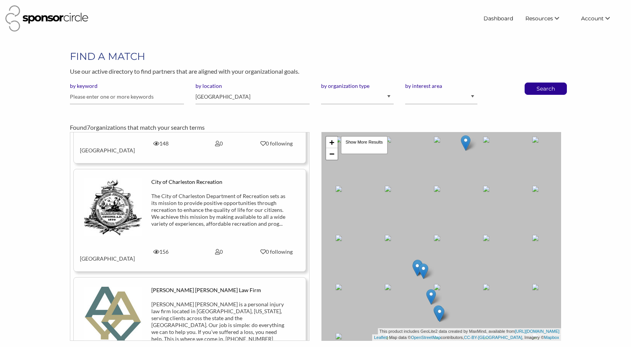
scroll to position [493, 0]
click at [220, 96] on input "[GEOGRAPHIC_DATA]" at bounding box center [252, 96] width 114 height 15
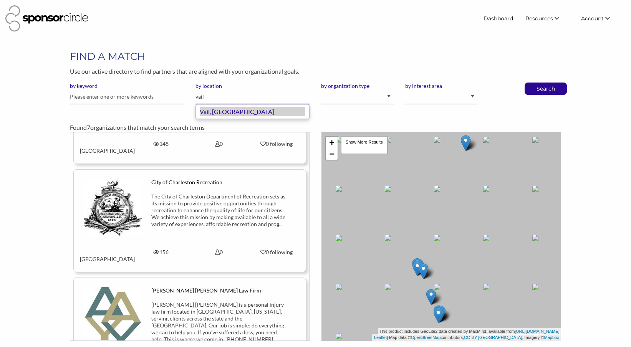
click at [221, 116] on div "Vail, United States of America" at bounding box center [253, 112] width 106 height 10
type input "Vail"
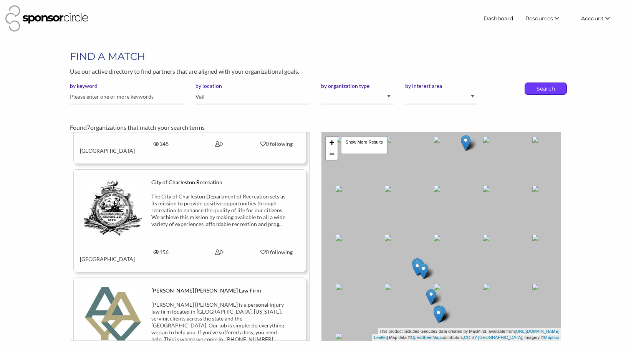
click at [552, 87] on p "Search" at bounding box center [545, 89] width 25 height 12
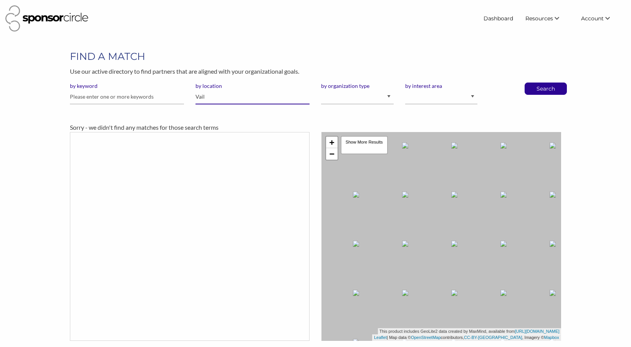
click at [206, 98] on input "Vail" at bounding box center [252, 96] width 114 height 15
click at [203, 96] on input "eagle" at bounding box center [252, 96] width 114 height 15
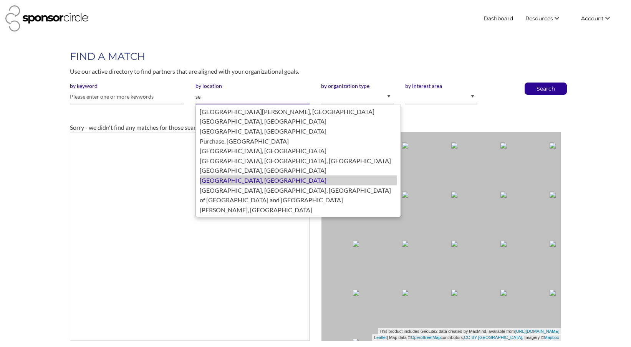
click at [216, 178] on div "Seattle, United States of America" at bounding box center [298, 180] width 197 height 10
type input "[GEOGRAPHIC_DATA]"
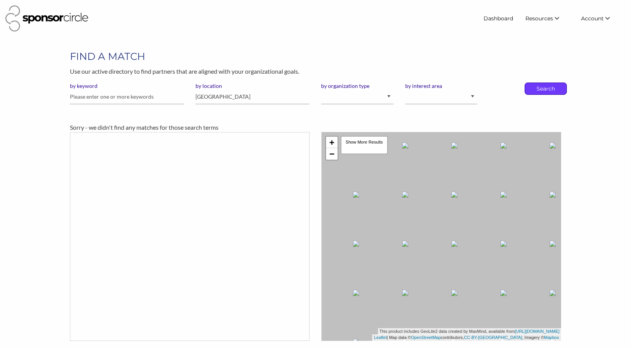
click at [542, 83] on p "Search" at bounding box center [545, 89] width 25 height 12
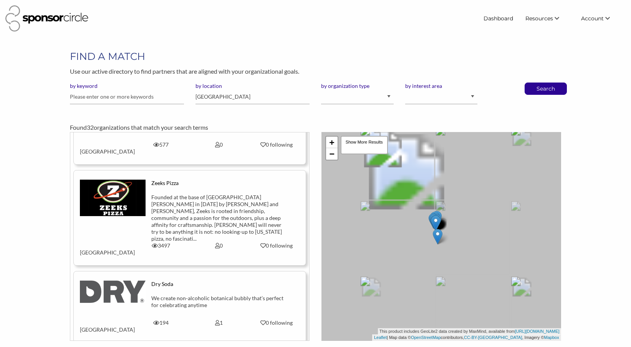
scroll to position [218, 0]
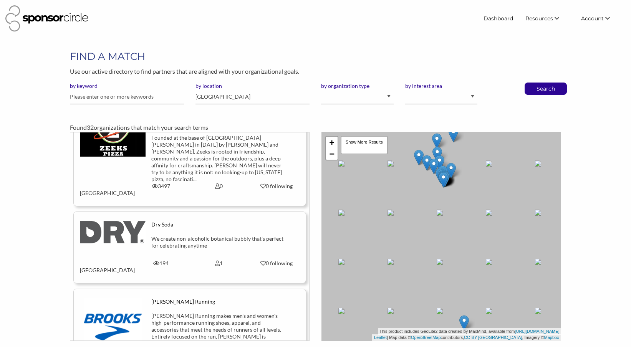
click at [123, 221] on img at bounding box center [113, 232] width 66 height 22
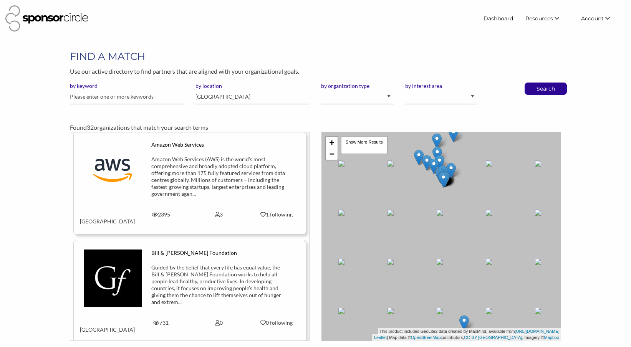
scroll to position [1958, 0]
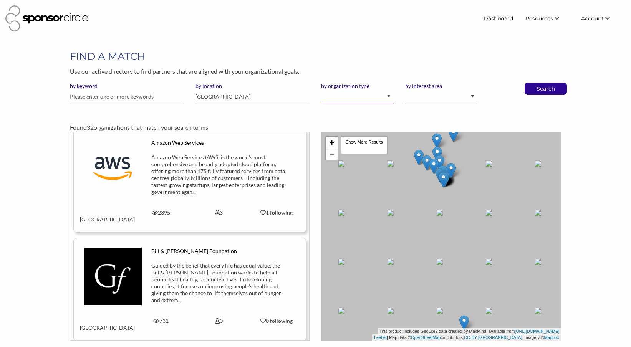
select select "Property"
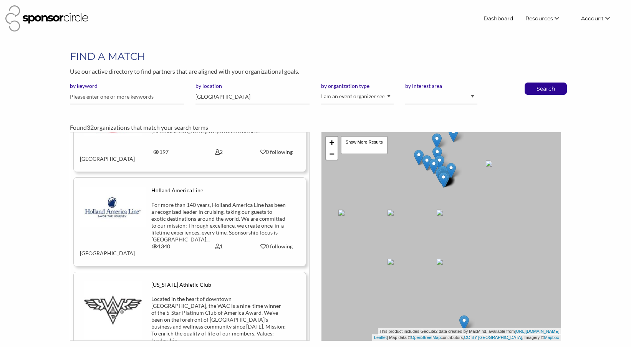
scroll to position [2229, 0]
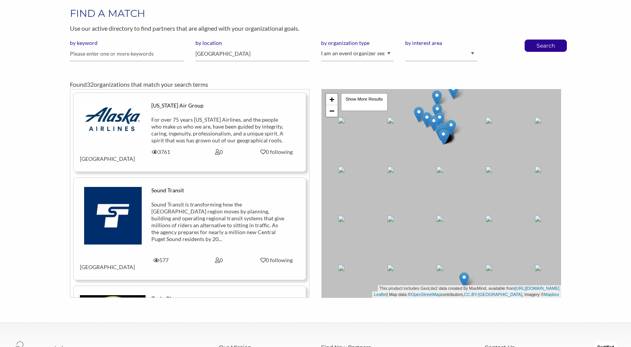
scroll to position [0, 0]
click at [208, 54] on input "Seattle" at bounding box center [252, 53] width 114 height 15
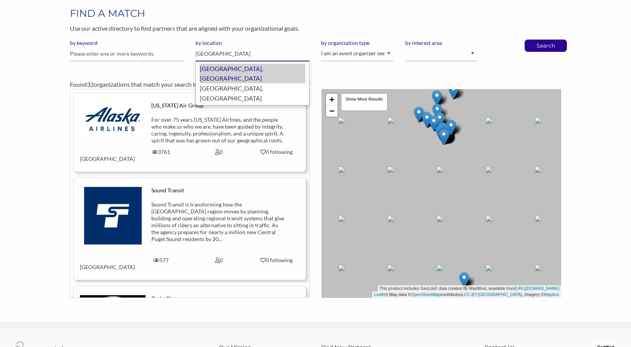
click at [223, 64] on div "Denver, United States of America" at bounding box center [253, 74] width 106 height 20
type input "[GEOGRAPHIC_DATA]"
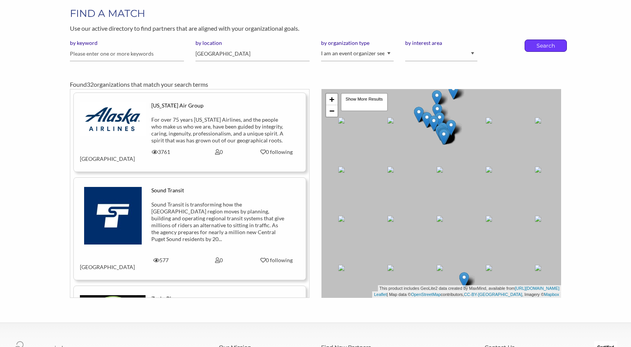
click at [552, 47] on p "Search" at bounding box center [545, 46] width 25 height 12
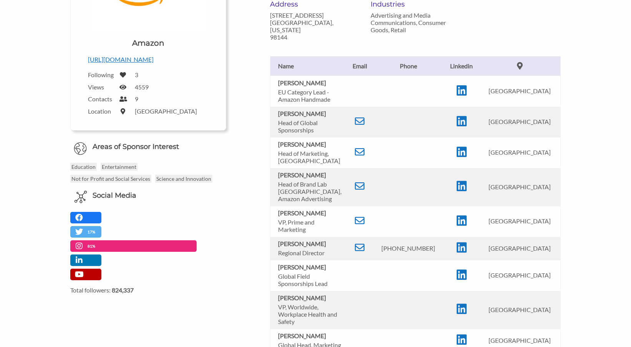
scroll to position [155, 0]
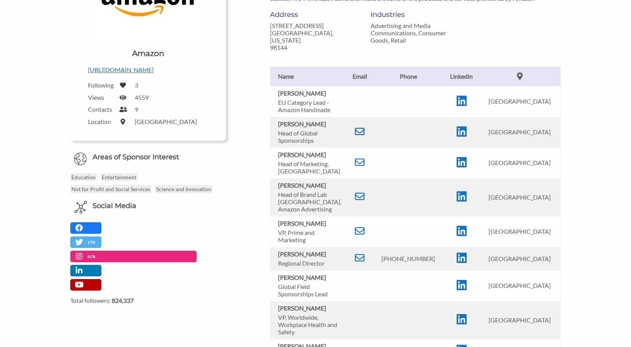
click at [360, 132] on icon at bounding box center [360, 132] width 10 height 10
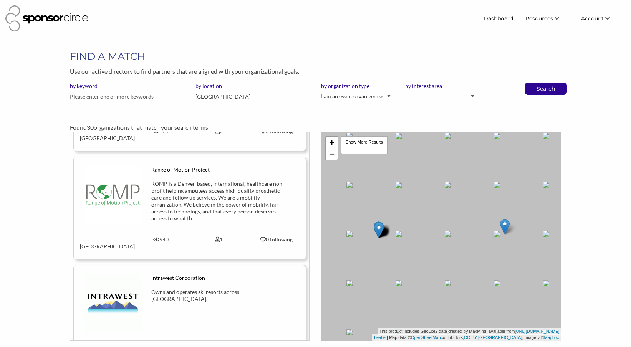
scroll to position [2529, 0]
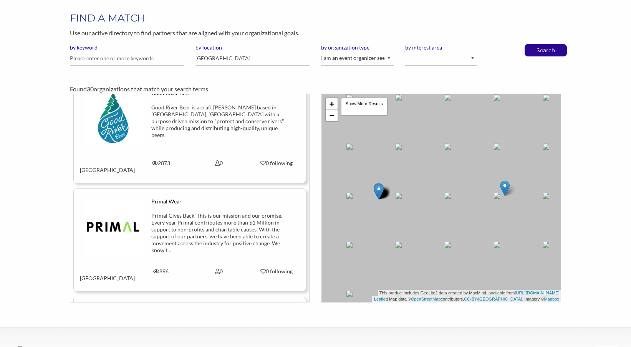
scroll to position [39, 0]
click at [206, 56] on input "[GEOGRAPHIC_DATA]" at bounding box center [252, 58] width 114 height 15
click at [204, 54] on input "[GEOGRAPHIC_DATA]" at bounding box center [252, 58] width 114 height 15
click at [202, 53] on input "[GEOGRAPHIC_DATA]" at bounding box center [252, 58] width 114 height 15
click at [205, 58] on input "[GEOGRAPHIC_DATA]" at bounding box center [252, 58] width 114 height 15
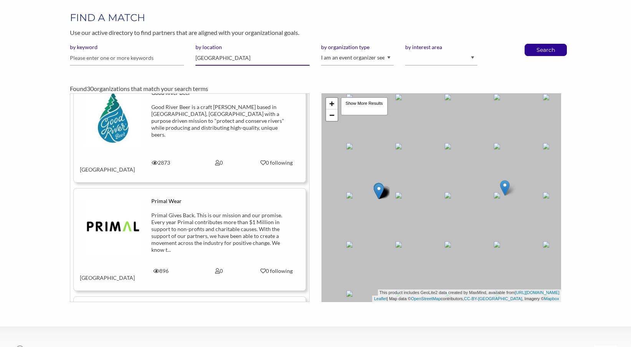
click at [205, 58] on input "[GEOGRAPHIC_DATA]" at bounding box center [252, 58] width 114 height 15
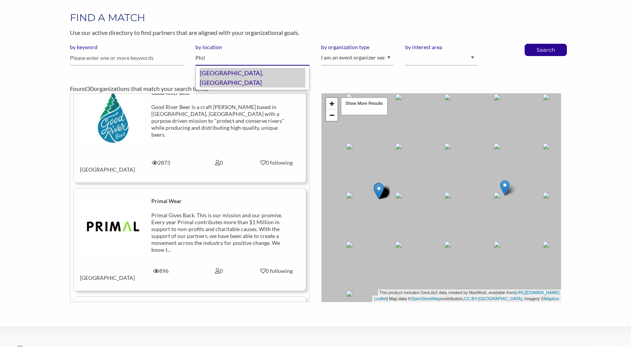
drag, startPoint x: 205, startPoint y: 58, endPoint x: 231, endPoint y: 72, distance: 30.0
click at [231, 72] on div "[GEOGRAPHIC_DATA], [GEOGRAPHIC_DATA]" at bounding box center [253, 78] width 106 height 20
type input "[GEOGRAPHIC_DATA]"
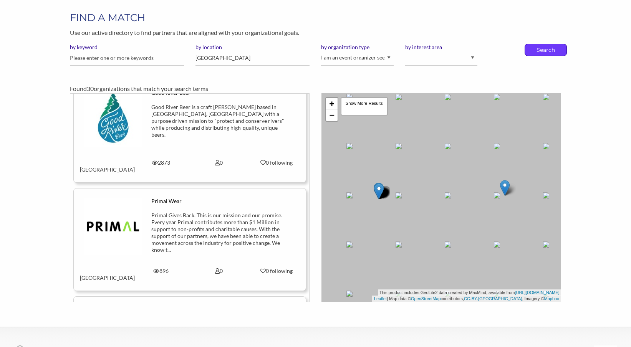
click at [539, 48] on p "Search" at bounding box center [545, 50] width 25 height 12
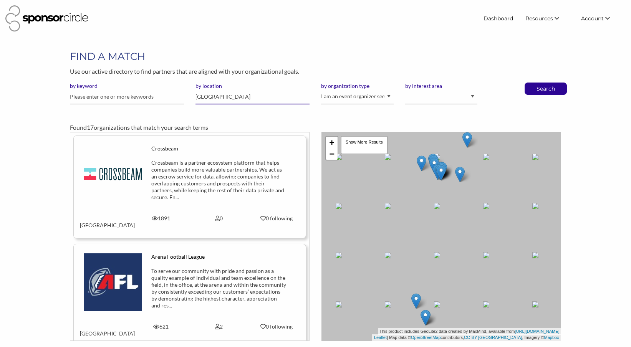
click at [217, 97] on input "Philadelphia" at bounding box center [252, 96] width 114 height 15
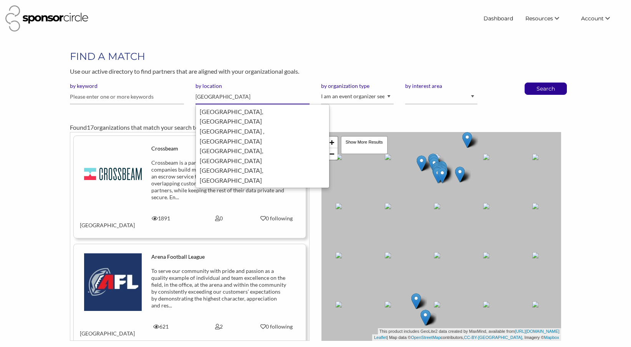
type input "boston"
click at [545, 88] on button "Search" at bounding box center [545, 89] width 25 height 12
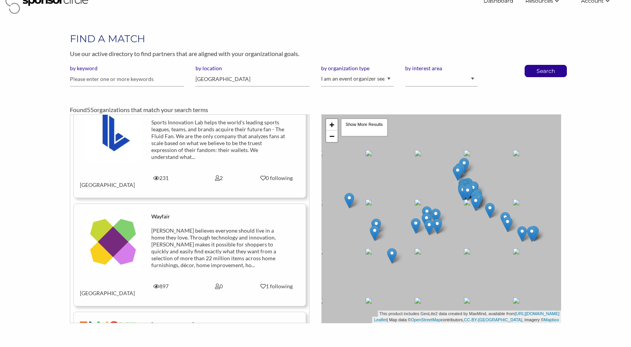
scroll to position [742, 0]
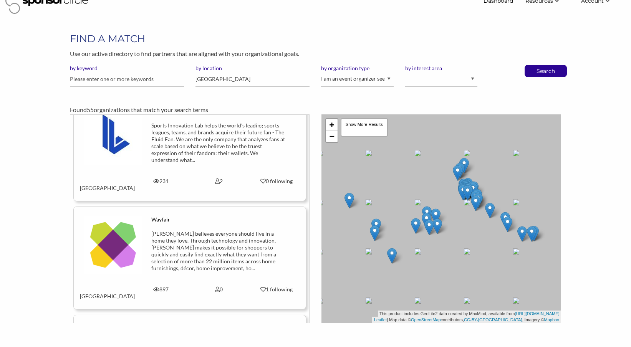
click at [115, 216] on img at bounding box center [113, 245] width 58 height 58
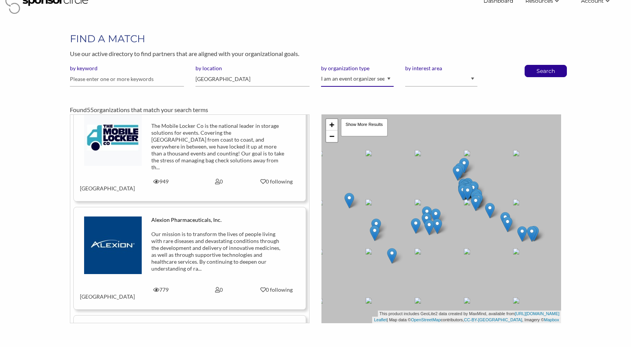
scroll to position [3106, 0]
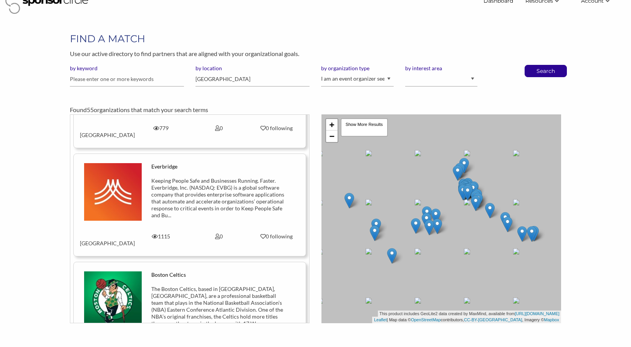
scroll to position [3289, 0]
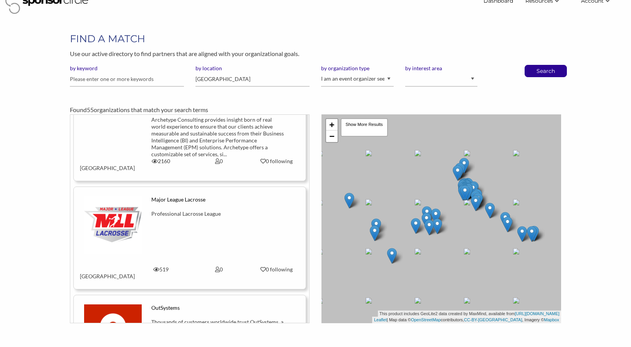
scroll to position [5160, 0]
